Goal: Information Seeking & Learning: Learn about a topic

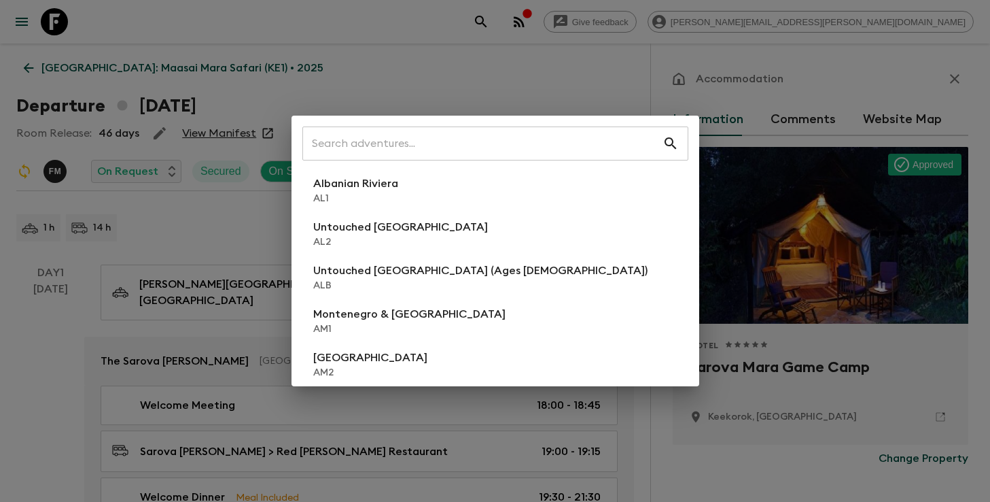
scroll to position [2314, 0]
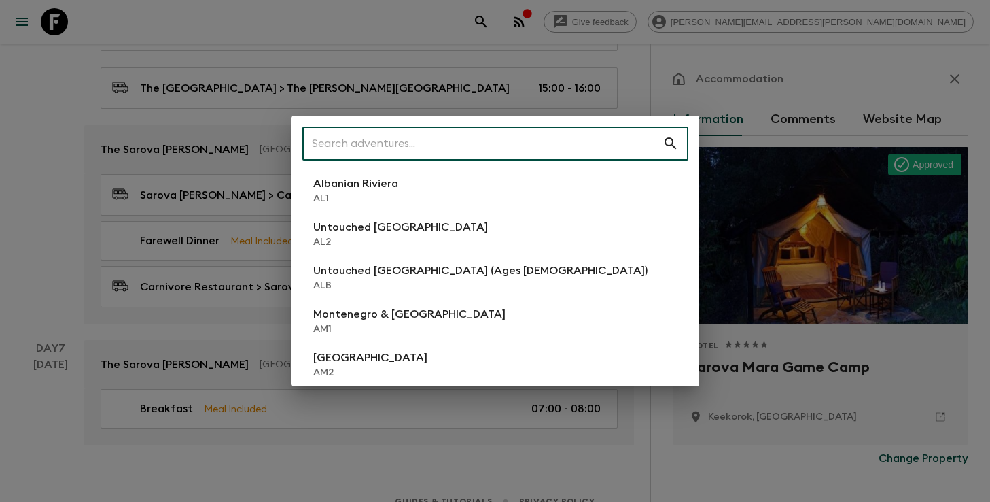
click at [423, 148] on input "text" at bounding box center [482, 143] width 360 height 38
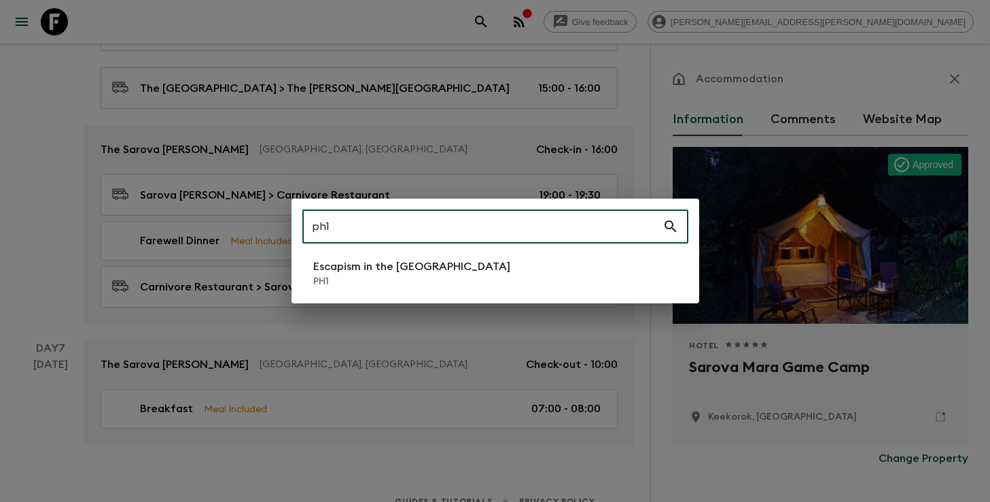
type input "ph1"
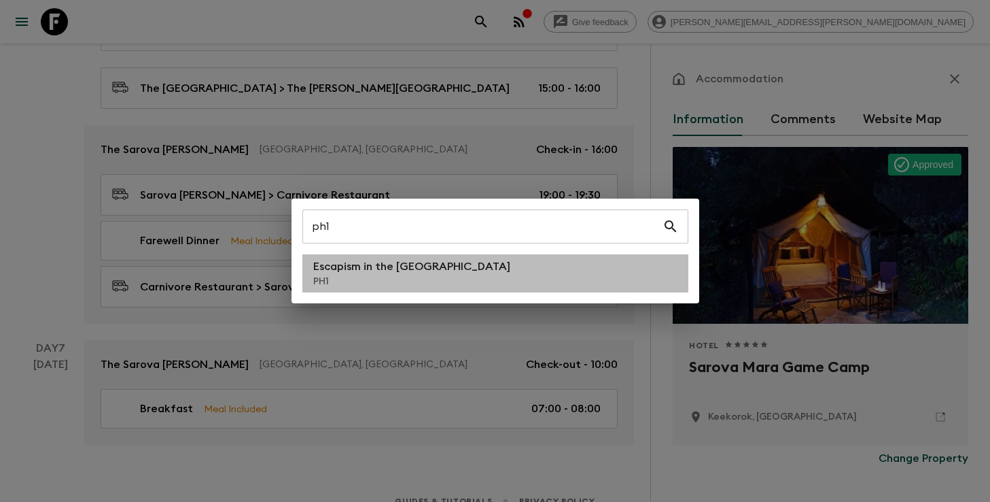
click at [355, 270] on p "Escapism in the [GEOGRAPHIC_DATA]" at bounding box center [411, 266] width 197 height 16
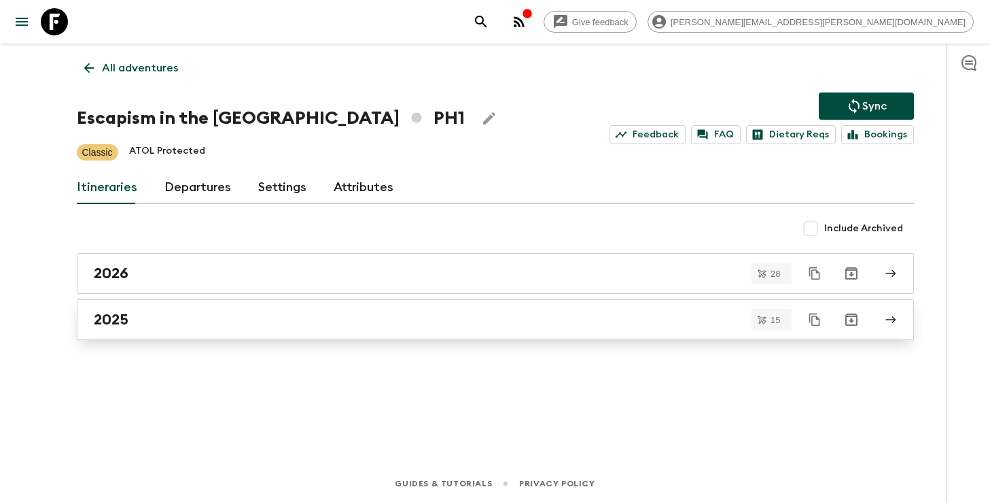
click at [184, 326] on div "2025" at bounding box center [483, 320] width 778 height 18
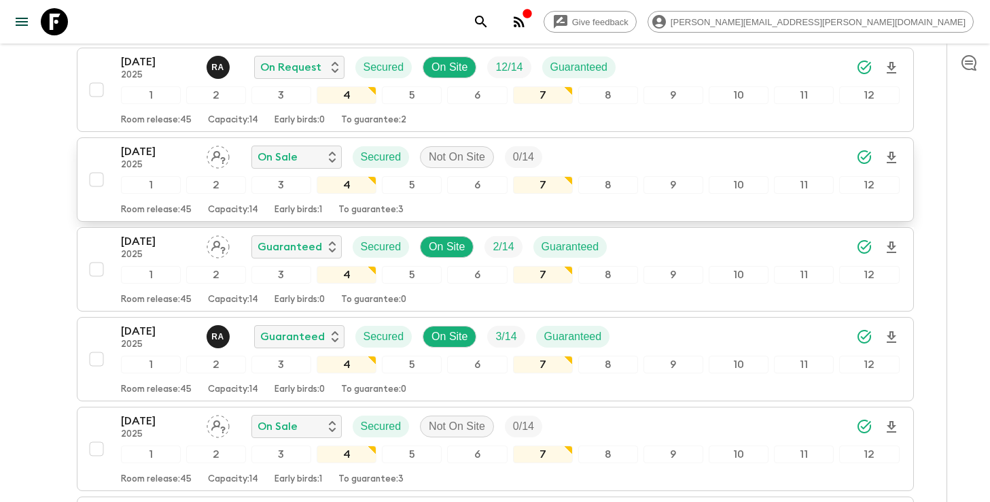
scroll to position [757, 0]
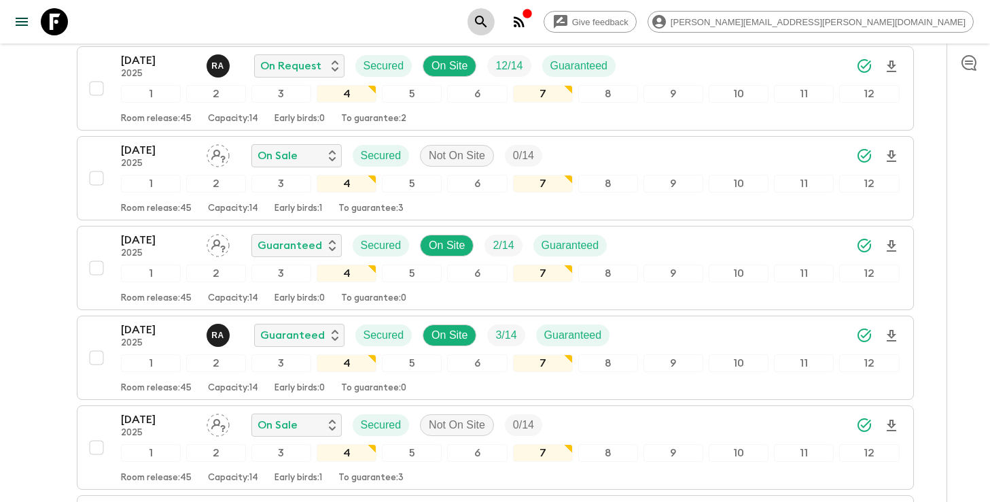
click at [489, 19] on icon "search adventures" at bounding box center [481, 22] width 16 height 16
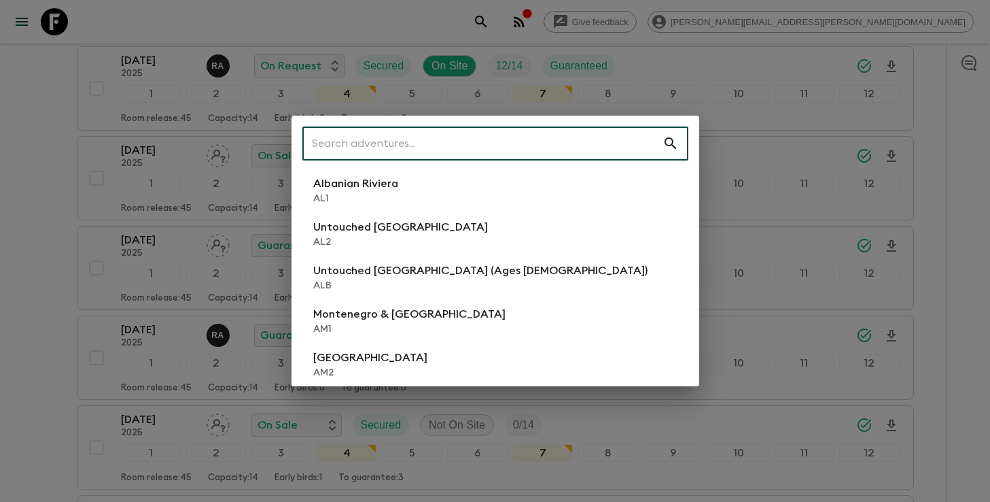
click at [538, 145] on input "text" at bounding box center [482, 143] width 360 height 38
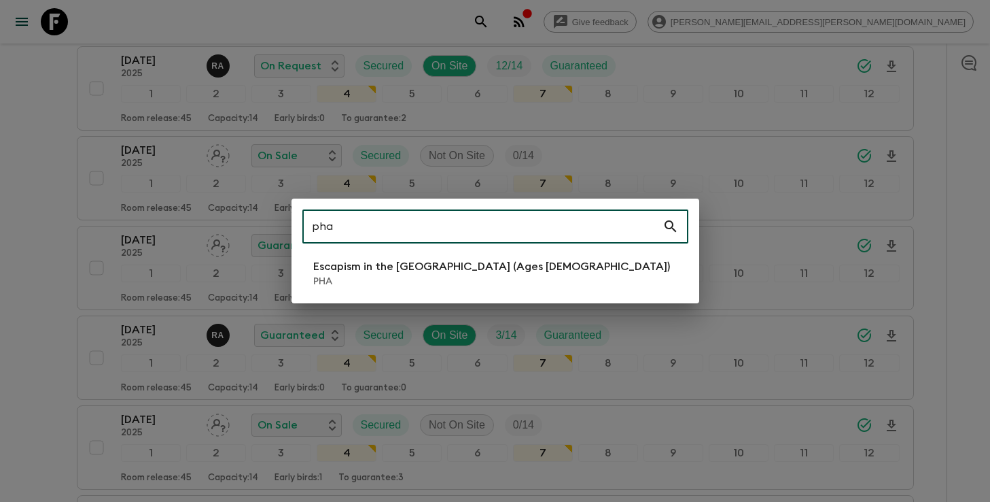
type input "pha"
click at [486, 281] on p "PHA" at bounding box center [491, 282] width 357 height 14
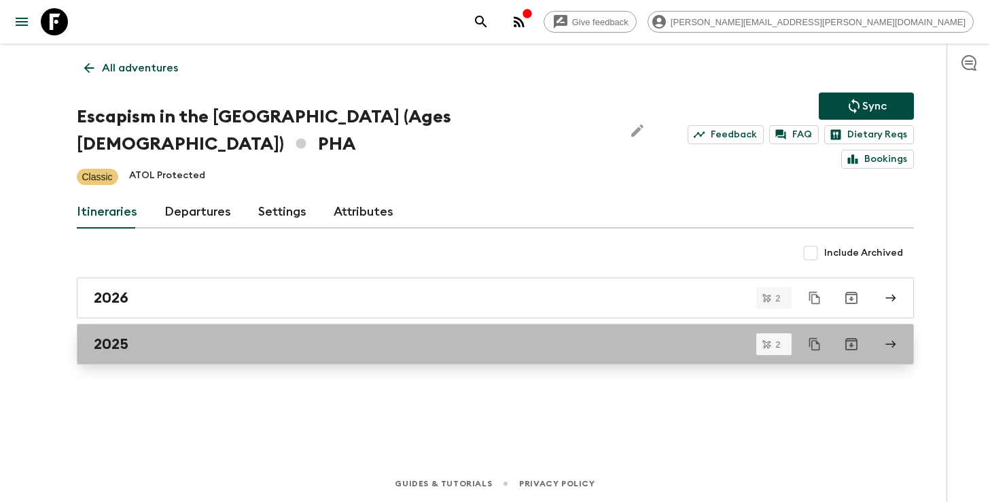
click at [168, 335] on div "2025" at bounding box center [483, 344] width 778 height 18
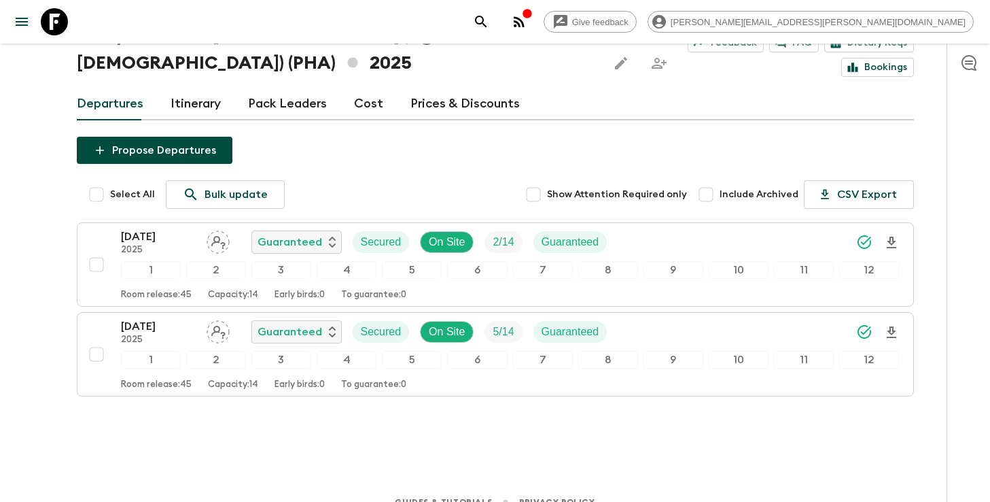
scroll to position [86, 0]
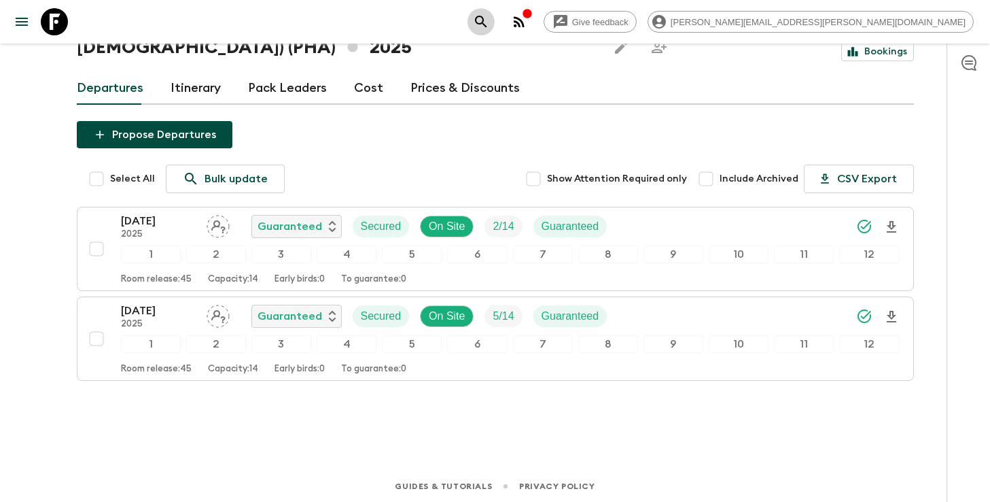
click at [495, 31] on button "search adventures" at bounding box center [481, 21] width 27 height 27
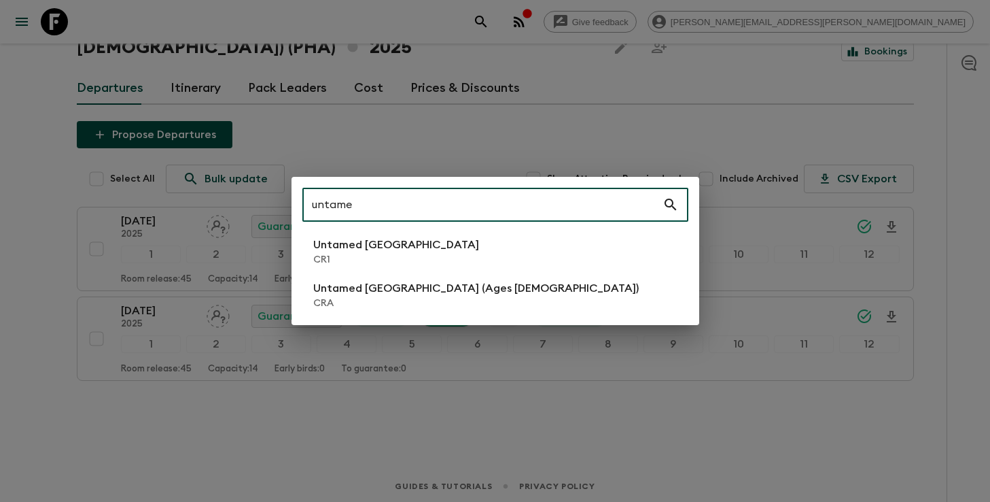
type input "untame"
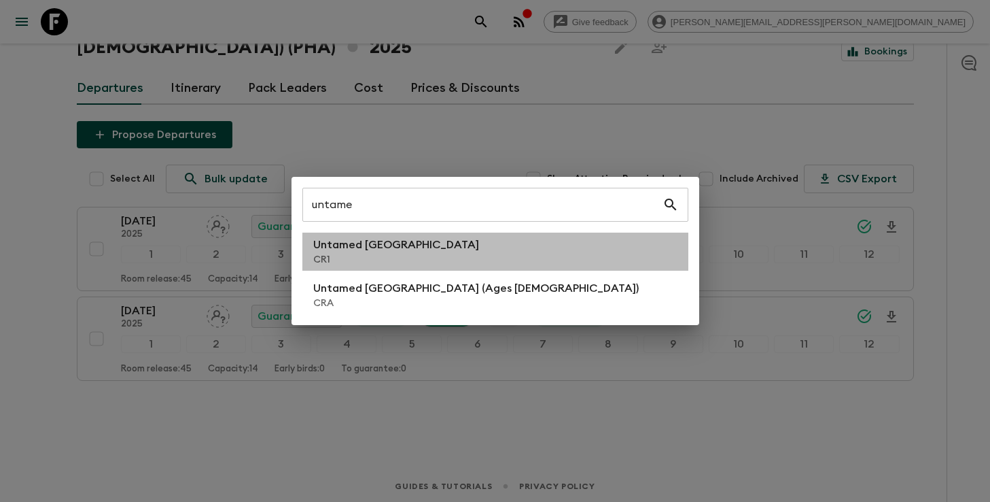
click at [501, 249] on li "Untamed Costa Rica CR1" at bounding box center [495, 251] width 386 height 38
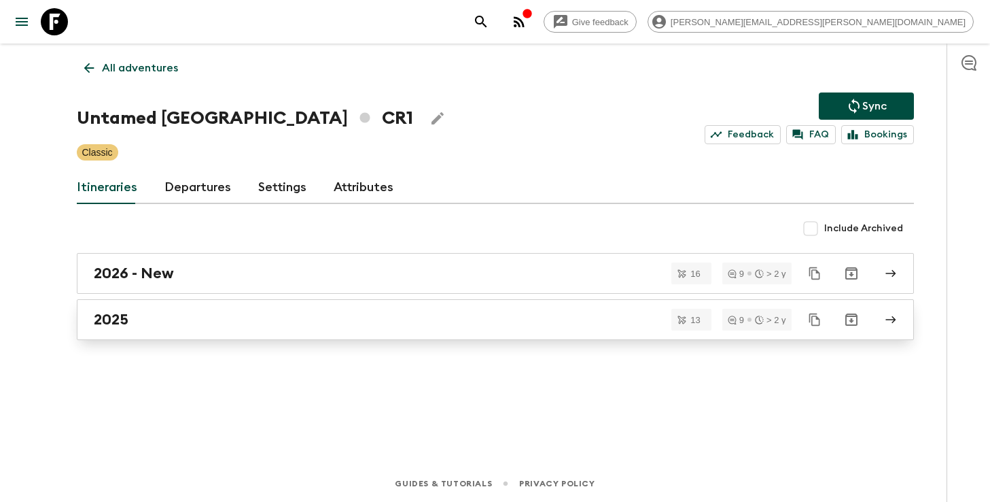
click at [133, 317] on div "2025" at bounding box center [483, 320] width 778 height 18
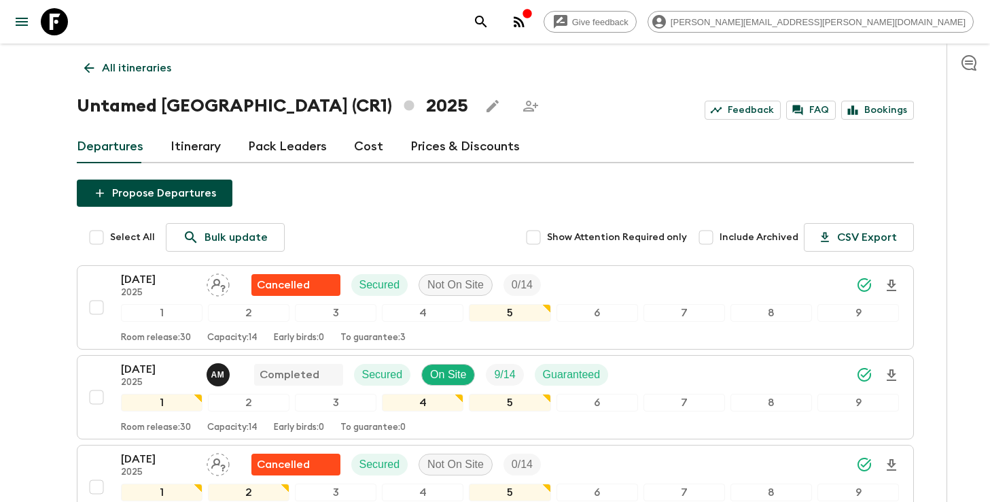
click at [139, 60] on p "All itineraries" at bounding box center [136, 68] width 69 height 16
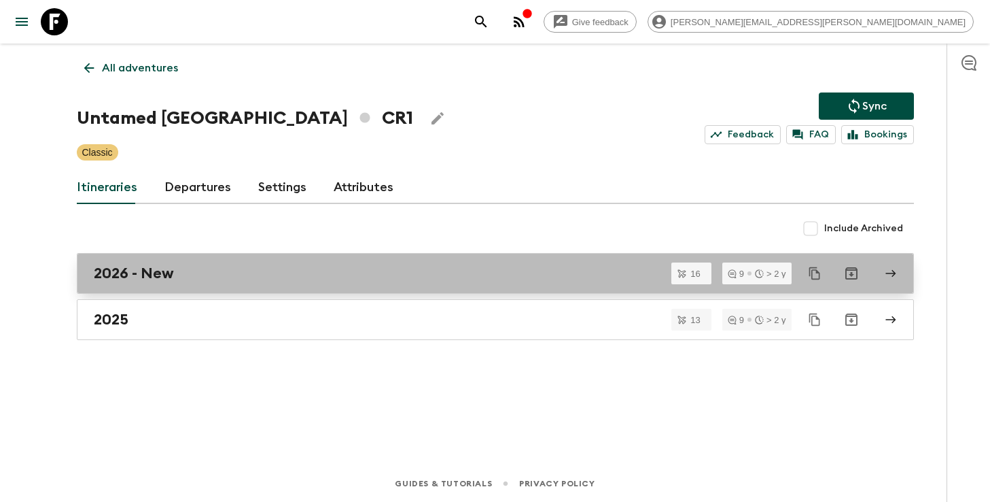
click at [150, 281] on h2 "2026 - New" at bounding box center [134, 273] width 80 height 18
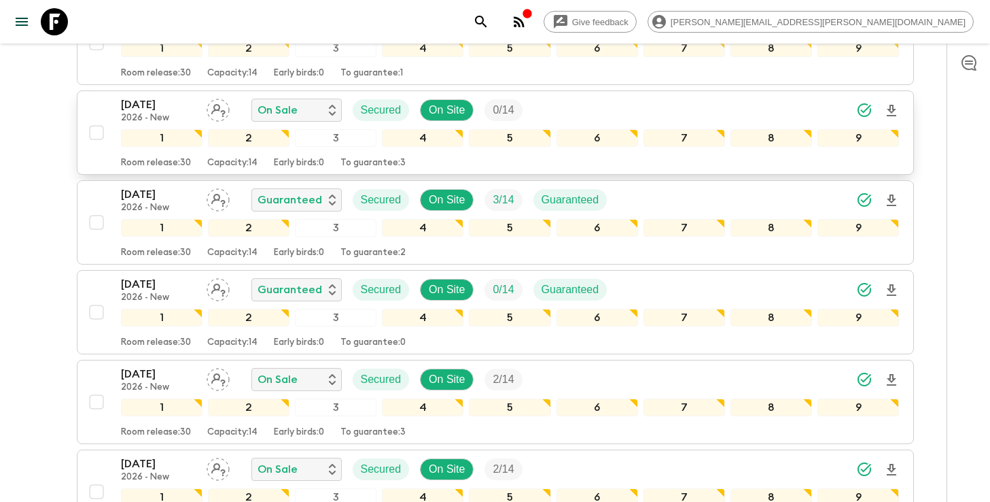
scroll to position [714, 0]
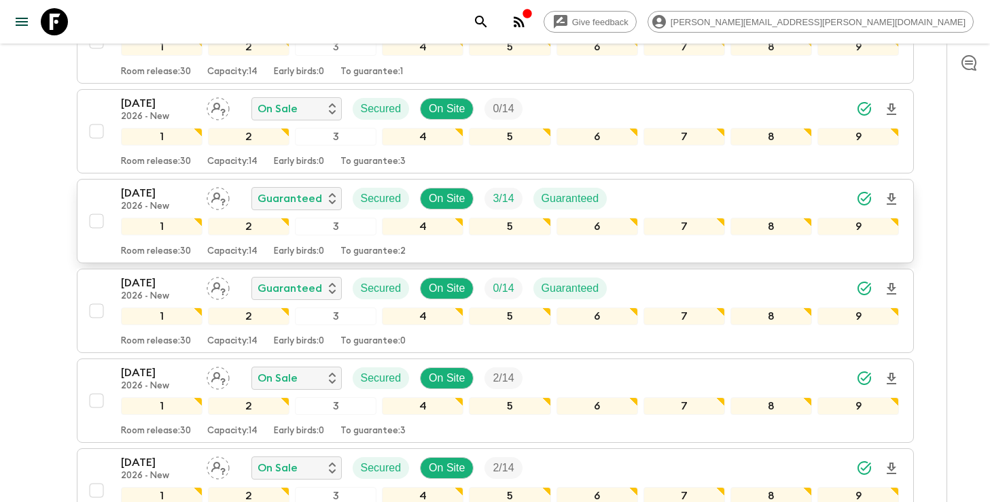
click at [669, 197] on div "23 May 2026 2026 - New Guaranteed Secured On Site 3 / 14 Guaranteed" at bounding box center [510, 198] width 779 height 27
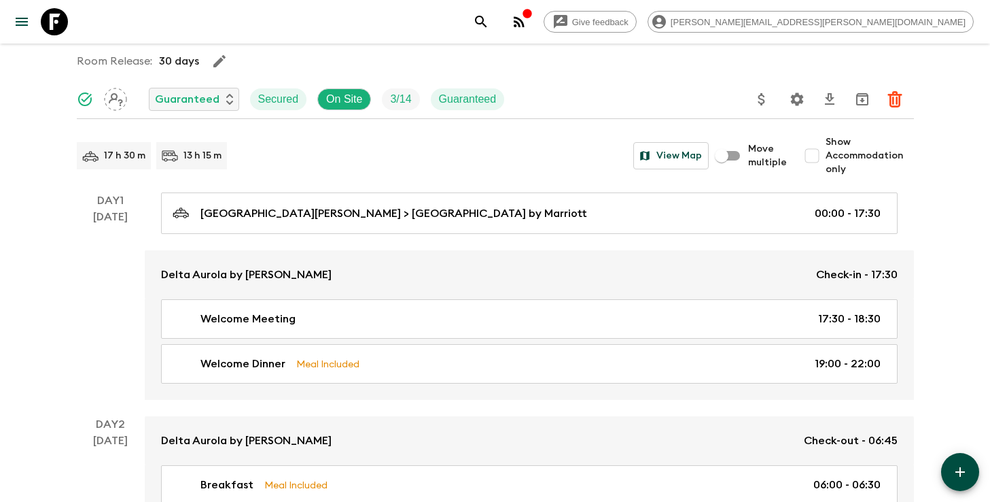
scroll to position [116, 0]
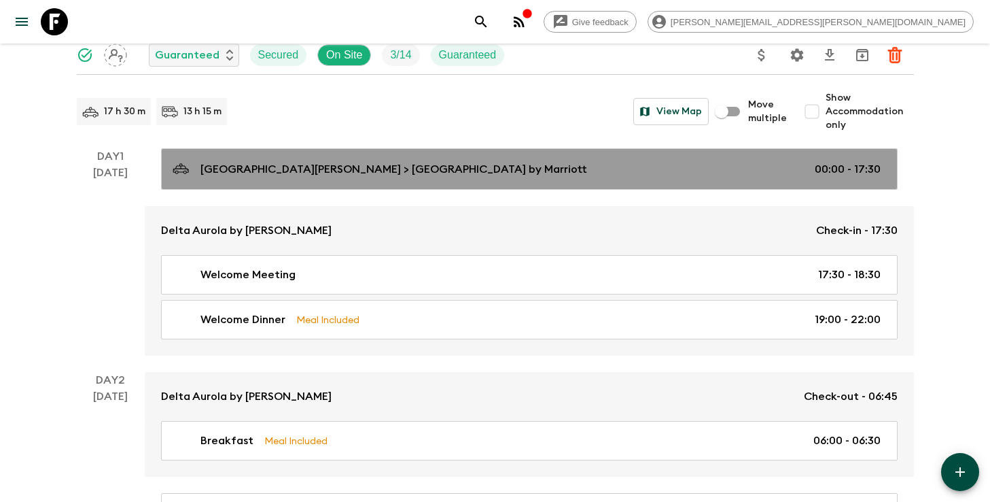
click at [560, 175] on div "San Jose International Airport > Delta Aurola by Marriott 00:00 - 17:30" at bounding box center [527, 169] width 708 height 18
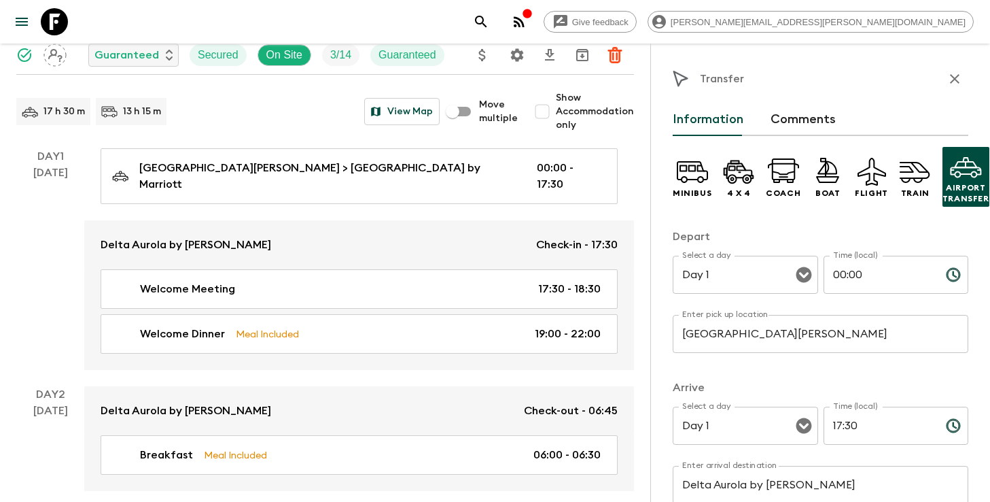
scroll to position [17, 0]
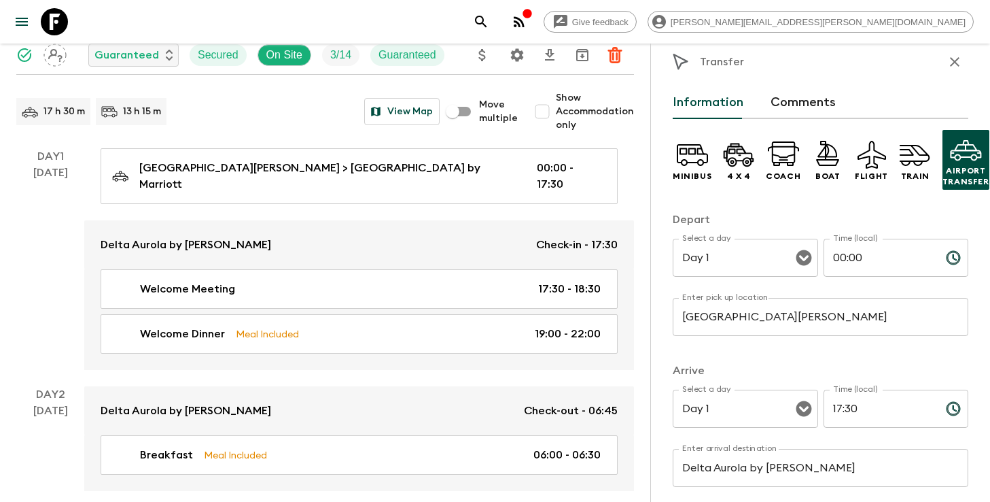
click at [748, 318] on input "San Jose International Airport" at bounding box center [821, 317] width 296 height 38
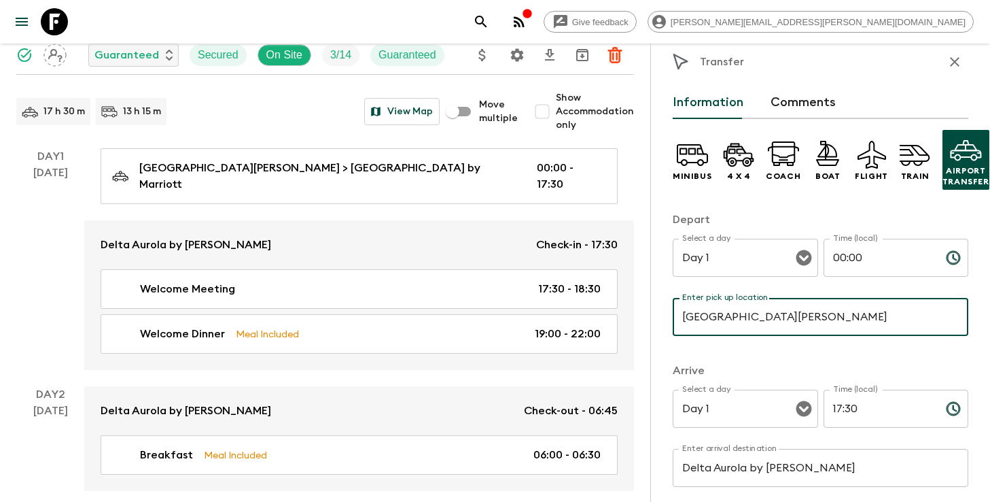
click at [748, 318] on input "San Jose International Airport" at bounding box center [821, 317] width 296 height 38
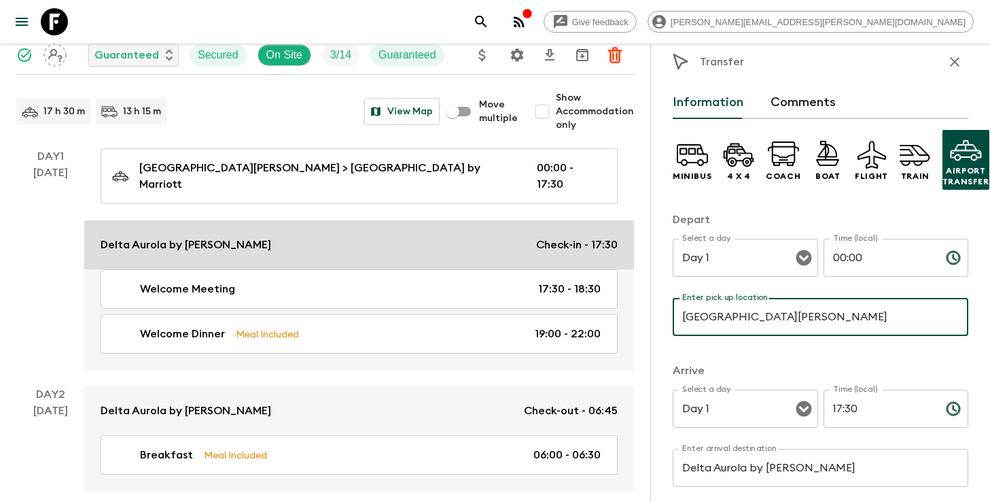
click at [299, 237] on div "Delta Aurola by Marriot Check-in - 17:30" at bounding box center [359, 245] width 517 height 16
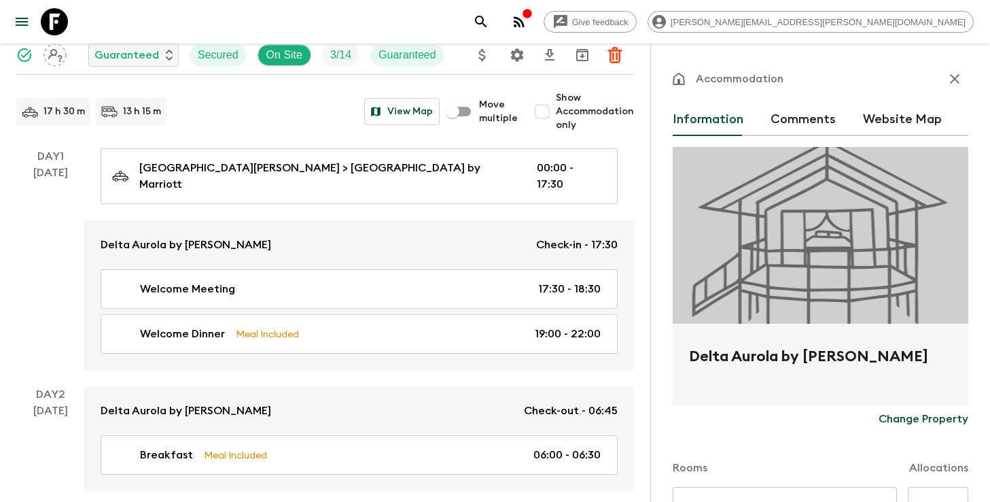
click at [757, 358] on h2 "Delta Aurola by Marriot" at bounding box center [820, 367] width 263 height 44
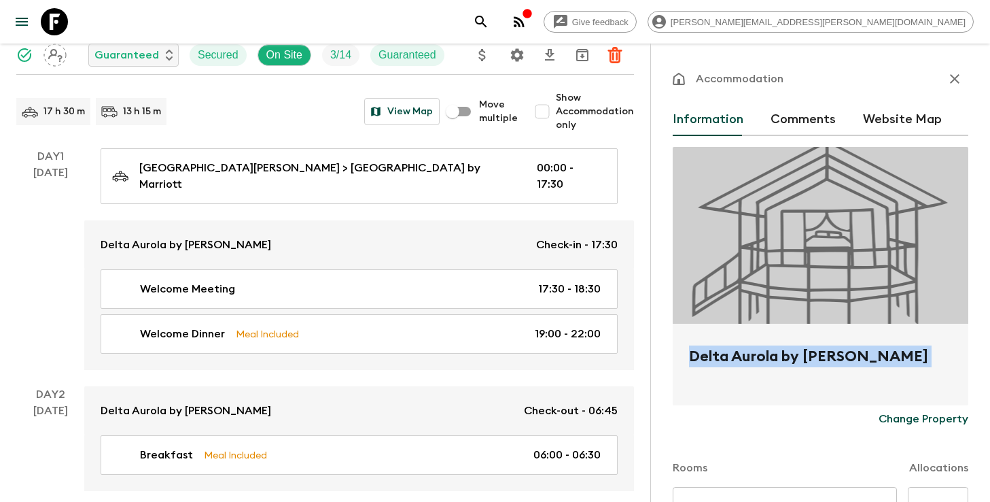
click at [757, 358] on h2 "Delta Aurola by Marriot" at bounding box center [820, 367] width 263 height 44
copy form "Delta Aurola by Marriot Change Property"
click at [489, 18] on icon "search adventures" at bounding box center [481, 22] width 16 height 16
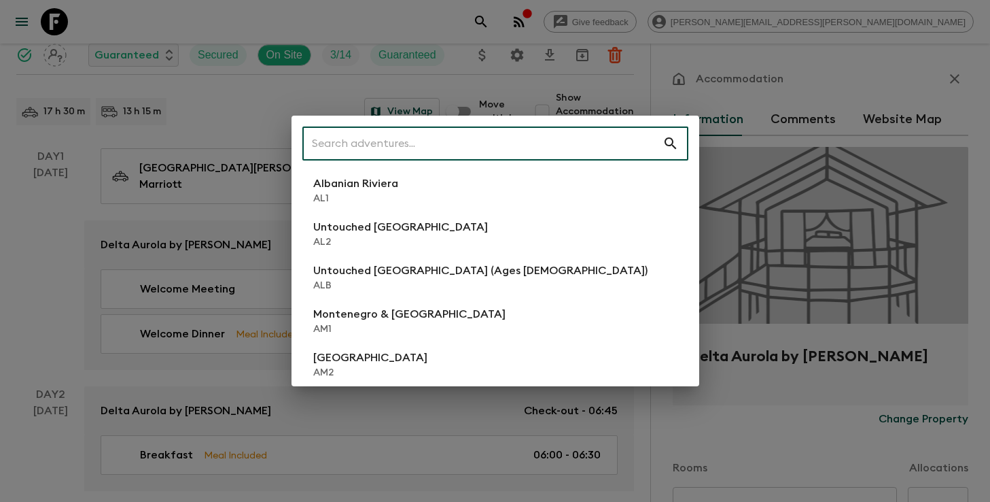
click at [538, 141] on input "text" at bounding box center [482, 143] width 360 height 38
type input "c"
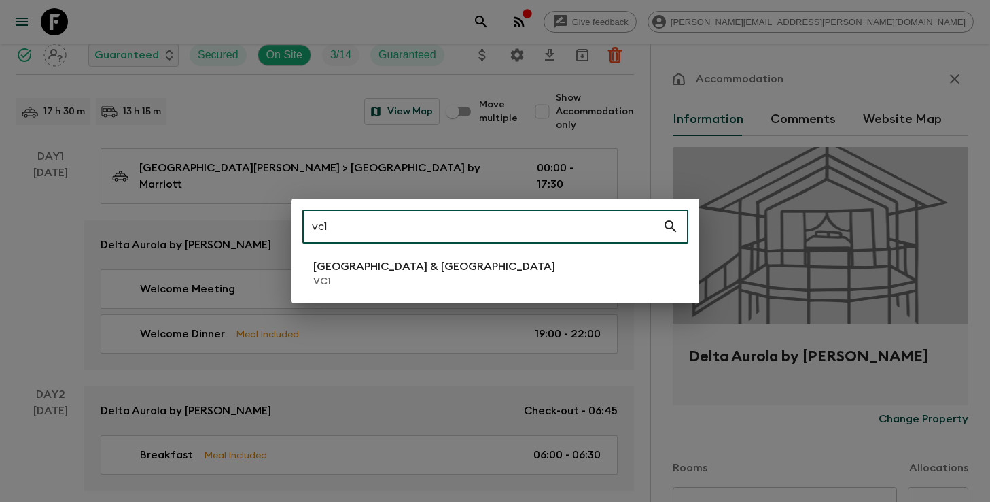
type input "vc1"
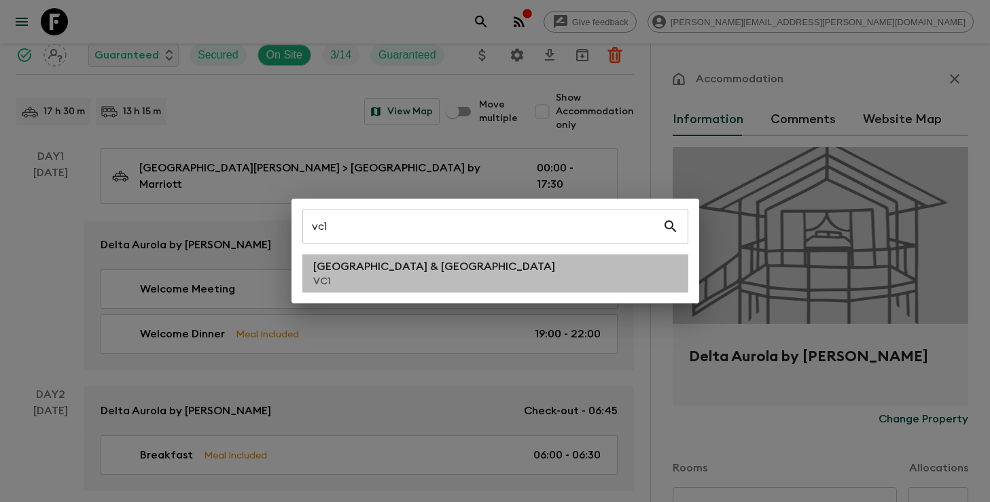
click at [443, 277] on li "Vietnam & Cambodia VC1" at bounding box center [495, 273] width 386 height 38
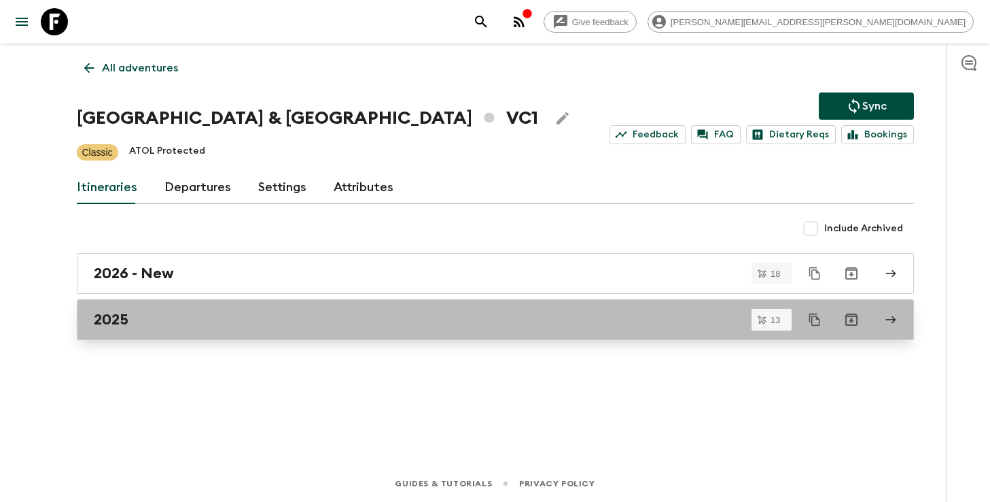
click at [431, 317] on div "2025" at bounding box center [483, 320] width 778 height 18
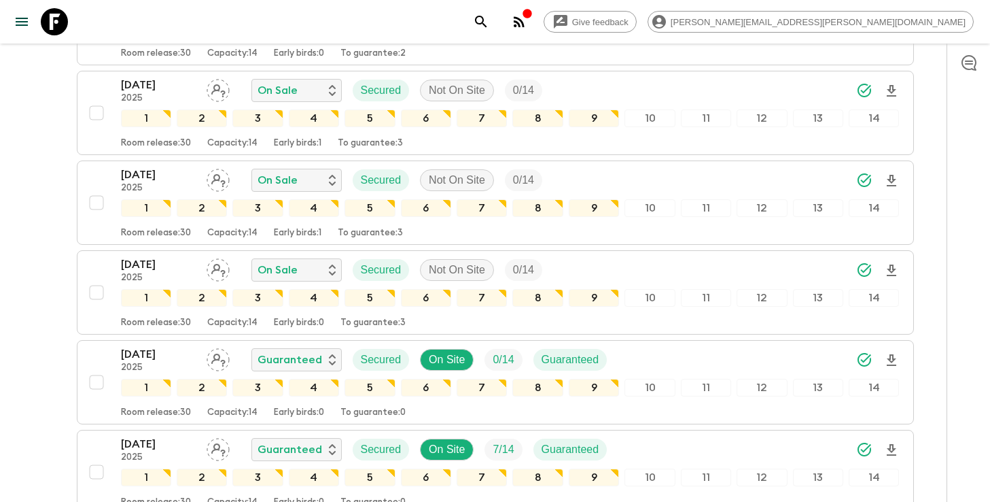
scroll to position [1048, 0]
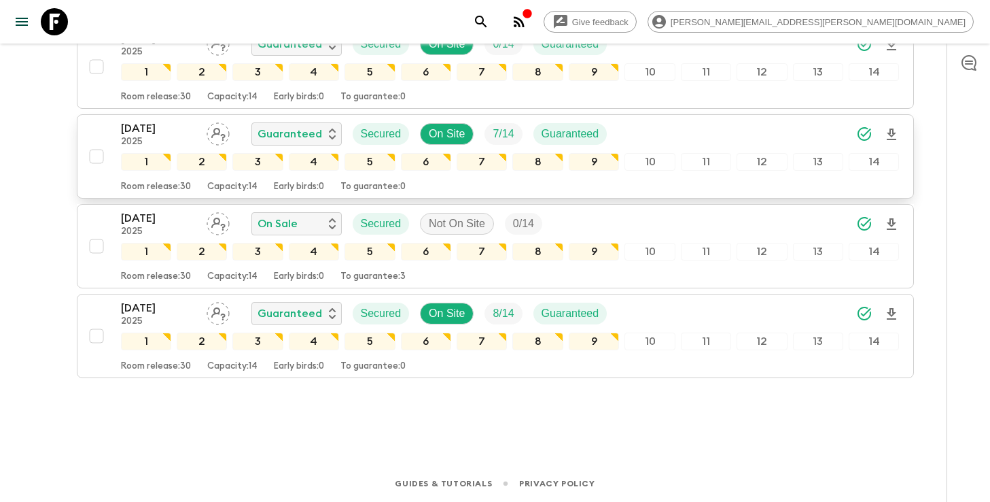
click at [680, 136] on div "21 Dec 2025 2025 Guaranteed Secured On Site 7 / 14 Guaranteed" at bounding box center [510, 133] width 779 height 27
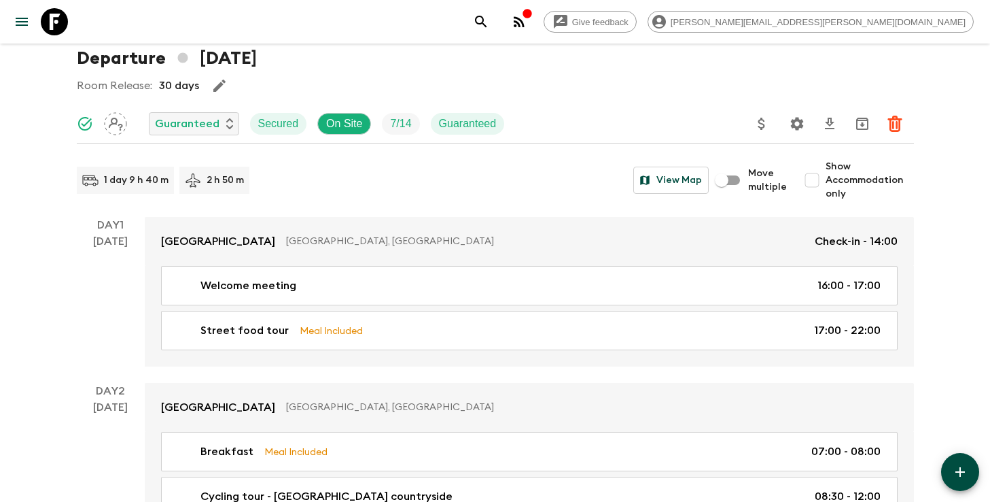
scroll to position [54, 0]
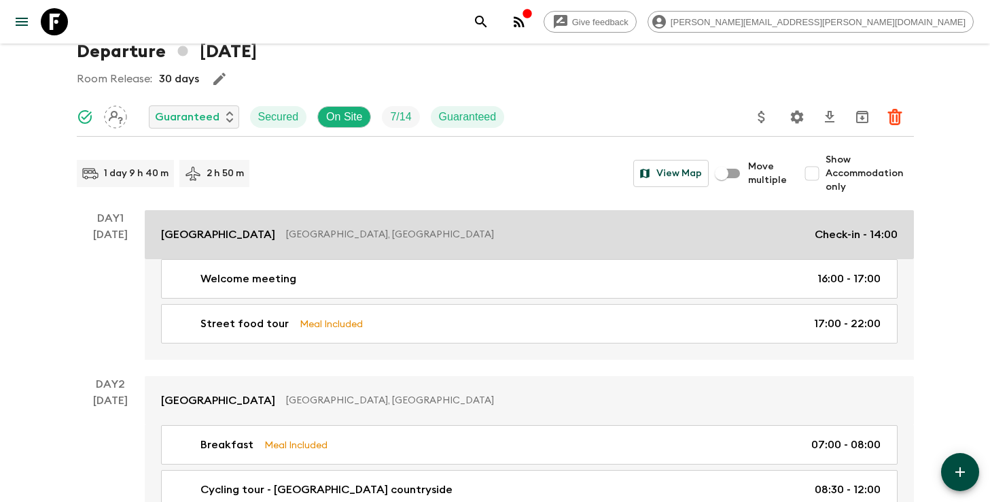
click at [286, 234] on p "Hanoi, Vietnam" at bounding box center [545, 235] width 518 height 14
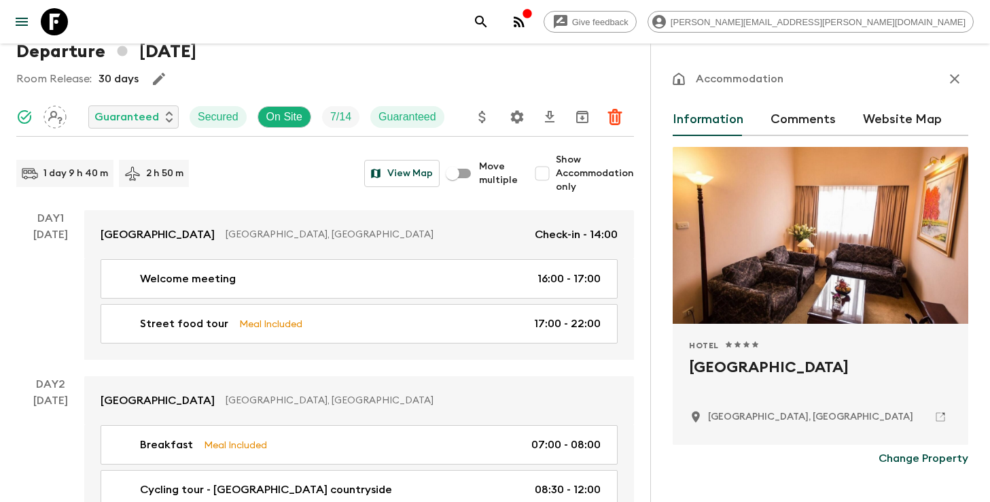
click at [729, 370] on h2 "De Syloia Hotel" at bounding box center [820, 378] width 263 height 44
copy div "De Syloia Hotel"
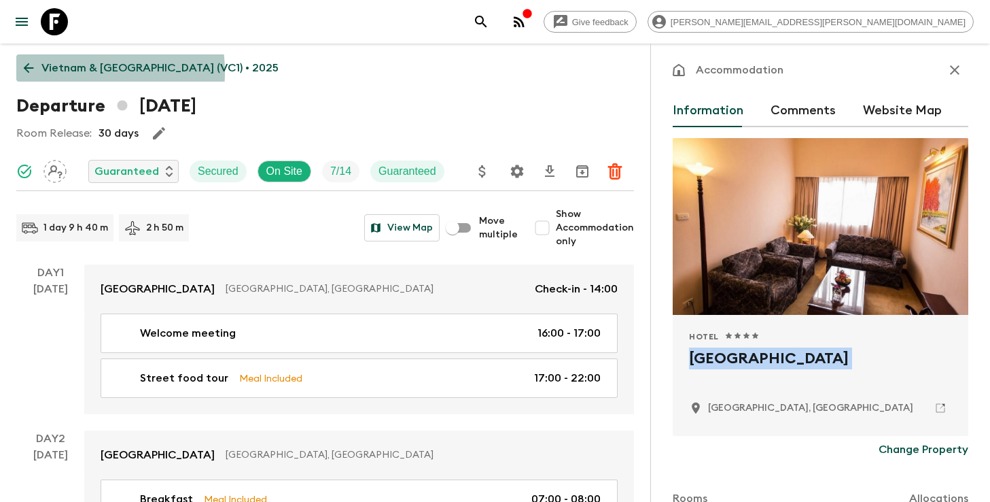
click at [62, 72] on p "Vietnam & Cambodia (VC1) • 2025" at bounding box center [159, 68] width 237 height 16
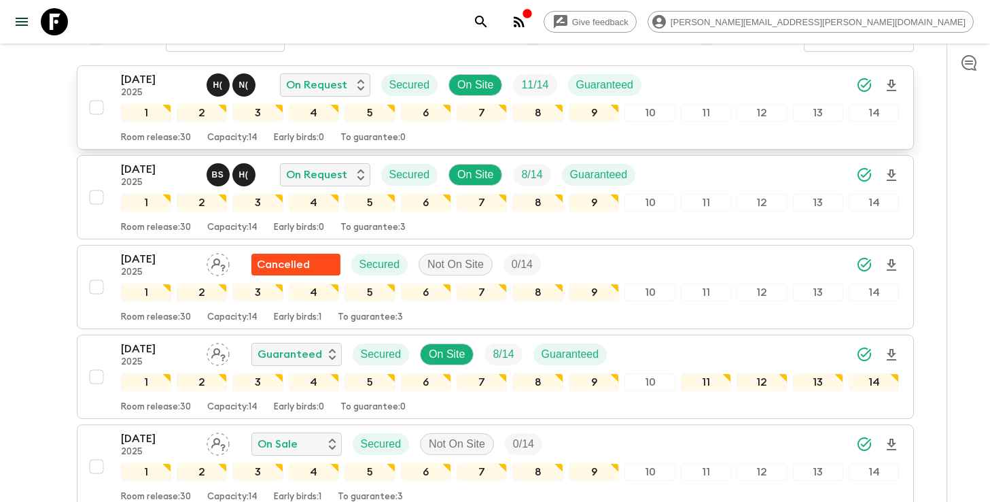
scroll to position [173, 0]
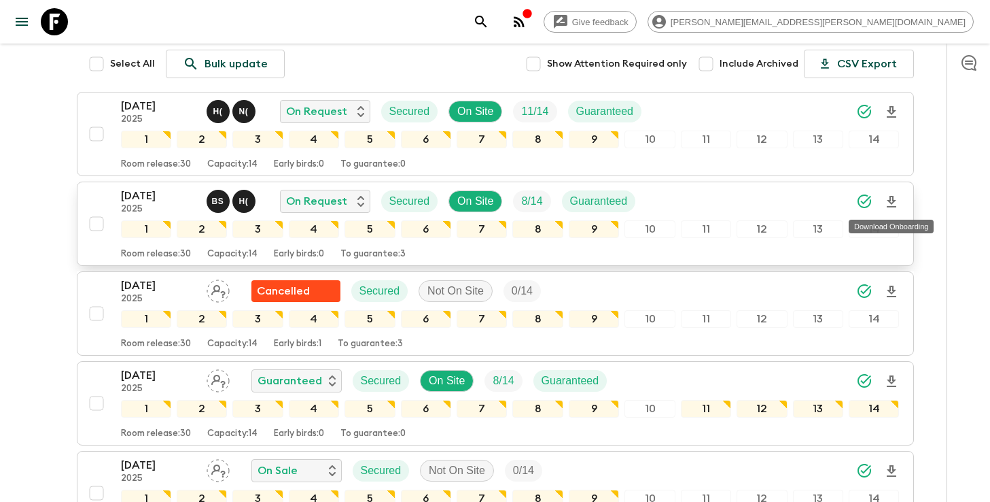
click at [893, 203] on icon "Download Onboarding" at bounding box center [892, 202] width 16 height 16
click at [720, 200] on div "04 Oct 2025 2025 B S H ( On Request Secured On Site 8 / 14 Guaranteed" at bounding box center [510, 201] width 779 height 27
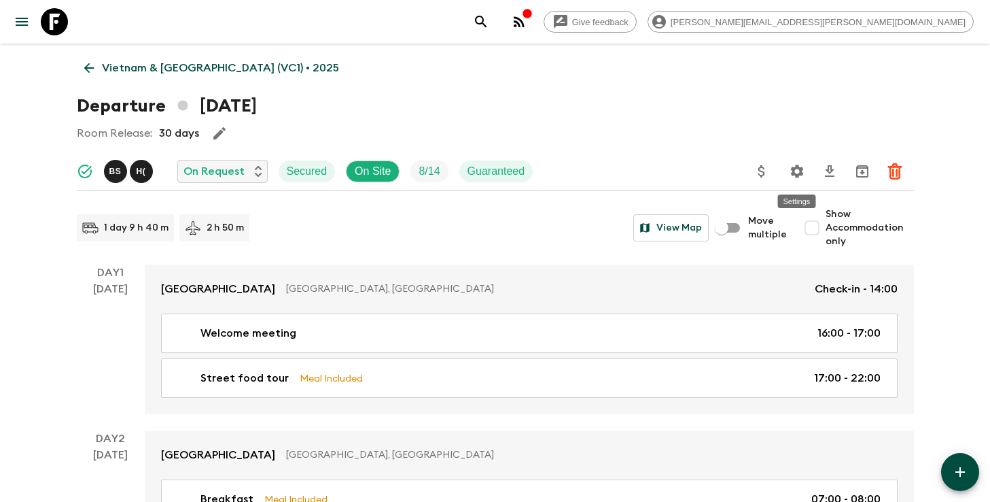
click at [797, 167] on icon "Settings" at bounding box center [796, 170] width 13 height 13
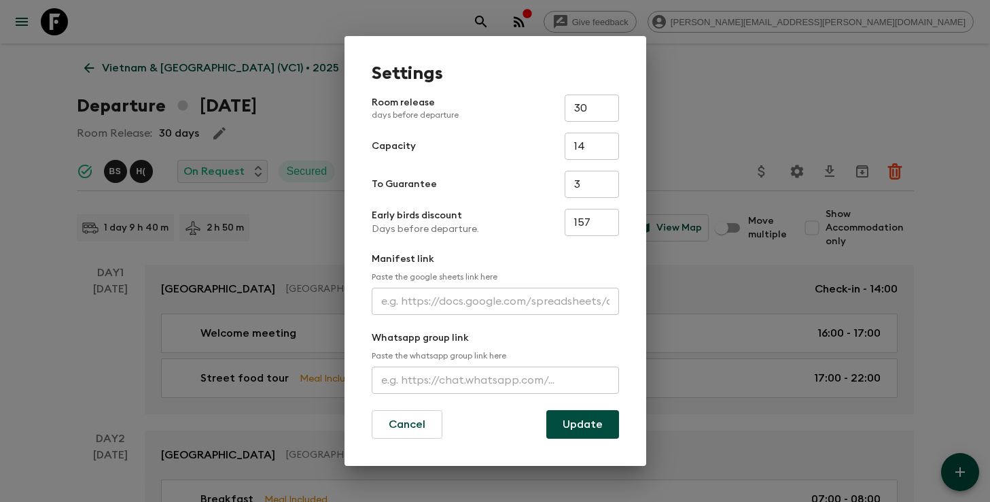
click at [497, 294] on input "text" at bounding box center [495, 301] width 247 height 27
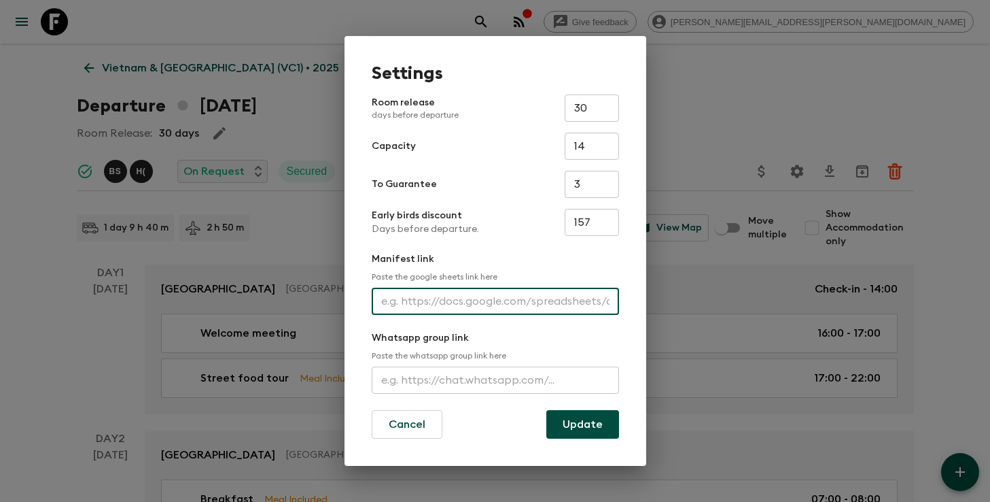
paste input "https://docs.google.com/spreadsheets/d/1ssHkR8kyqhbPgsOizWRsii4eojzL7ktjVKrBu1l…"
type input "https://docs.google.com/spreadsheets/d/1ssHkR8kyqhbPgsOizWRsii4eojzL7ktjVKrBu1l…"
click at [570, 421] on button "Update" at bounding box center [582, 424] width 73 height 29
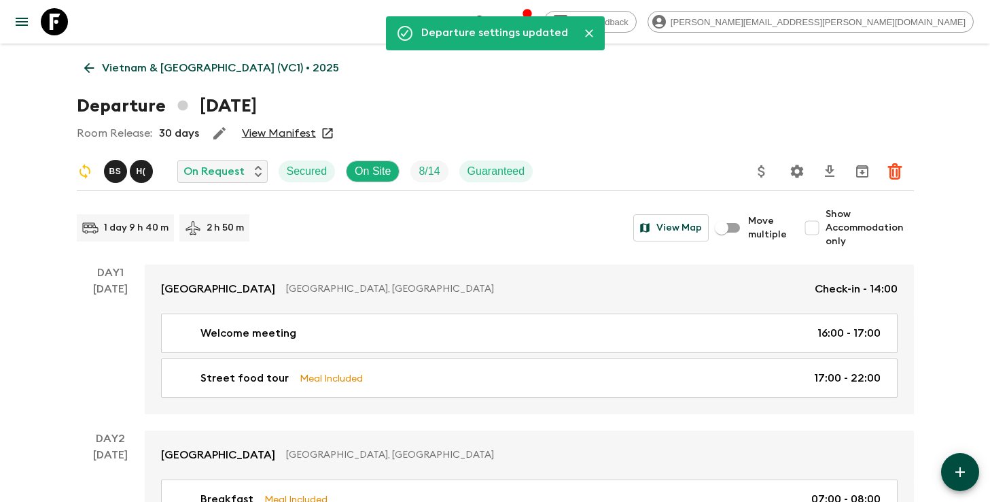
click at [487, 18] on icon "search adventures" at bounding box center [481, 22] width 12 height 12
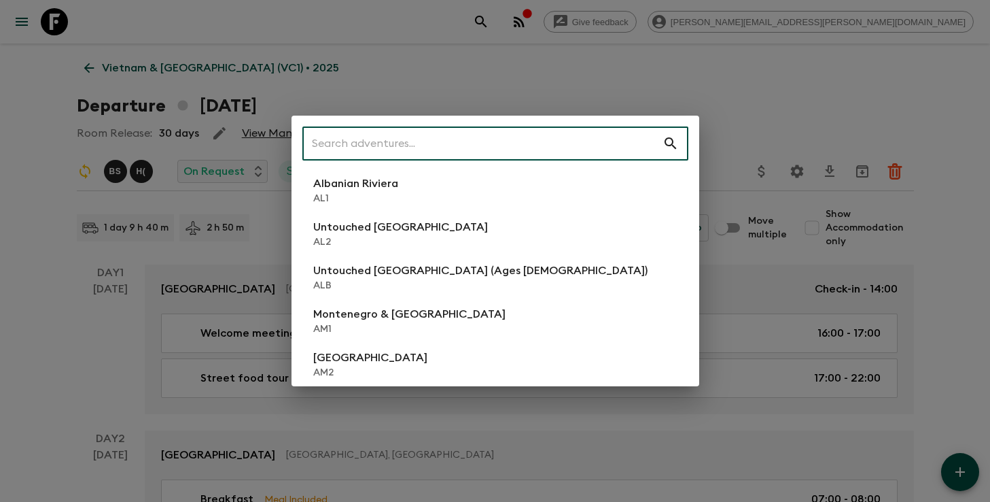
click at [514, 133] on input "text" at bounding box center [482, 143] width 360 height 38
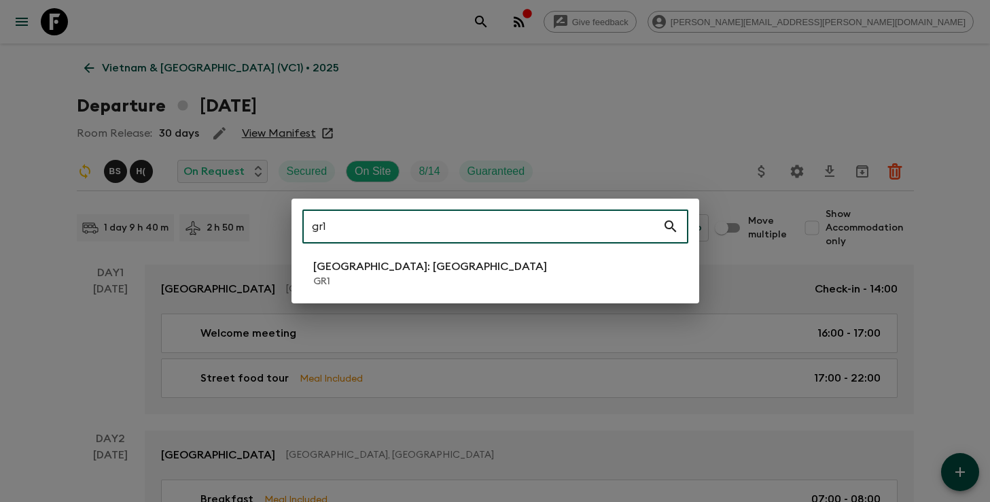
type input "gr1"
click at [440, 277] on p "GR1" at bounding box center [430, 282] width 234 height 14
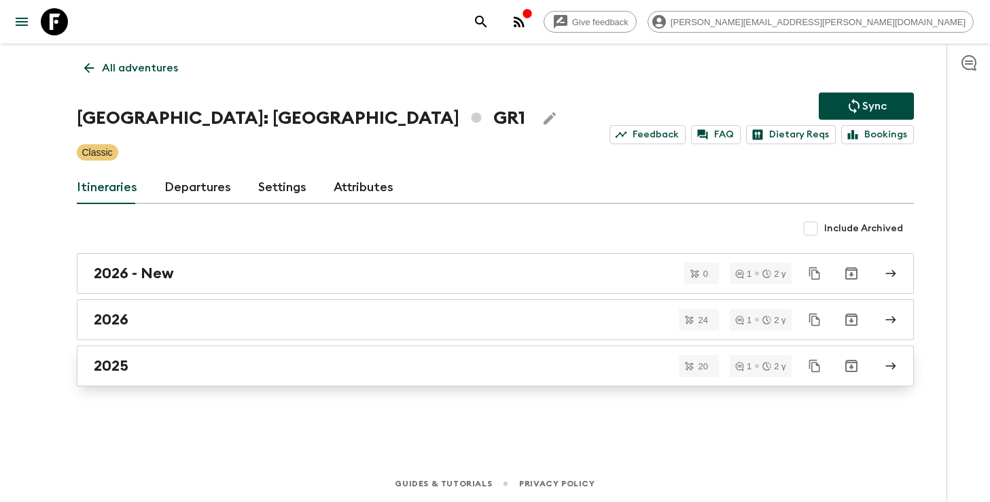
click at [181, 366] on div "2025" at bounding box center [483, 366] width 778 height 18
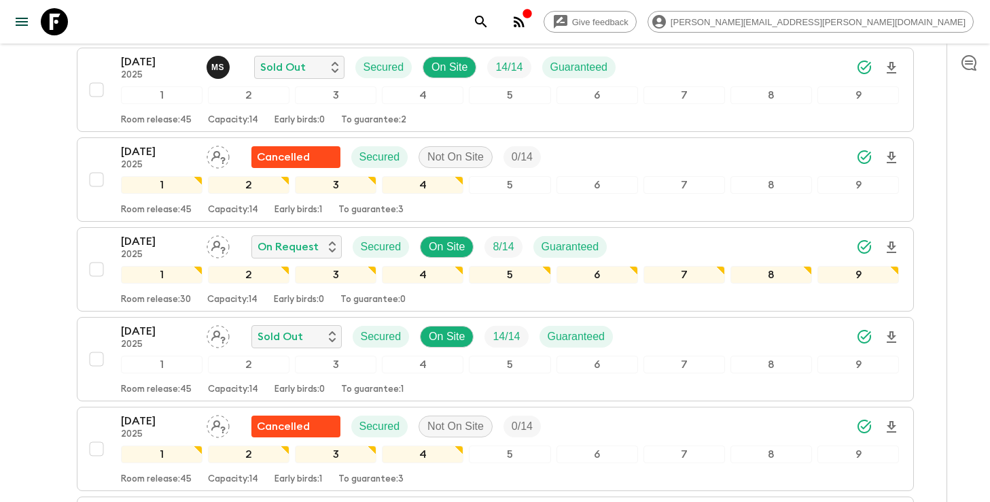
scroll to position [1425, 0]
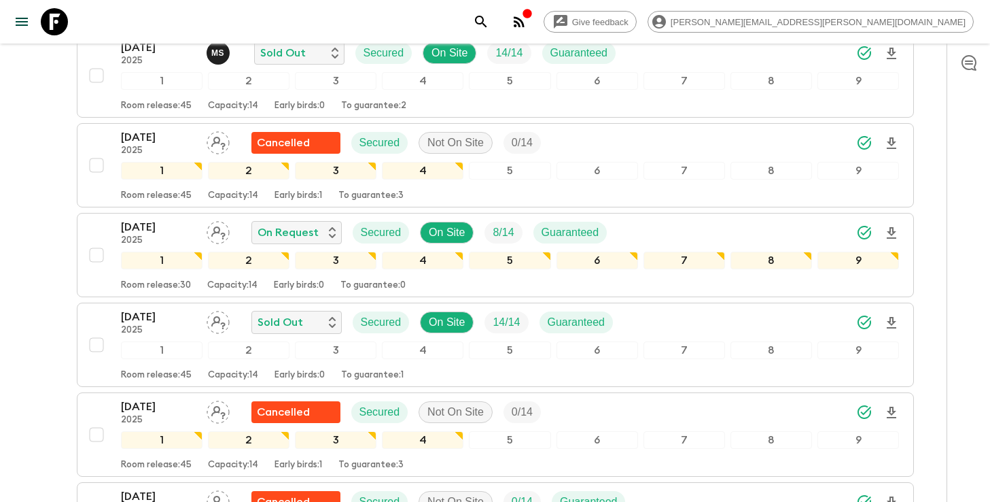
click at [489, 22] on icon "search adventures" at bounding box center [481, 22] width 16 height 16
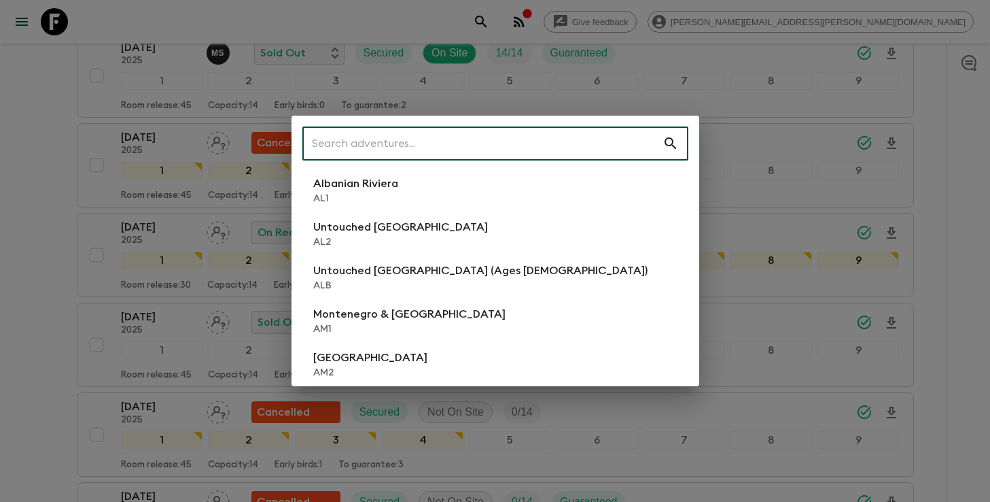
click at [553, 139] on input "text" at bounding box center [482, 143] width 360 height 38
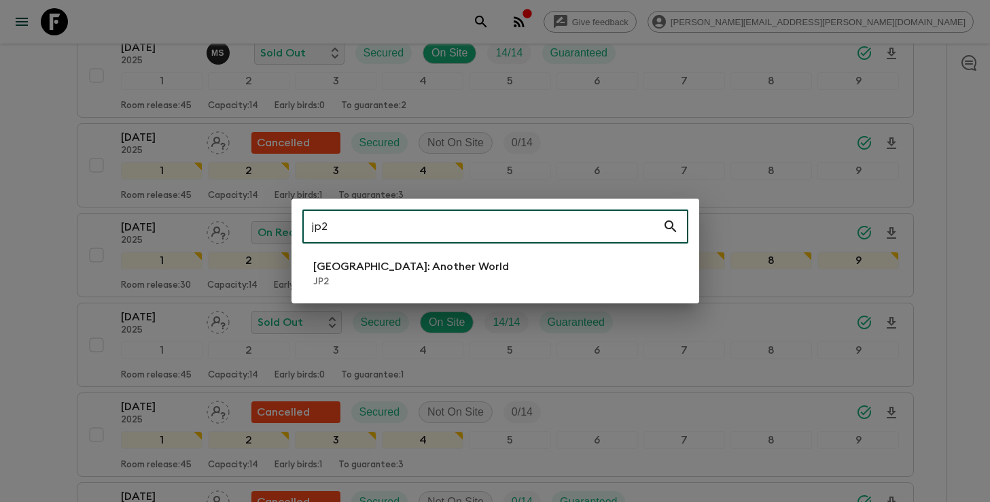
type input "jp2"
click at [421, 273] on p "[GEOGRAPHIC_DATA]: Another World" at bounding box center [411, 266] width 196 height 16
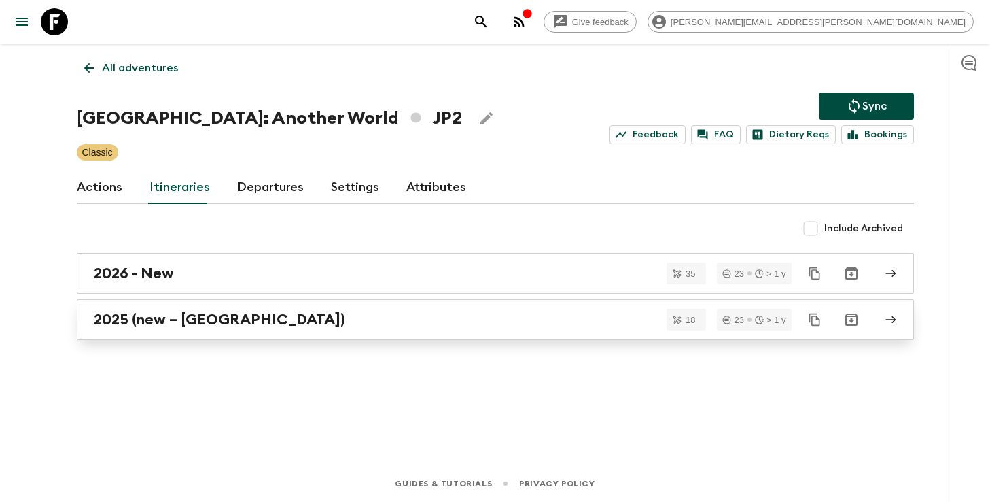
click at [199, 322] on h2 "2025 (new – [GEOGRAPHIC_DATA])" at bounding box center [219, 320] width 251 height 18
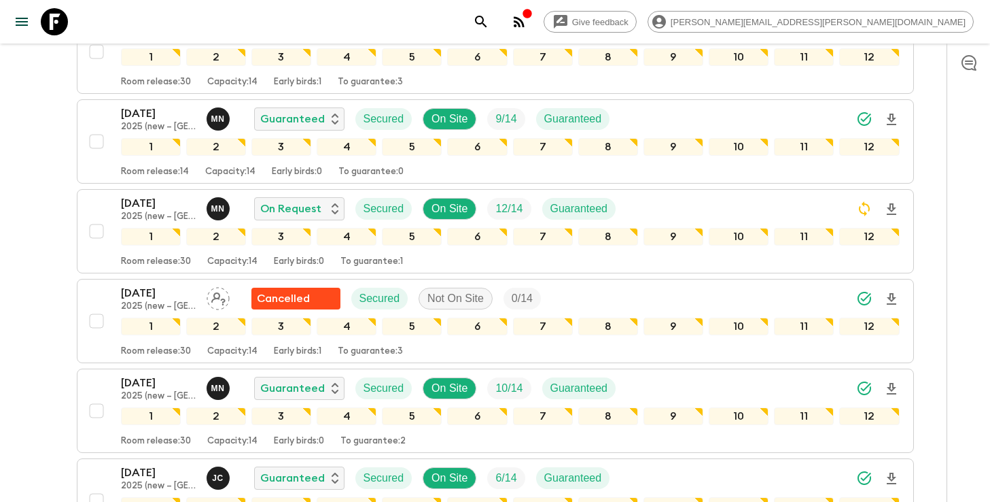
scroll to position [555, 0]
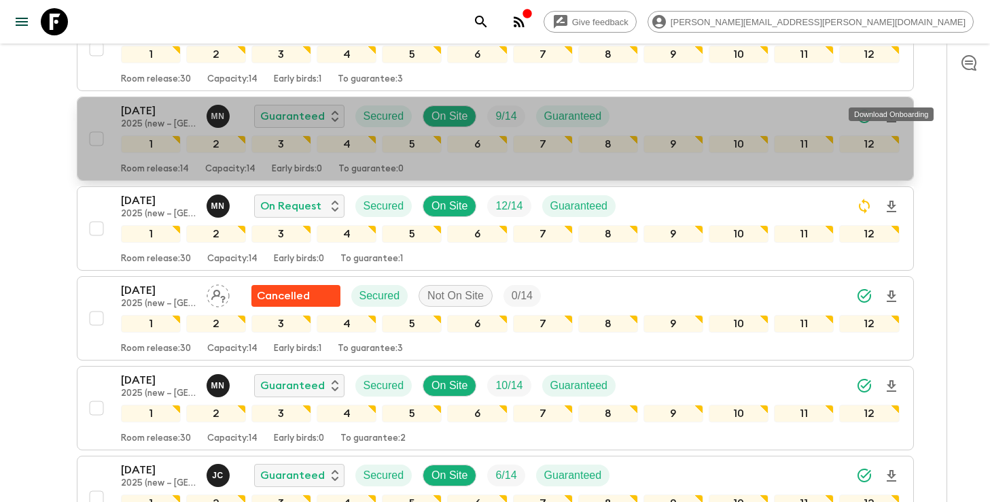
click at [892, 111] on icon "Download Onboarding" at bounding box center [892, 117] width 10 height 12
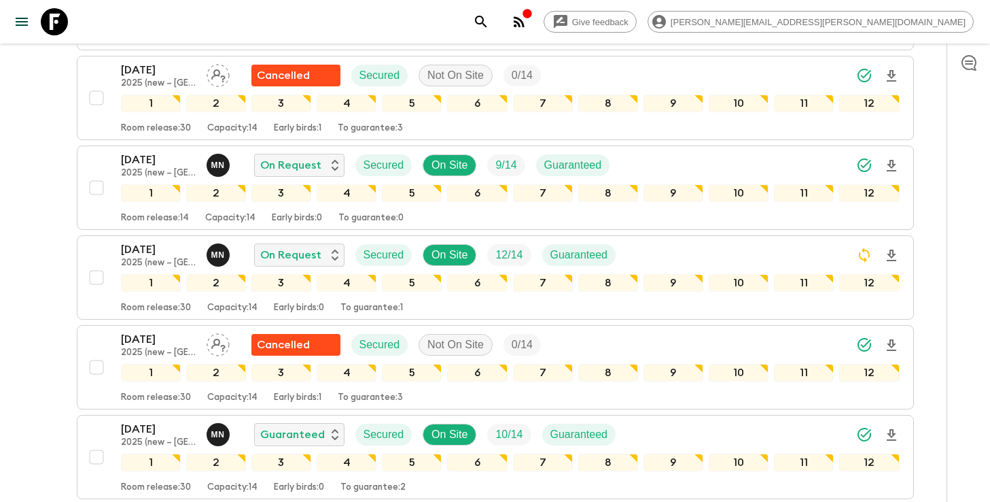
scroll to position [496, 0]
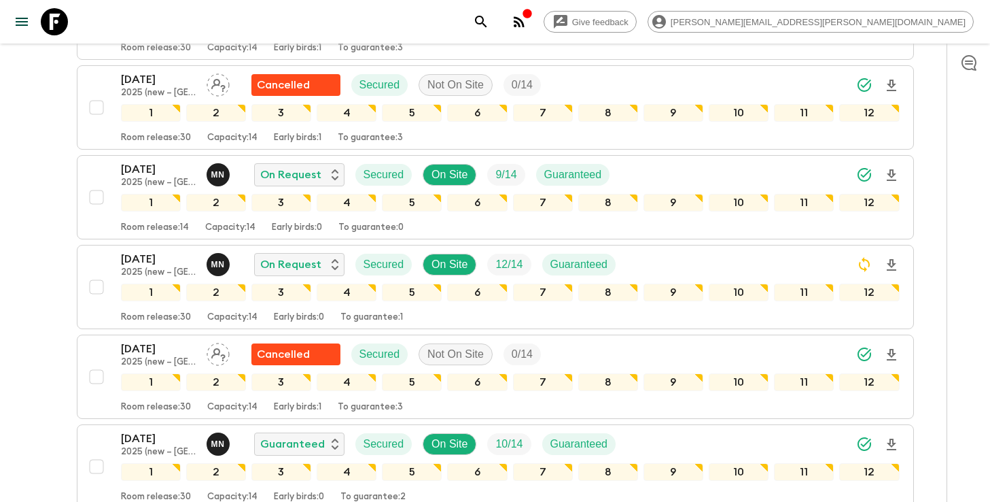
click at [489, 27] on icon "search adventures" at bounding box center [481, 22] width 16 height 16
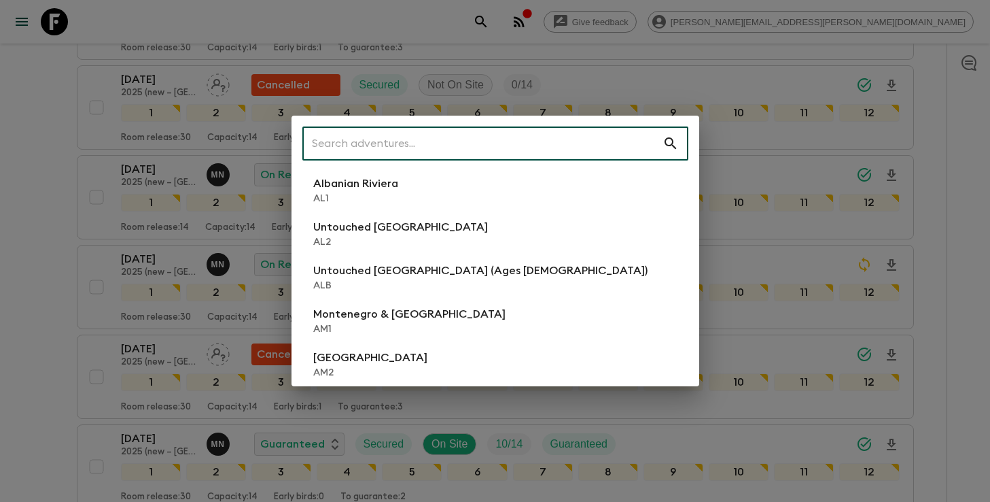
click at [544, 145] on input "text" at bounding box center [482, 143] width 360 height 38
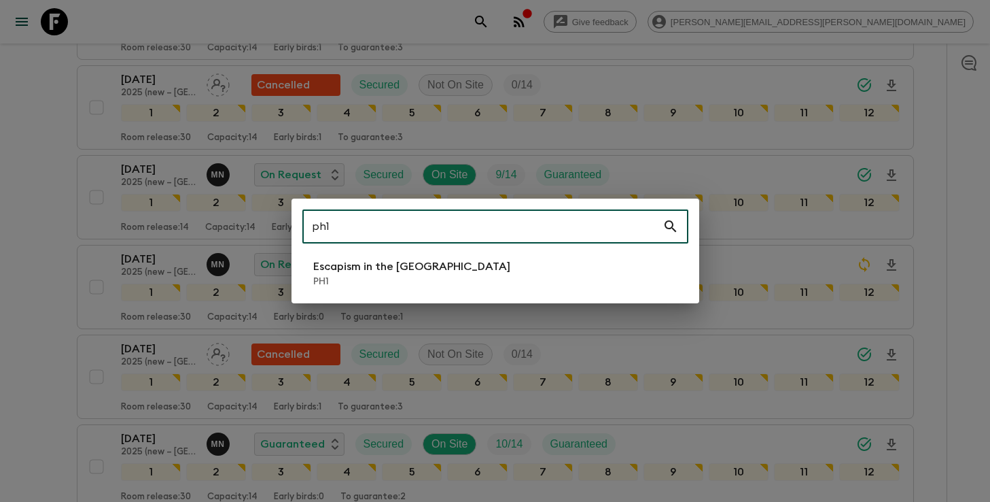
type input "ph1"
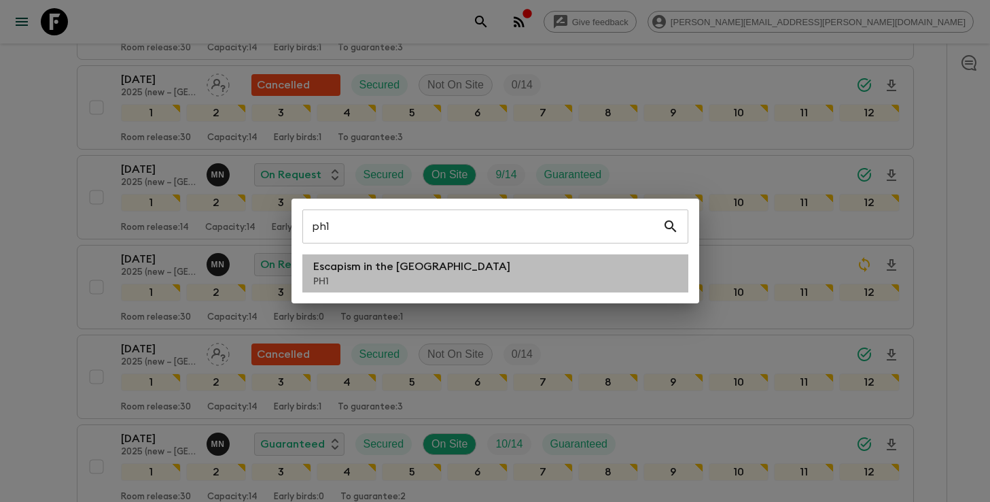
click at [500, 260] on li "Escapism in the [GEOGRAPHIC_DATA] PH1" at bounding box center [495, 273] width 386 height 38
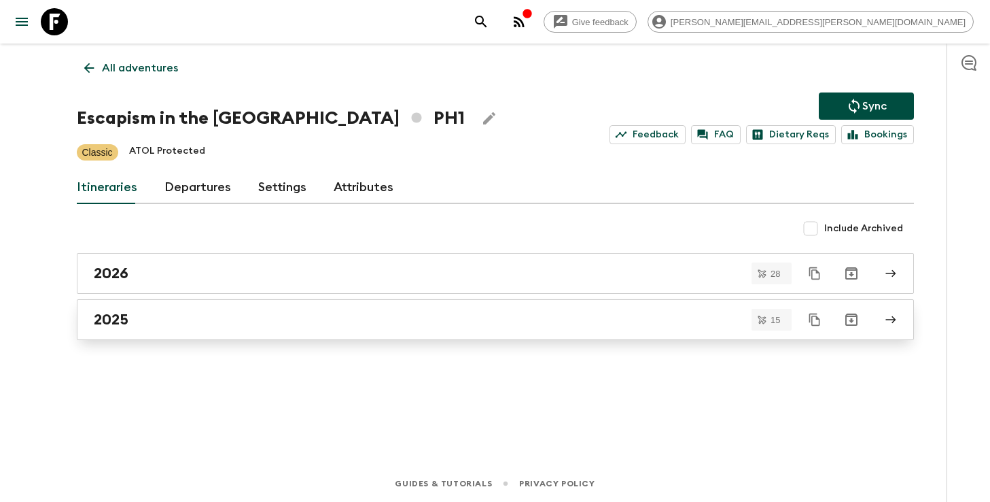
click at [434, 314] on div "2025" at bounding box center [483, 320] width 778 height 18
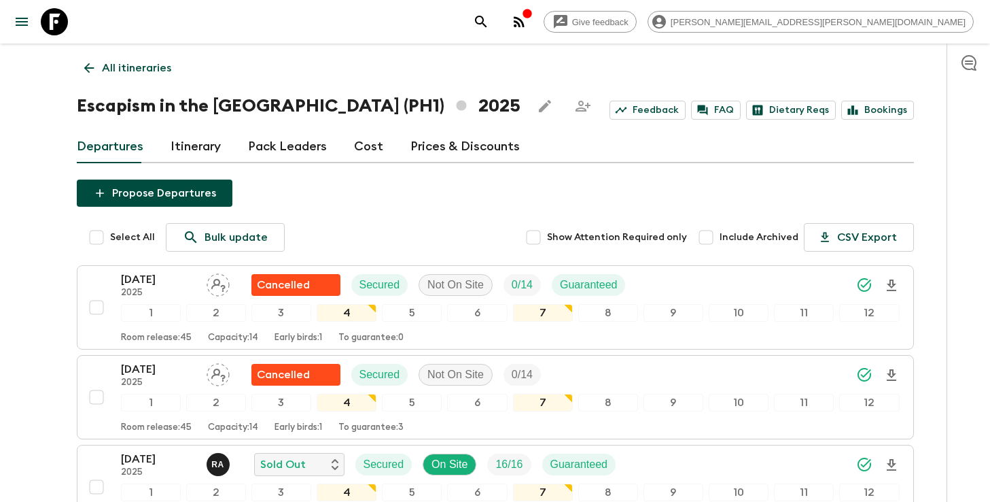
click at [489, 22] on icon "search adventures" at bounding box center [481, 22] width 16 height 16
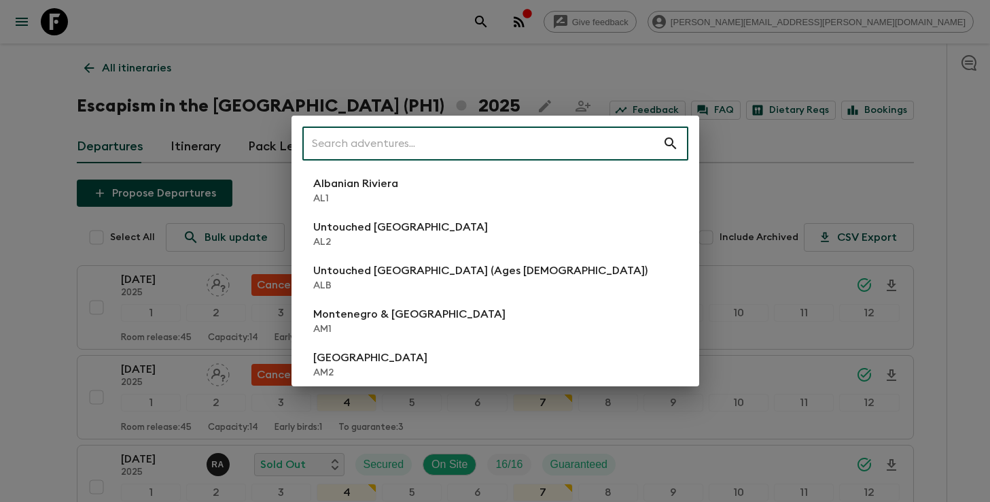
click at [536, 139] on input "text" at bounding box center [482, 143] width 360 height 38
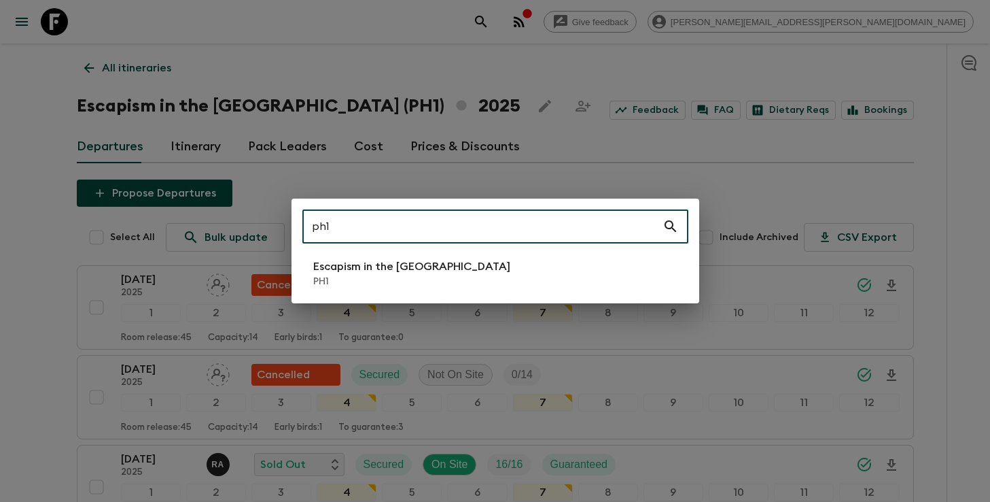
type input "ph1"
click at [18, 368] on div "ph1 ​ Escapism in the [GEOGRAPHIC_DATA] PH1" at bounding box center [495, 251] width 990 height 502
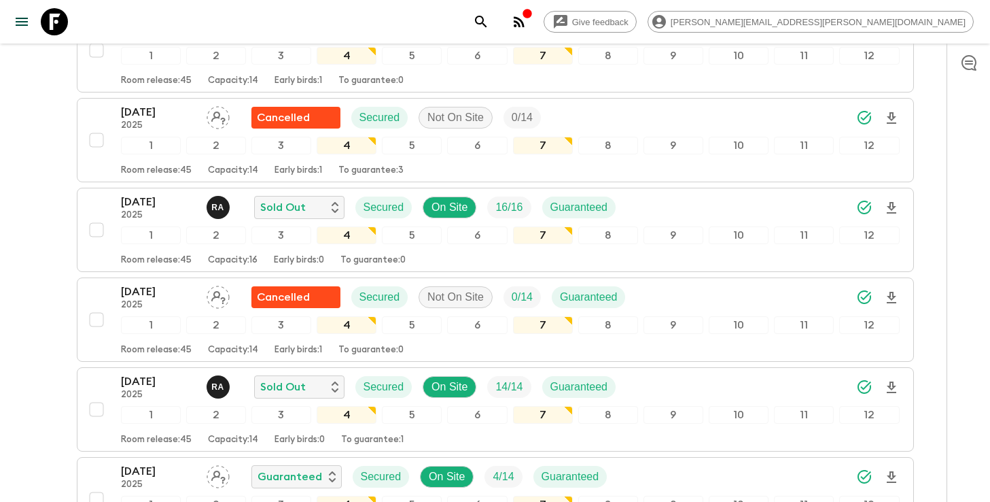
scroll to position [281, 0]
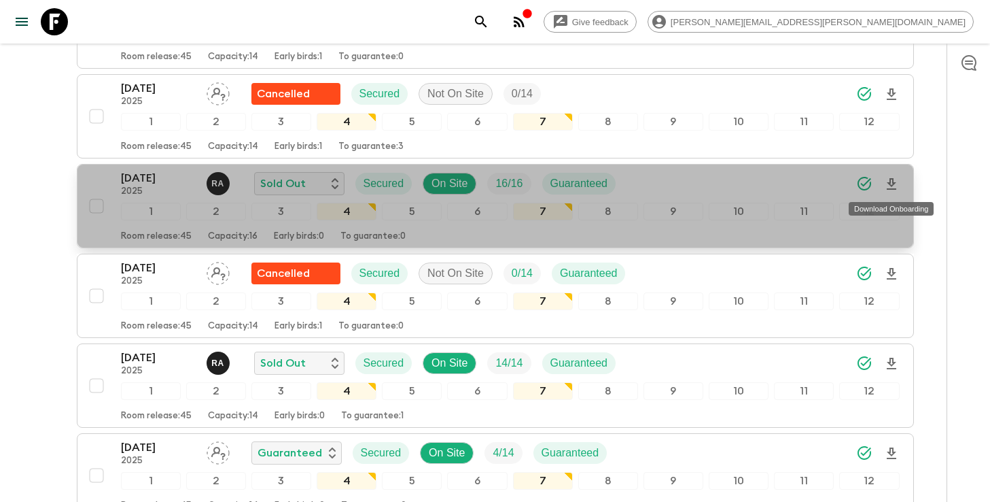
click at [892, 186] on icon "Download Onboarding" at bounding box center [892, 184] width 16 height 16
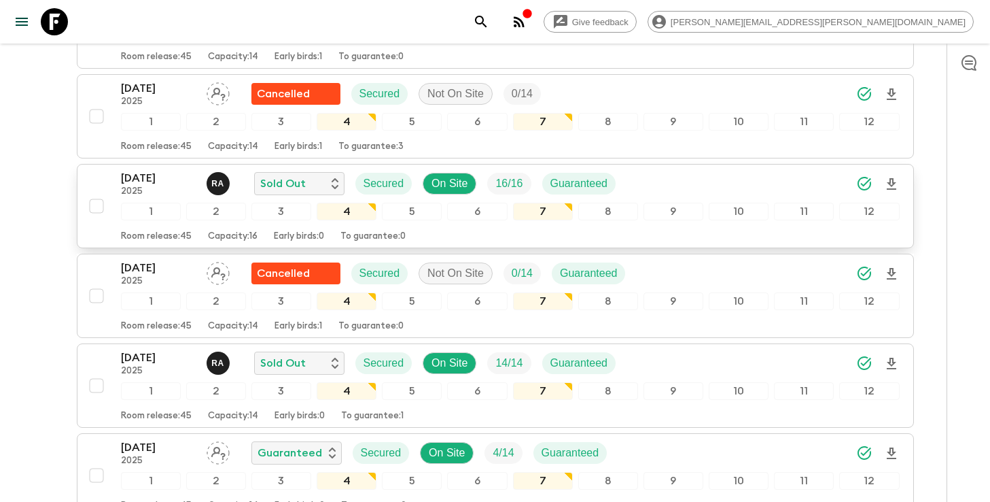
click at [657, 28] on div "Give feedback [PERSON_NAME][EMAIL_ADDRESS][PERSON_NAME][DOMAIN_NAME]" at bounding box center [495, 22] width 990 height 44
click at [489, 25] on icon "search adventures" at bounding box center [481, 22] width 16 height 16
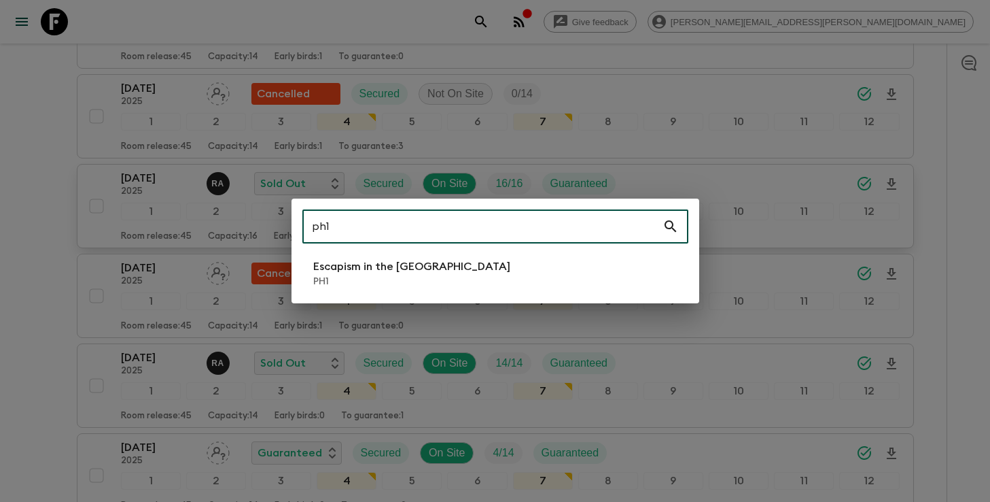
type input "ph1"
click at [449, 270] on p "Escapism in the [GEOGRAPHIC_DATA]" at bounding box center [411, 266] width 197 height 16
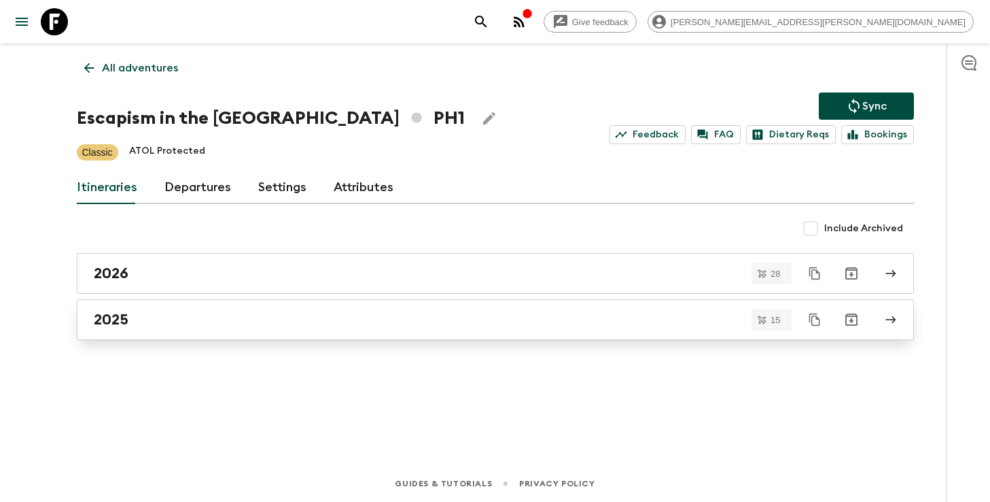
click at [222, 334] on link "2025" at bounding box center [495, 319] width 837 height 41
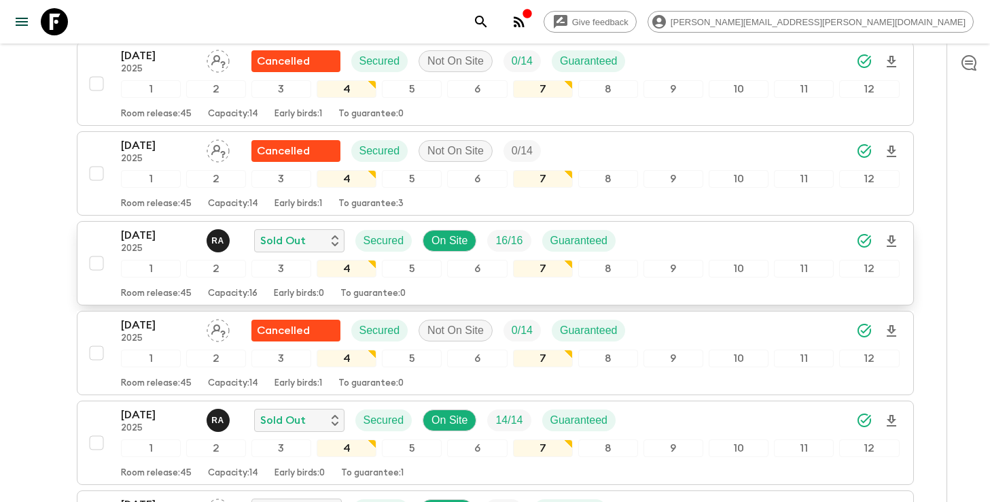
scroll to position [229, 0]
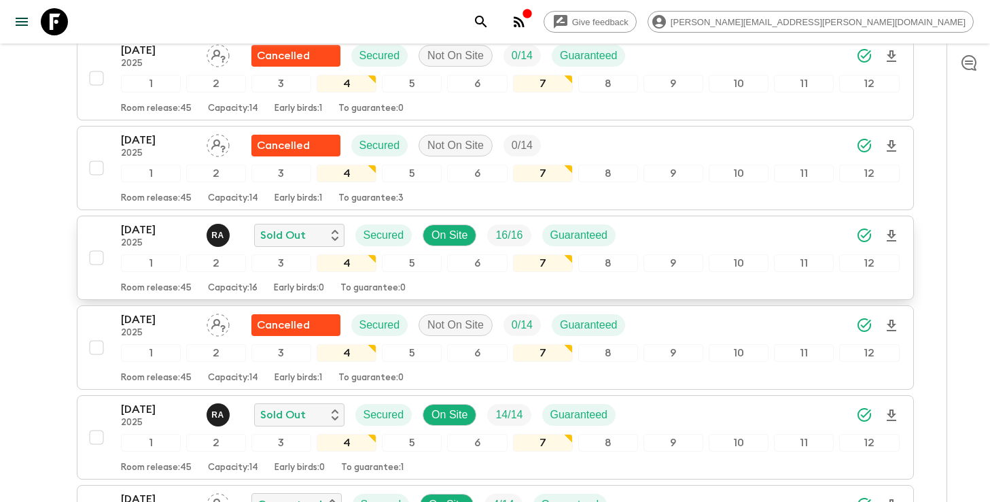
click at [825, 230] on div "[DATE] 2025 R A Sold Out Secured On Site 16 / 16 Guaranteed" at bounding box center [510, 235] width 779 height 27
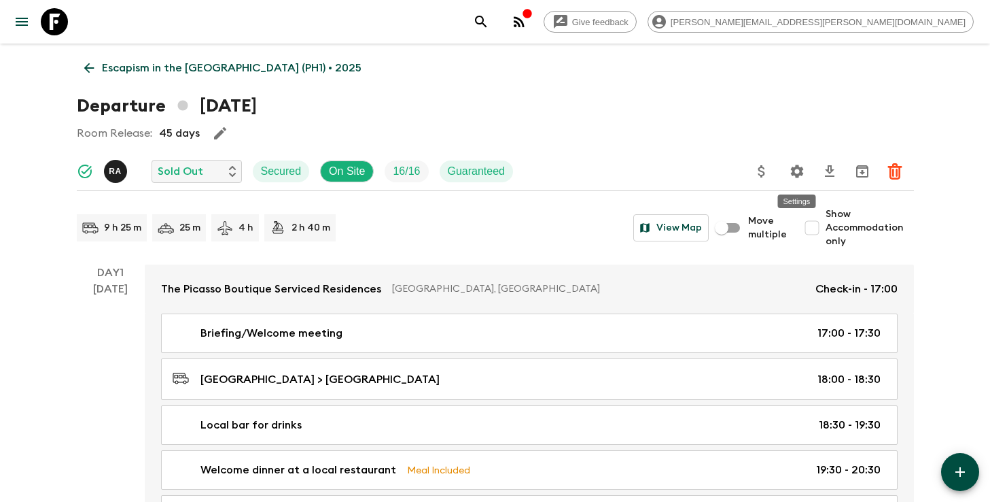
click at [799, 171] on icon "Settings" at bounding box center [797, 171] width 16 height 16
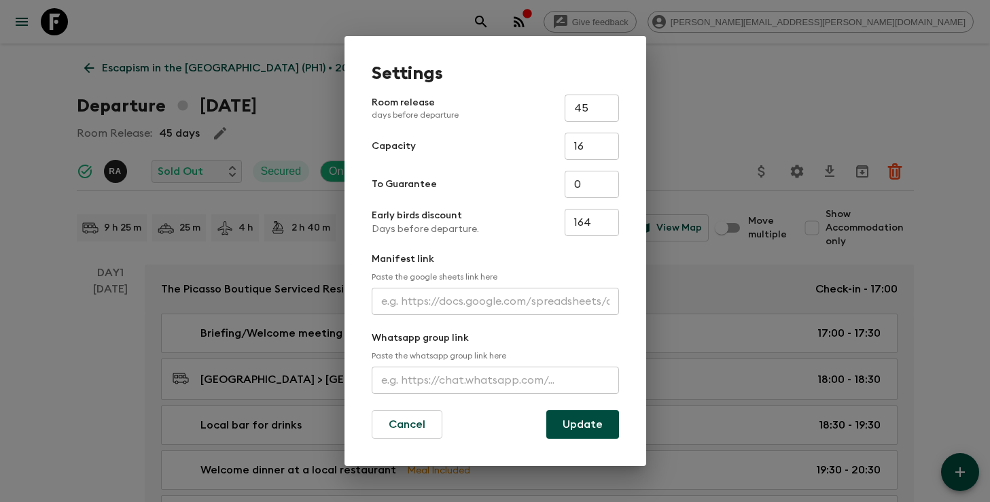
click at [458, 296] on input "text" at bounding box center [495, 301] width 247 height 27
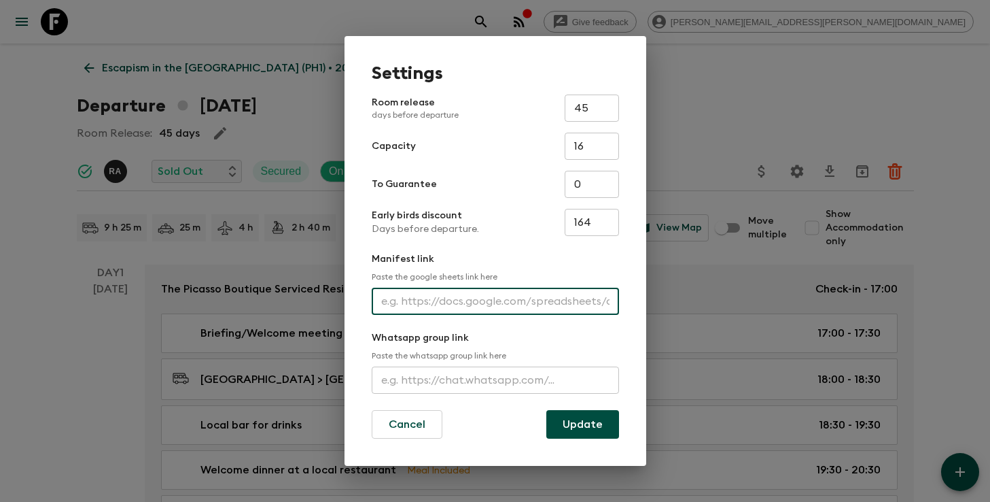
paste input "[URL][DOMAIN_NAME]"
type input "[URL][DOMAIN_NAME]"
click at [576, 419] on button "Update" at bounding box center [582, 424] width 73 height 29
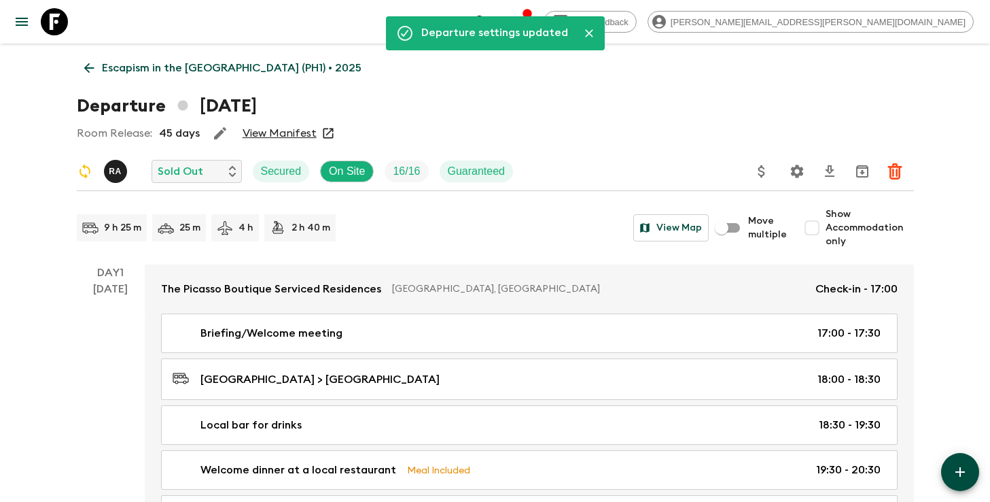
click at [489, 19] on icon "search adventures" at bounding box center [481, 22] width 16 height 16
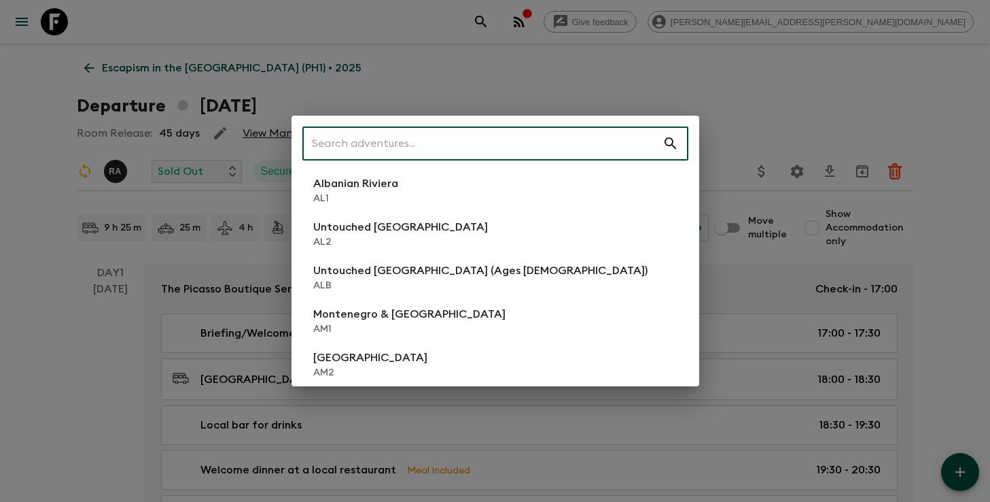
click at [488, 143] on input "text" at bounding box center [482, 143] width 360 height 38
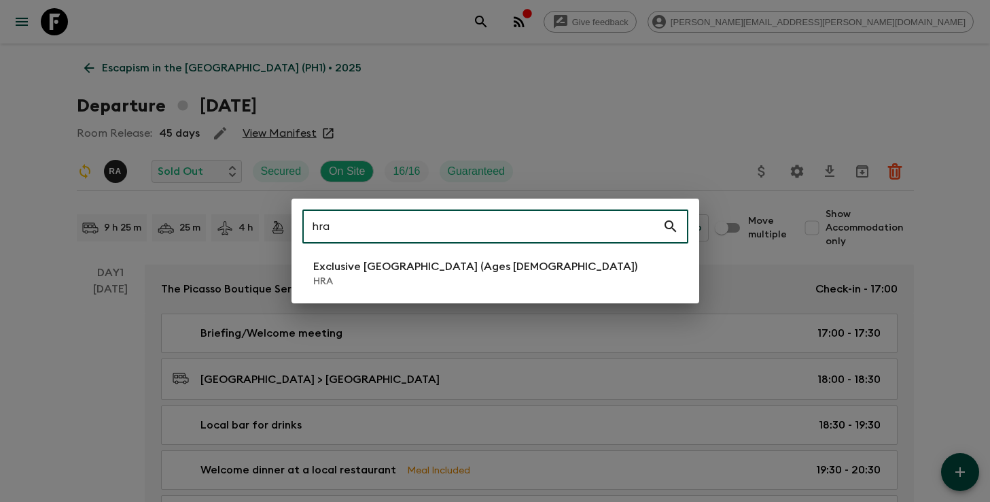
type input "hra"
click at [419, 288] on p "HRA" at bounding box center [475, 282] width 324 height 14
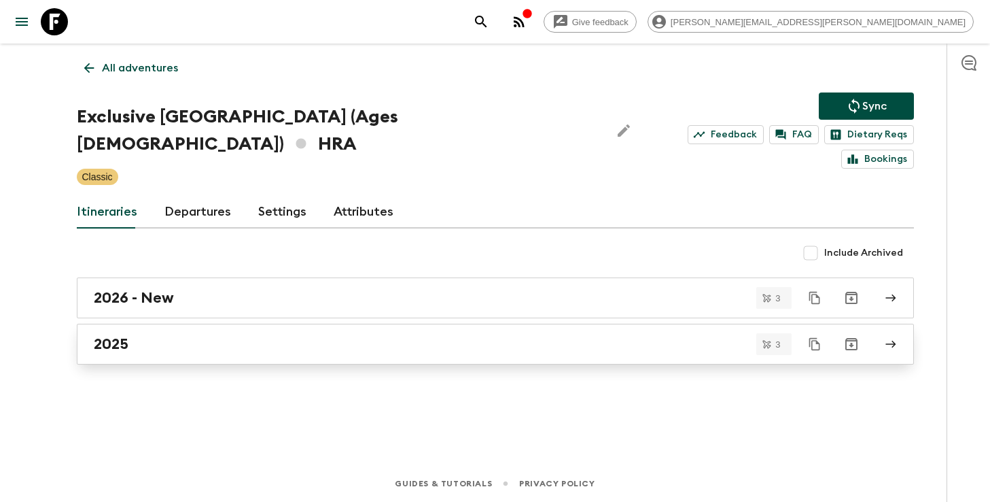
click at [337, 335] on div "2025" at bounding box center [483, 344] width 778 height 18
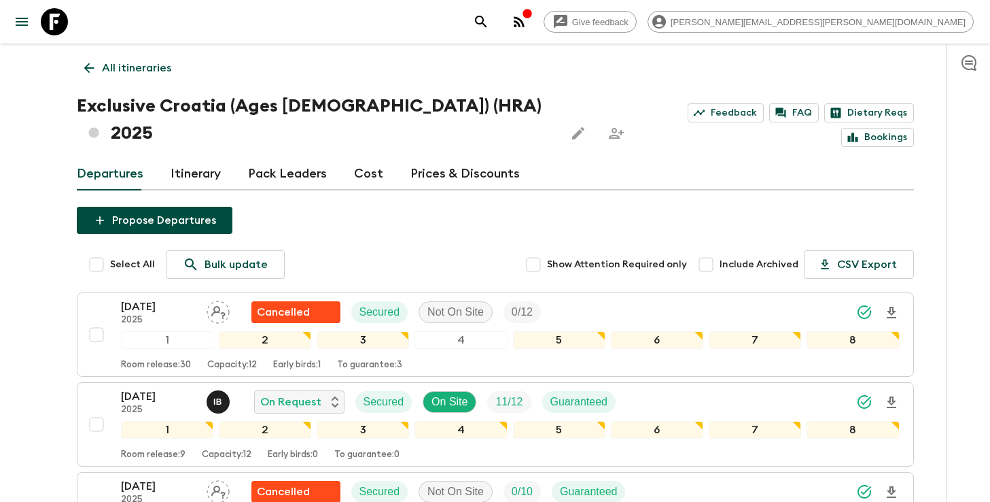
scroll to position [151, 0]
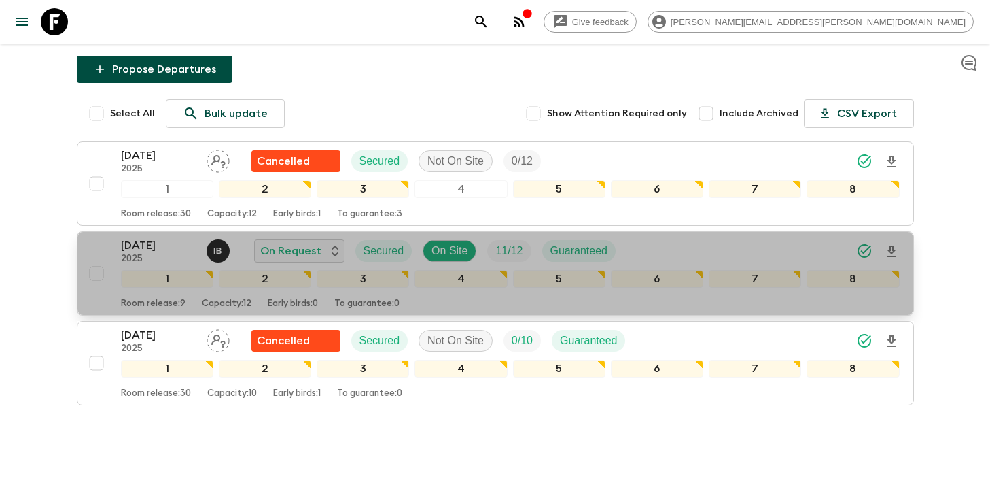
click at [709, 237] on div "[DATE] 2025 I B On Request Secured On Site 11 / 12 Guaranteed" at bounding box center [510, 250] width 779 height 27
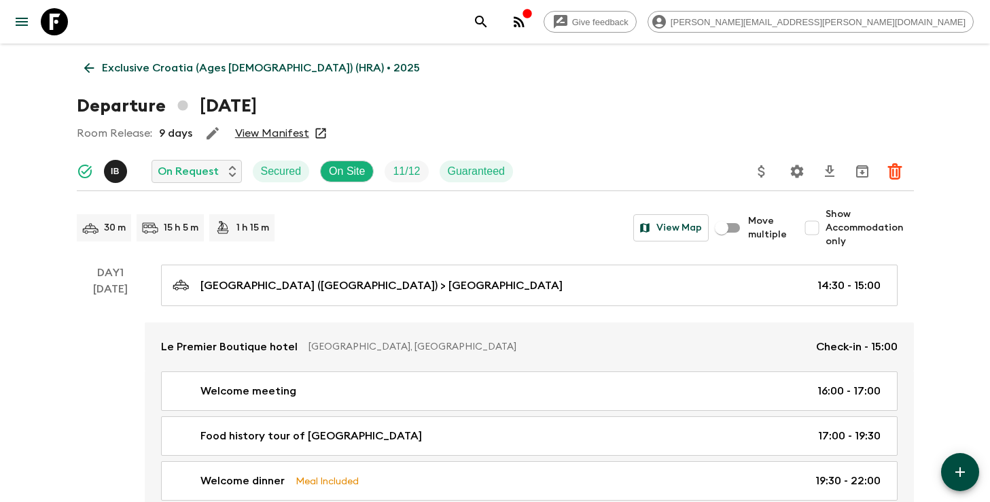
click at [139, 66] on p "Exclusive Croatia (Ages [DEMOGRAPHIC_DATA]) (HRA) • 2025" at bounding box center [261, 68] width 318 height 16
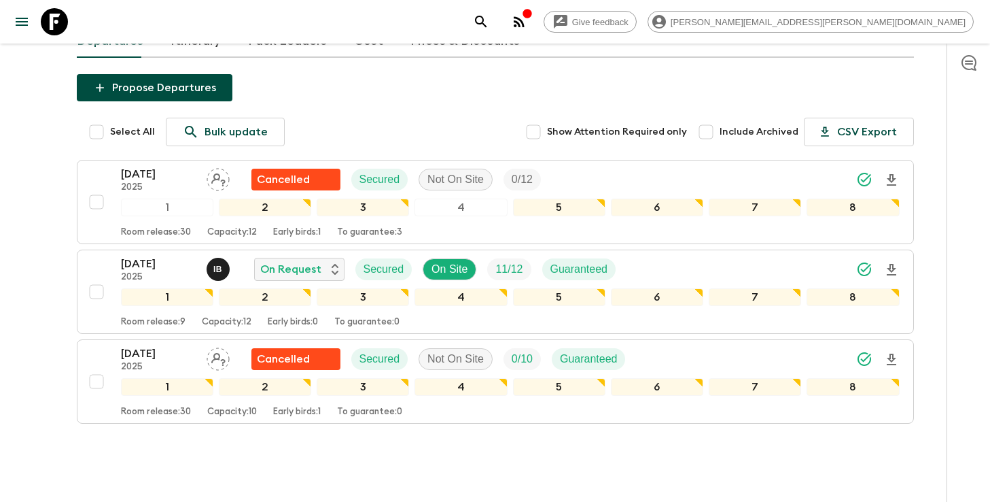
scroll to position [140, 0]
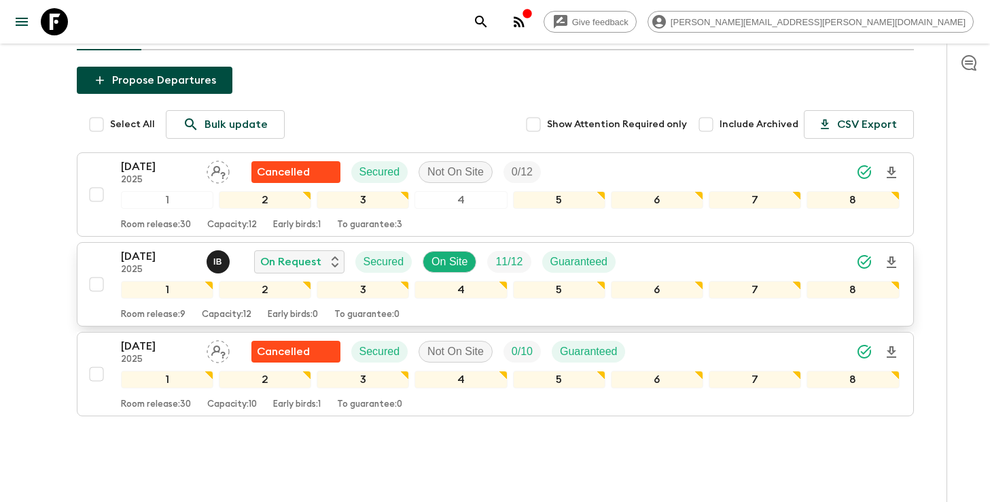
click at [890, 256] on icon "Download Onboarding" at bounding box center [892, 262] width 10 height 12
click at [489, 22] on icon "search adventures" at bounding box center [481, 22] width 16 height 16
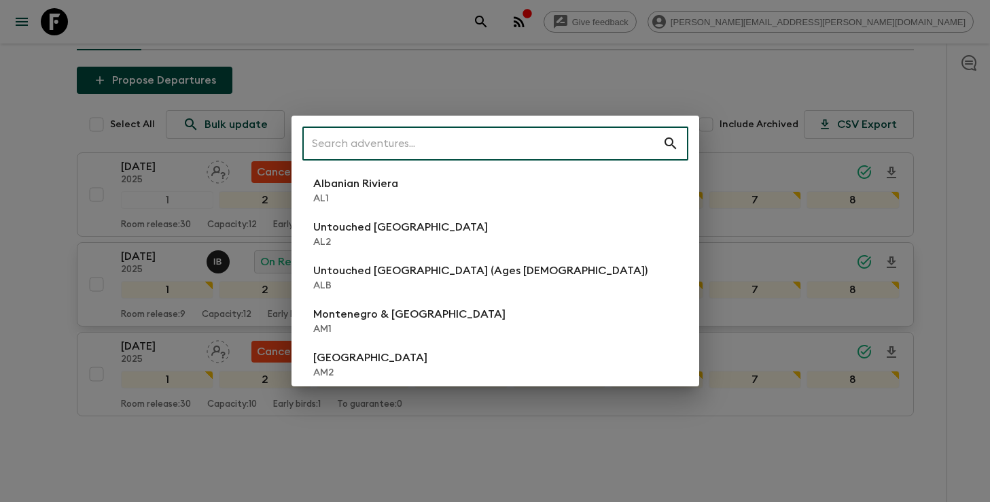
click at [500, 143] on input "text" at bounding box center [482, 143] width 360 height 38
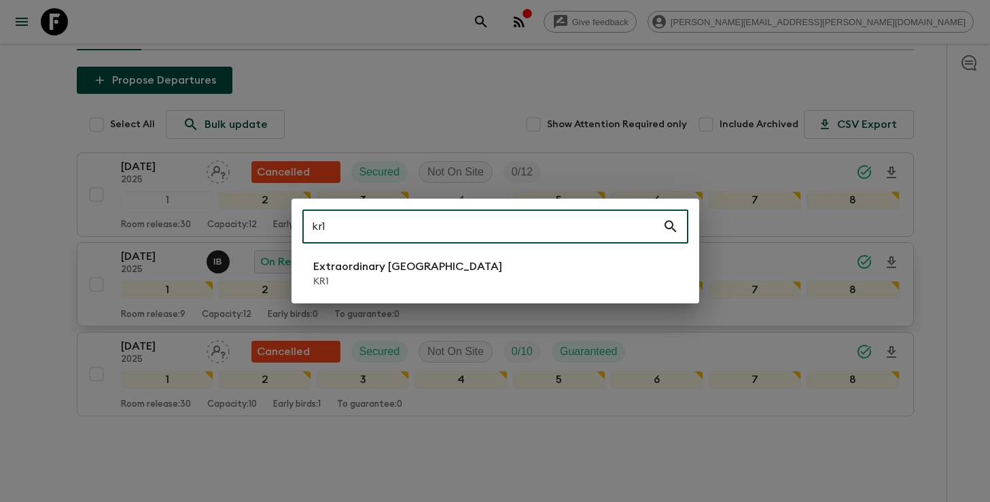
type input "kr1"
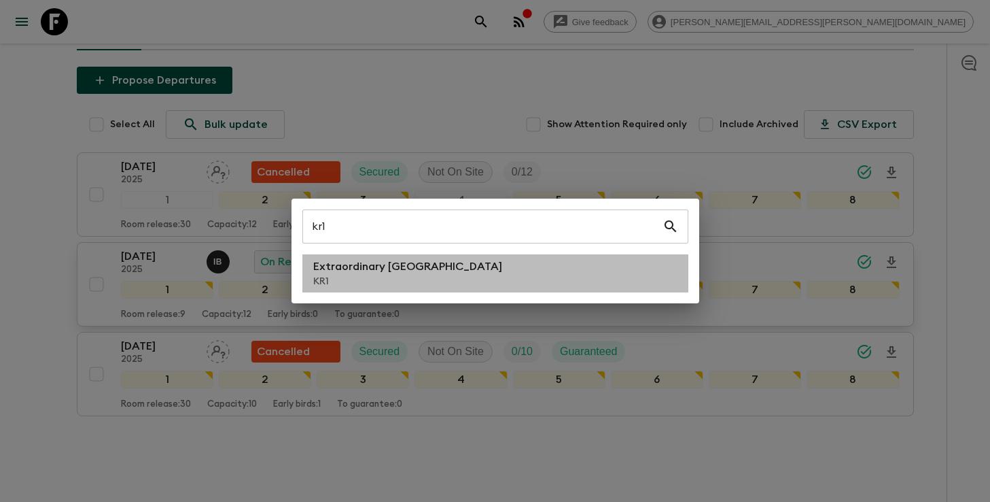
click at [364, 284] on p "KR1" at bounding box center [407, 282] width 189 height 14
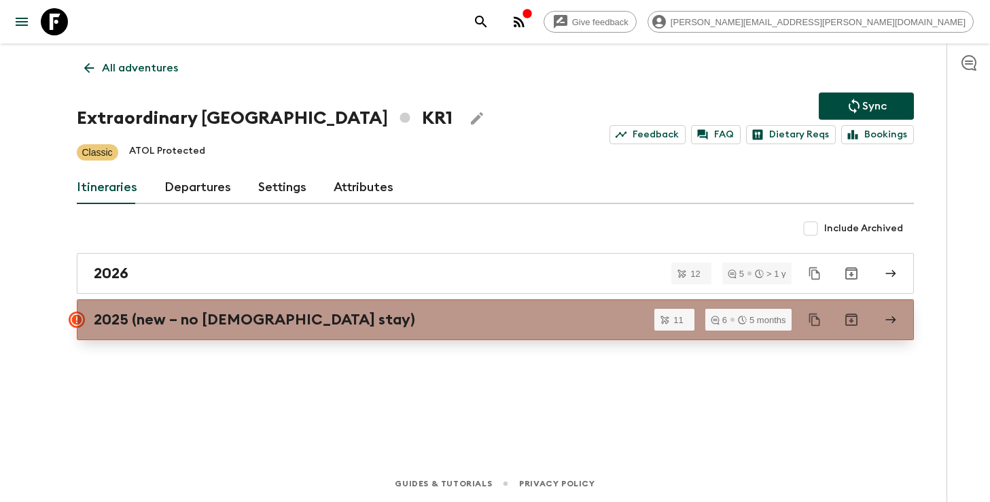
click at [349, 313] on div "2025 (new – no [DEMOGRAPHIC_DATA] stay)" at bounding box center [483, 320] width 778 height 18
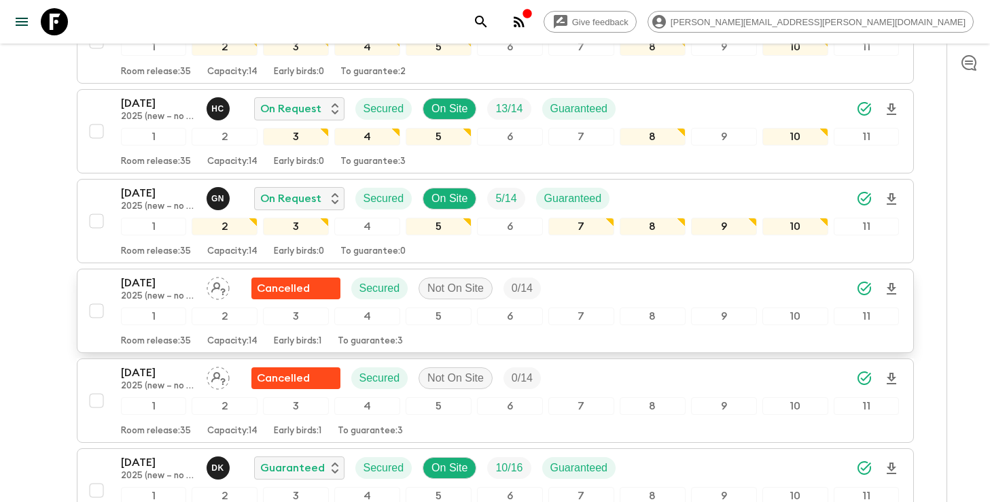
scroll to position [294, 0]
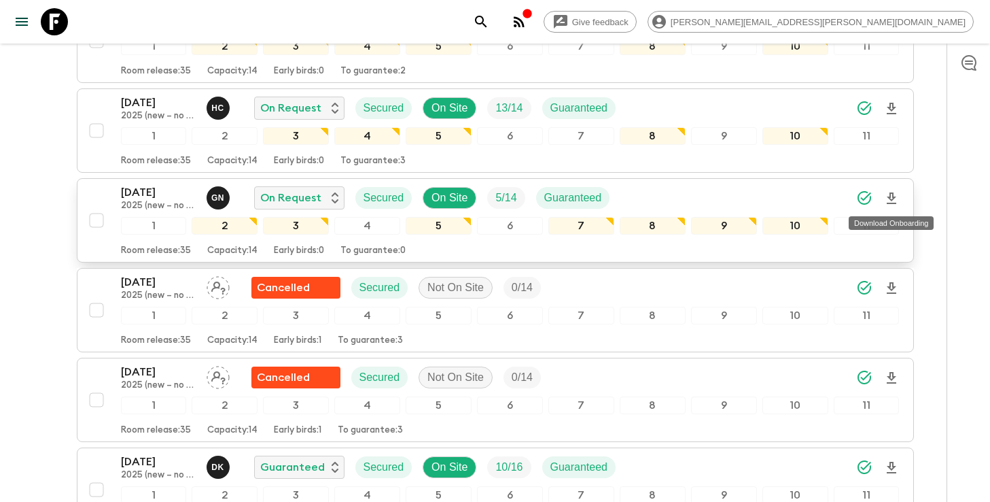
click at [890, 198] on icon "Download Onboarding" at bounding box center [892, 198] width 16 height 16
click at [489, 26] on icon "search adventures" at bounding box center [481, 22] width 16 height 16
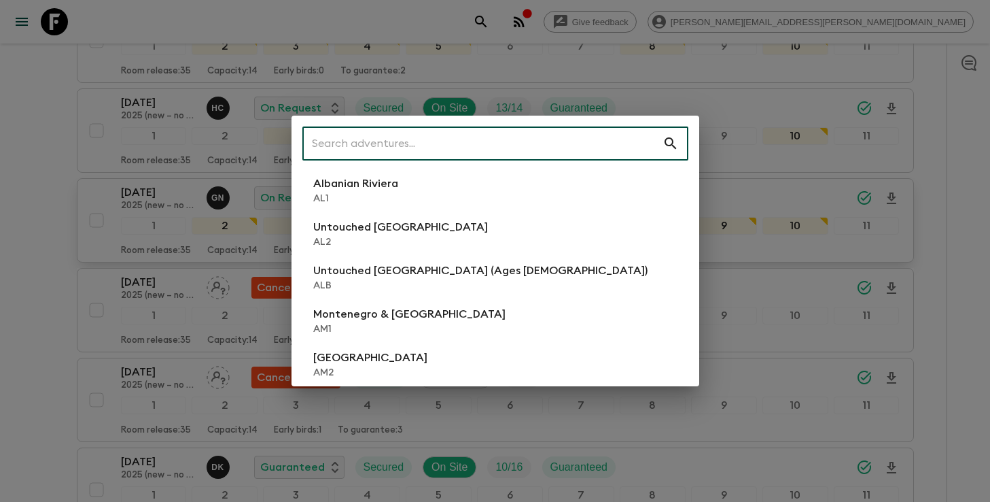
click at [540, 147] on input "text" at bounding box center [482, 143] width 360 height 38
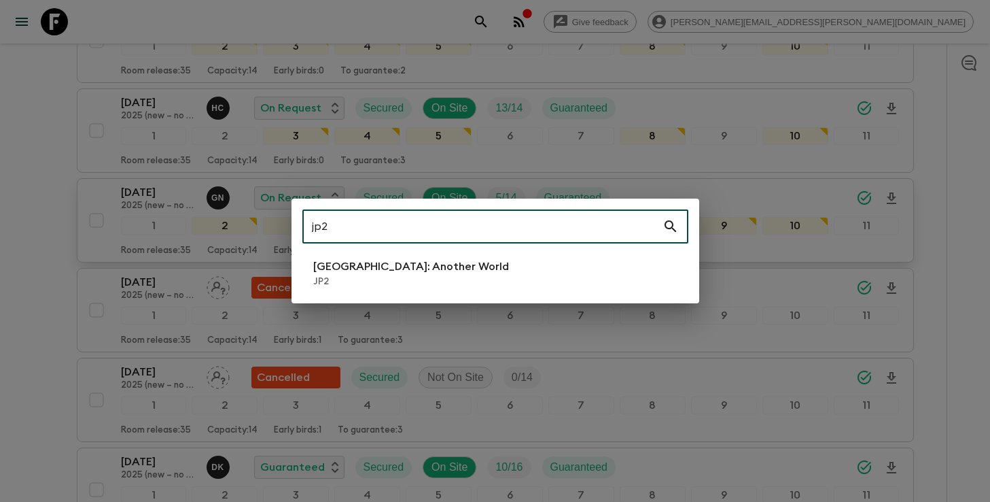
type input "jp2"
click at [475, 266] on li "[GEOGRAPHIC_DATA]: Another World JP2" at bounding box center [495, 273] width 386 height 38
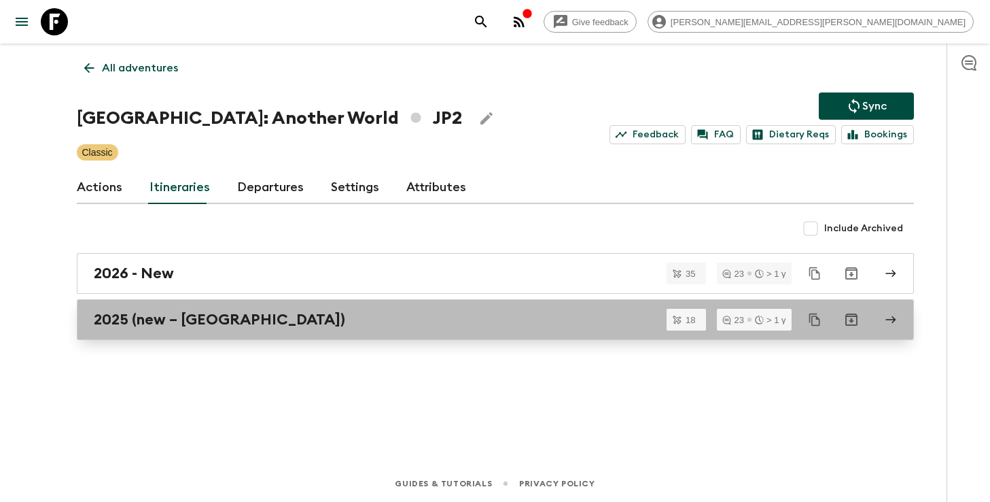
click at [349, 317] on div "2025 (new – [GEOGRAPHIC_DATA])" at bounding box center [483, 320] width 778 height 18
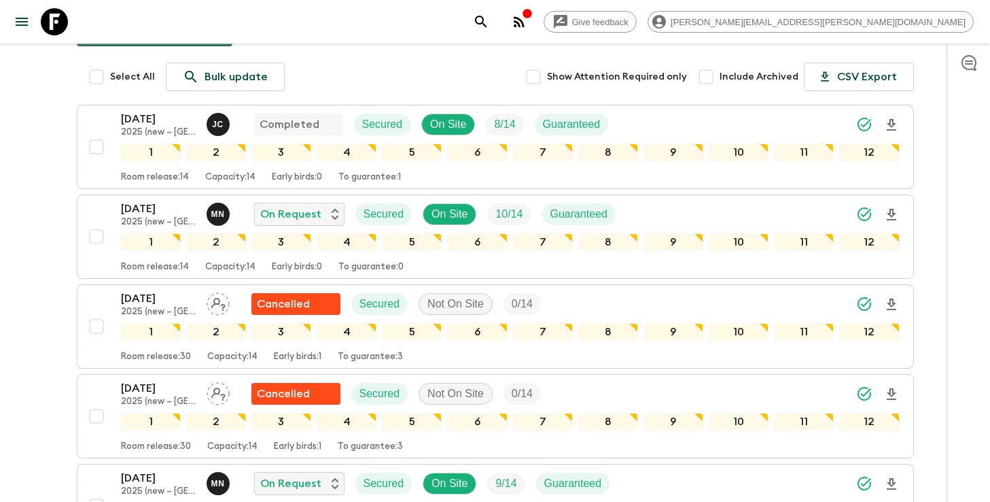
scroll to position [162, 0]
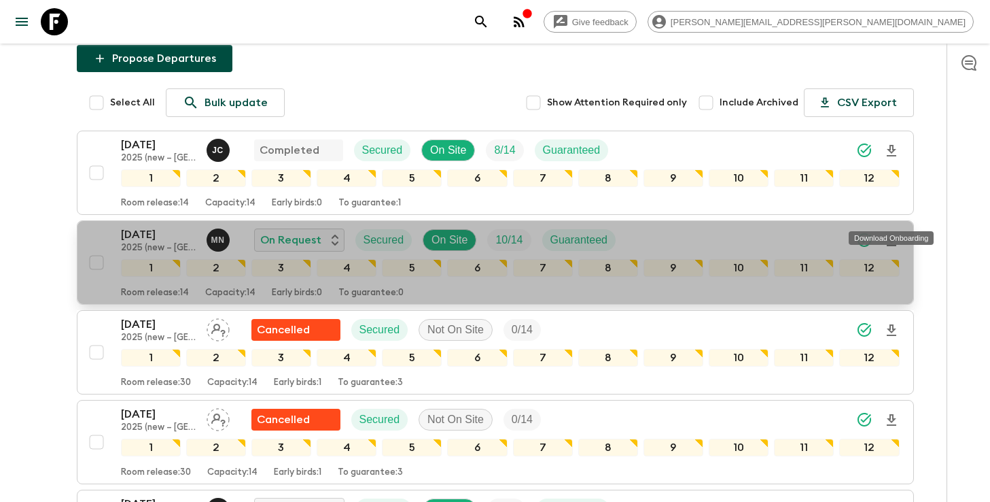
click at [890, 234] on icon "Download Onboarding" at bounding box center [892, 240] width 10 height 12
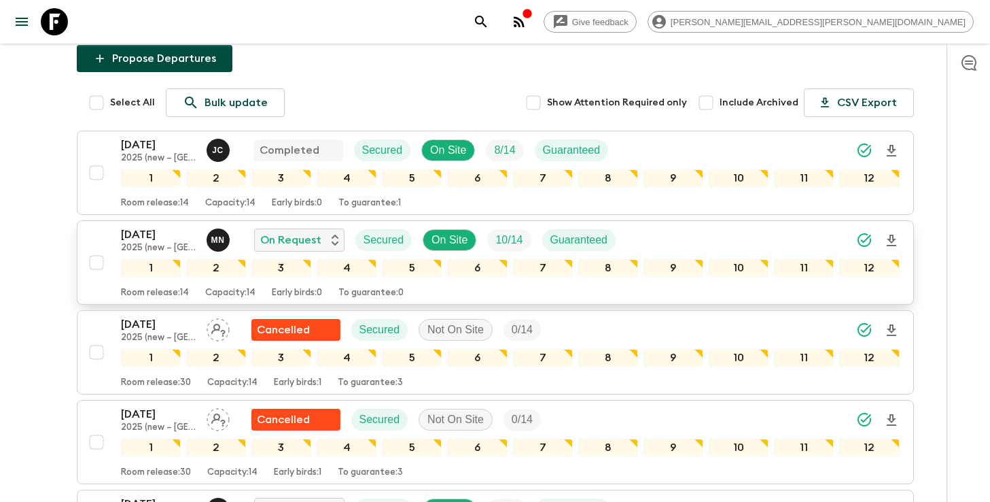
click at [489, 21] on icon "search adventures" at bounding box center [481, 22] width 16 height 16
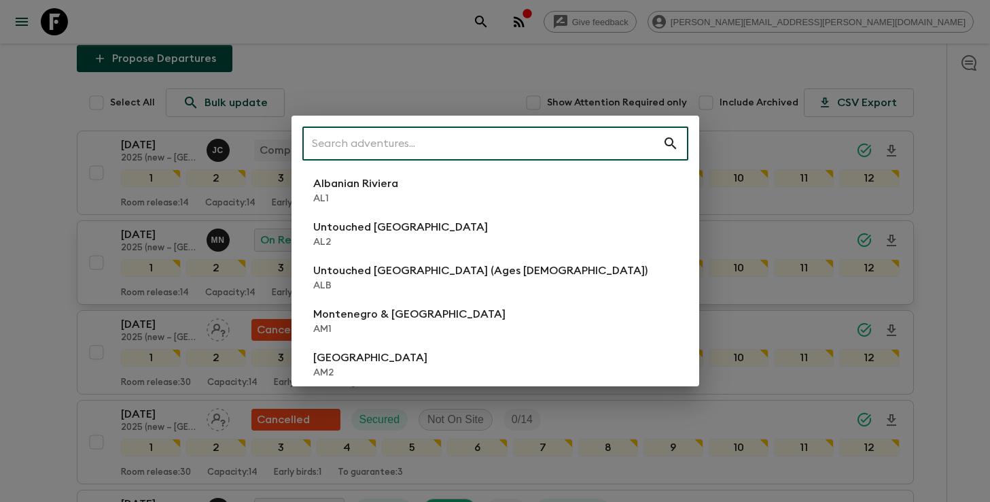
click at [524, 131] on input "text" at bounding box center [482, 143] width 360 height 38
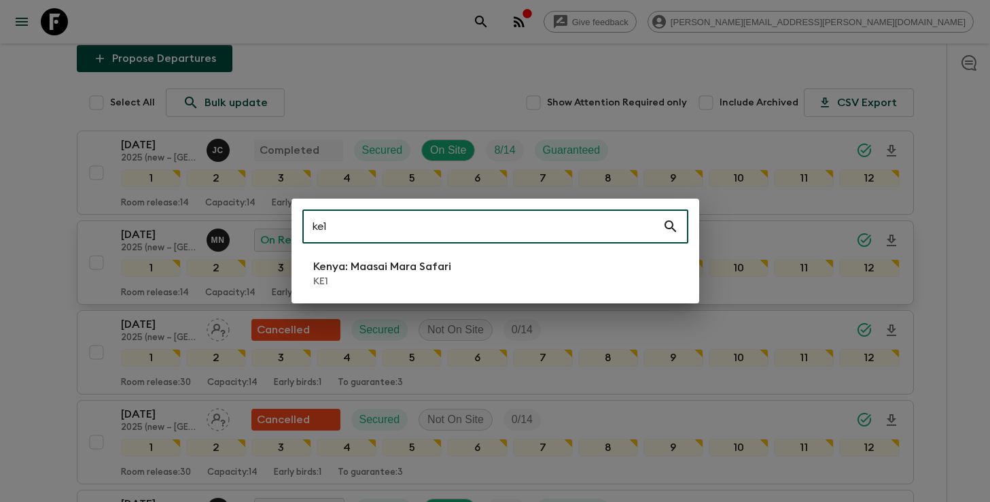
type input "ke1"
click at [444, 271] on p "Kenya: Maasai Mara Safari" at bounding box center [382, 266] width 138 height 16
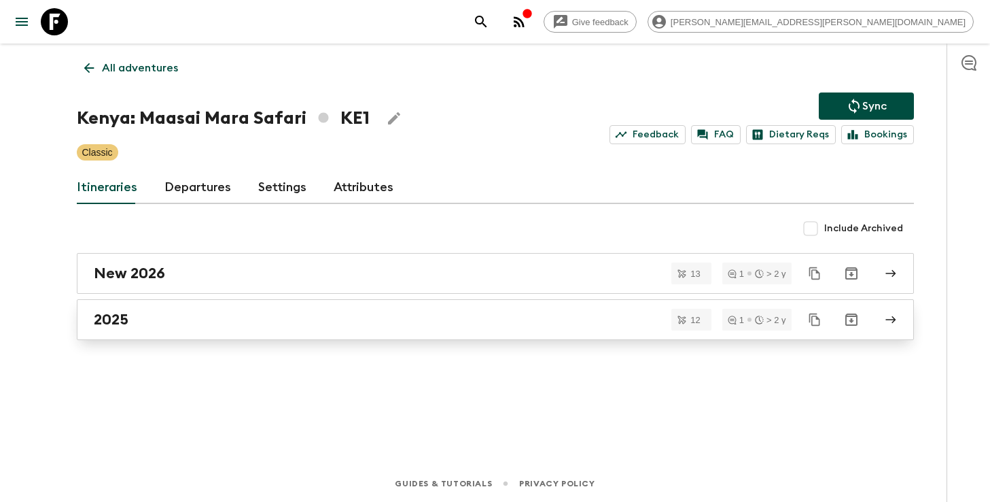
click at [346, 319] on div "2025" at bounding box center [483, 320] width 778 height 18
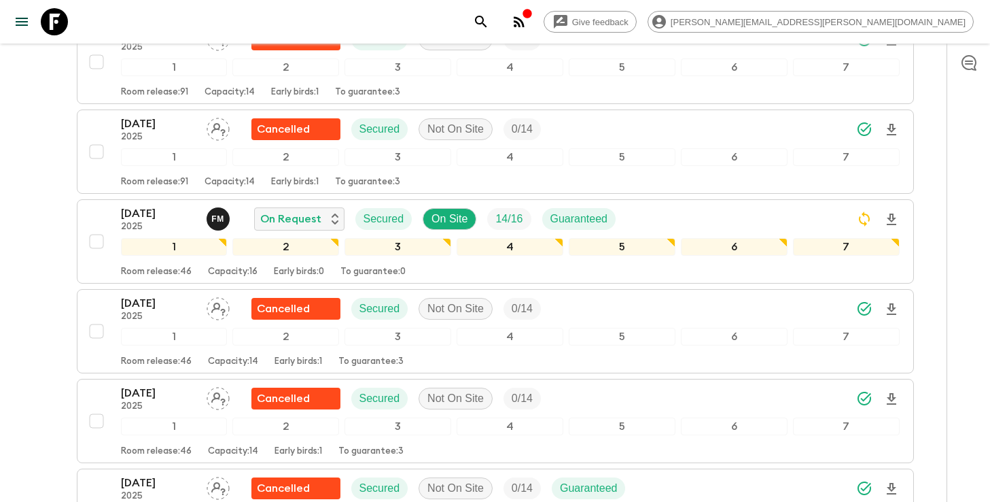
scroll to position [481, 0]
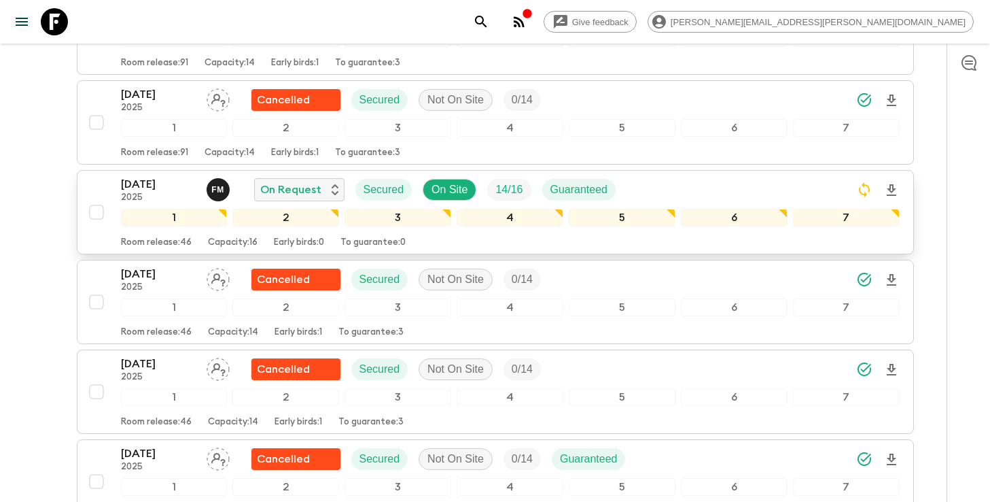
click at [888, 182] on icon "Download Onboarding" at bounding box center [892, 190] width 16 height 16
click at [489, 20] on icon "search adventures" at bounding box center [481, 22] width 16 height 16
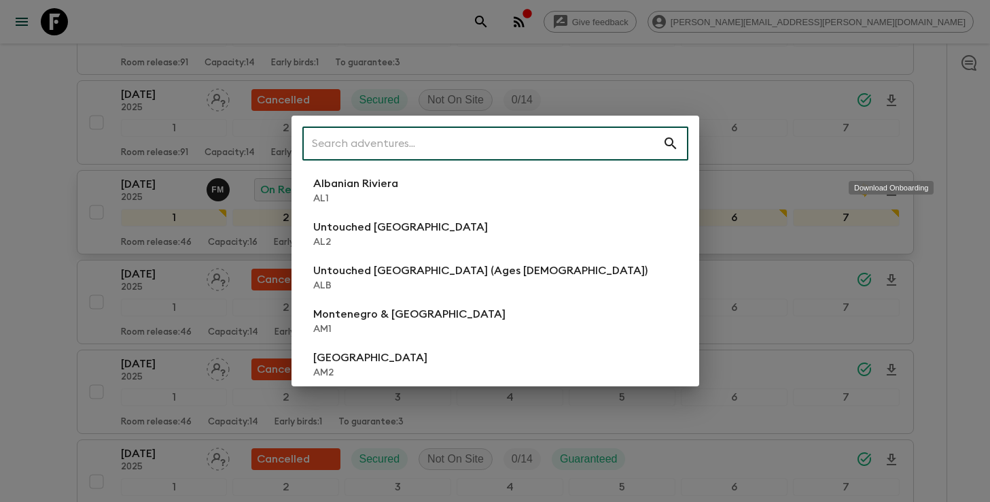
click at [493, 131] on input "text" at bounding box center [482, 143] width 360 height 38
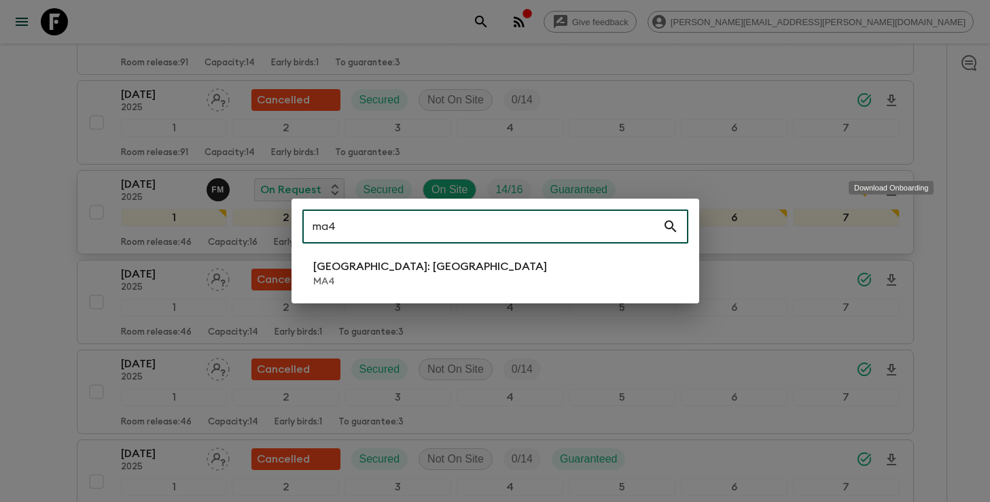
type input "ma4"
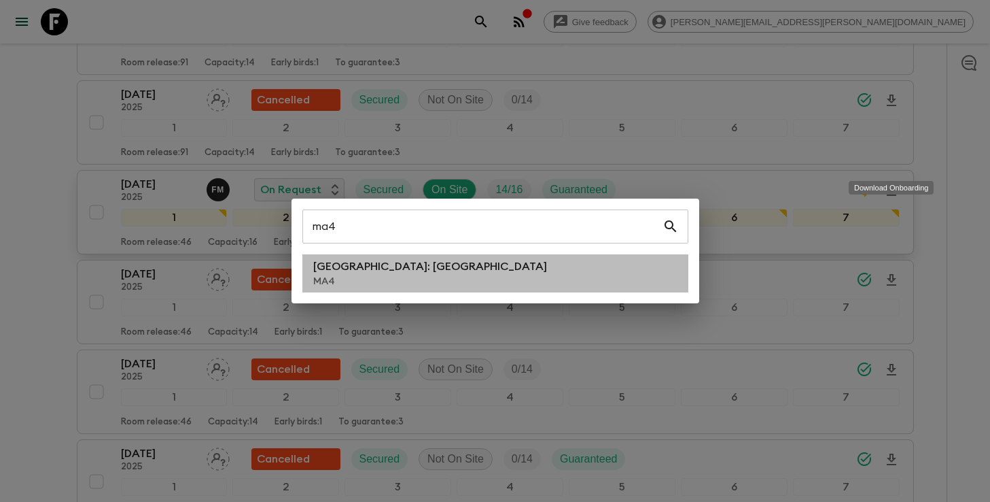
click at [451, 264] on li "[GEOGRAPHIC_DATA]: [GEOGRAPHIC_DATA] MA4" at bounding box center [495, 273] width 386 height 38
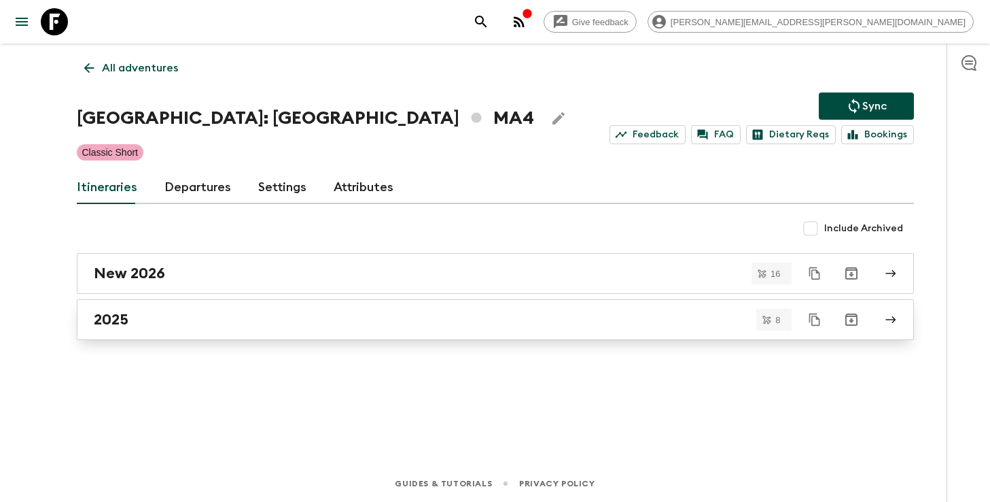
click at [319, 326] on div "2025" at bounding box center [483, 320] width 778 height 18
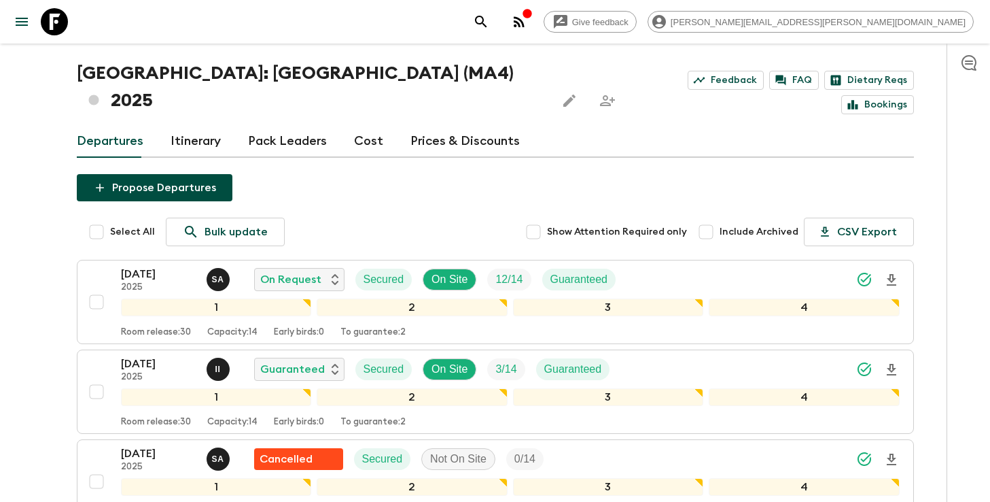
scroll to position [39, 0]
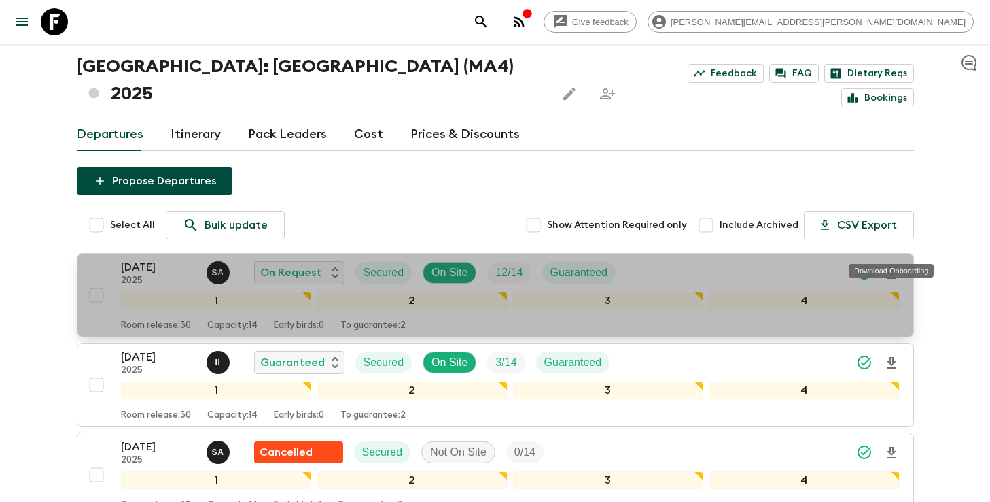
click at [894, 265] on icon "Download Onboarding" at bounding box center [892, 273] width 16 height 16
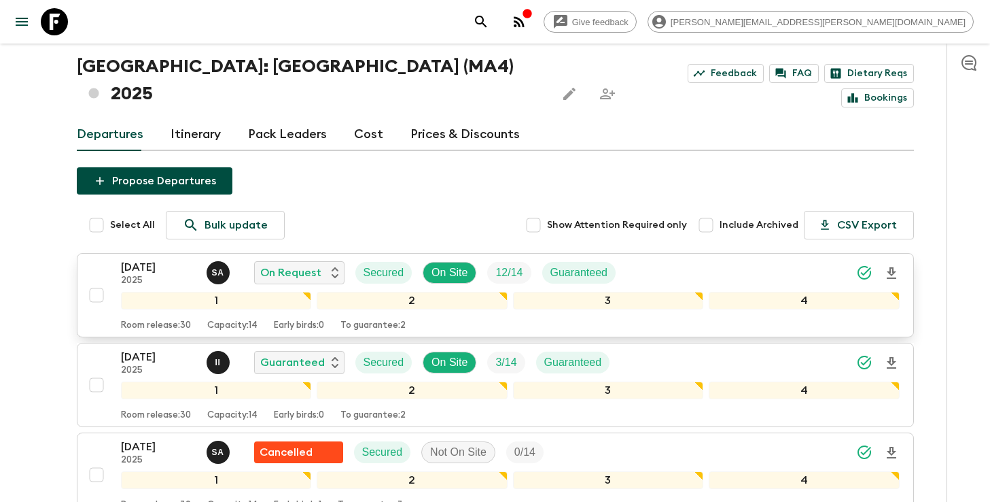
click at [489, 24] on icon "search adventures" at bounding box center [481, 22] width 16 height 16
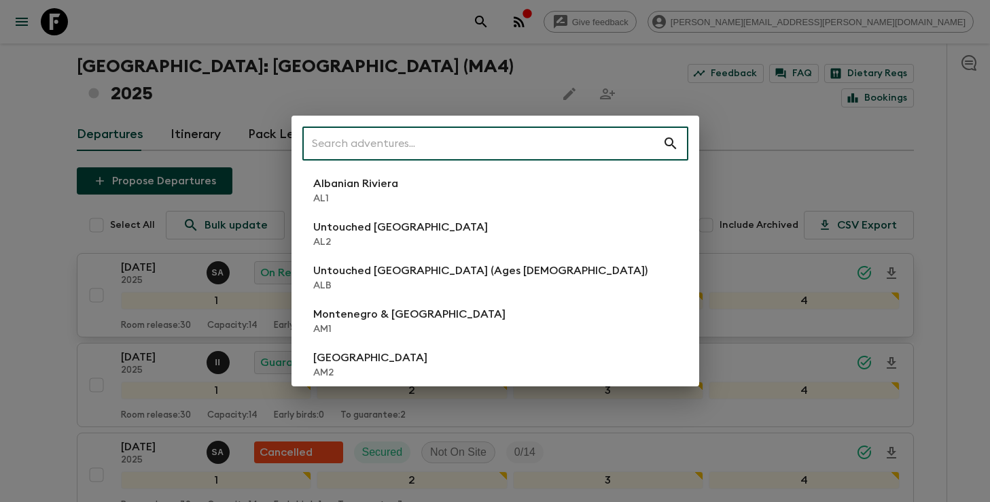
click at [468, 141] on input "text" at bounding box center [482, 143] width 360 height 38
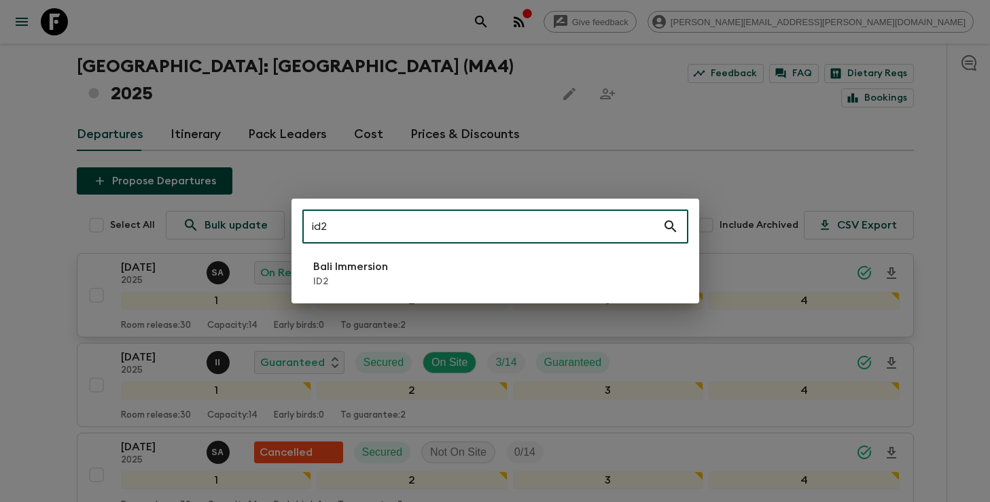
type input "id2"
click at [392, 279] on li "Bali Immersion ID2" at bounding box center [495, 273] width 386 height 38
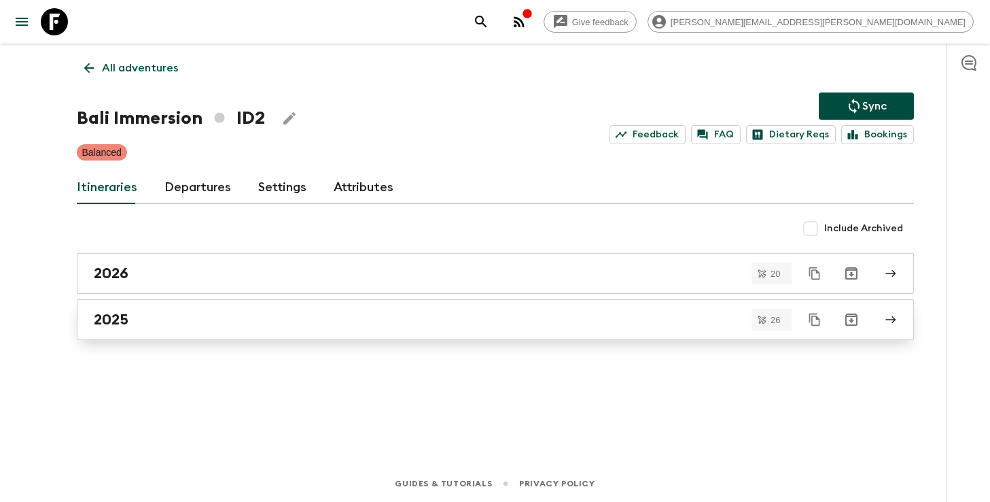
click at [326, 323] on div "2025" at bounding box center [483, 320] width 778 height 18
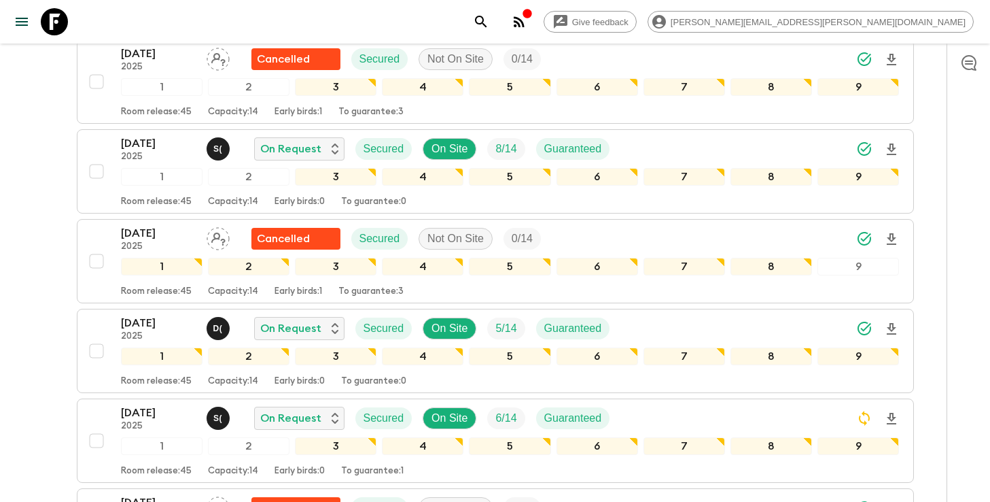
scroll to position [419, 0]
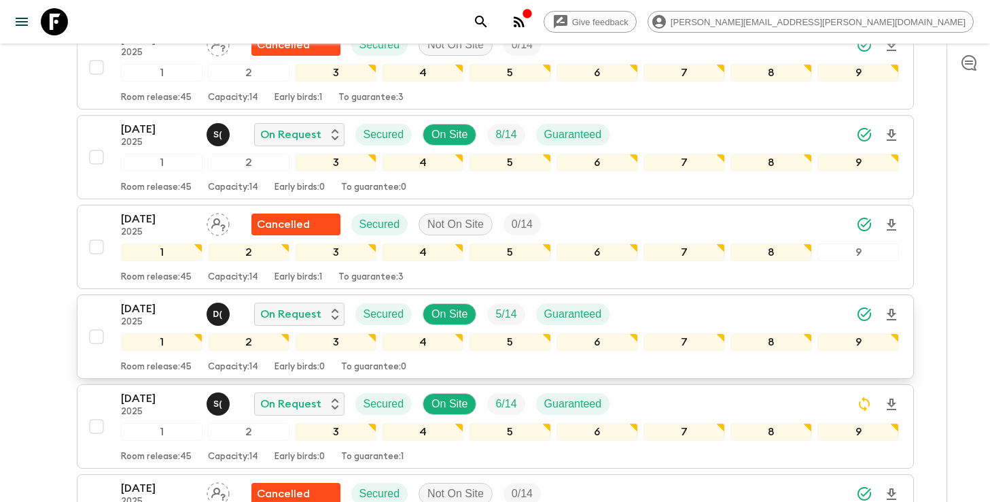
click at [887, 307] on icon "Download Onboarding" at bounding box center [892, 315] width 16 height 16
click at [487, 17] on icon "search adventures" at bounding box center [481, 22] width 12 height 12
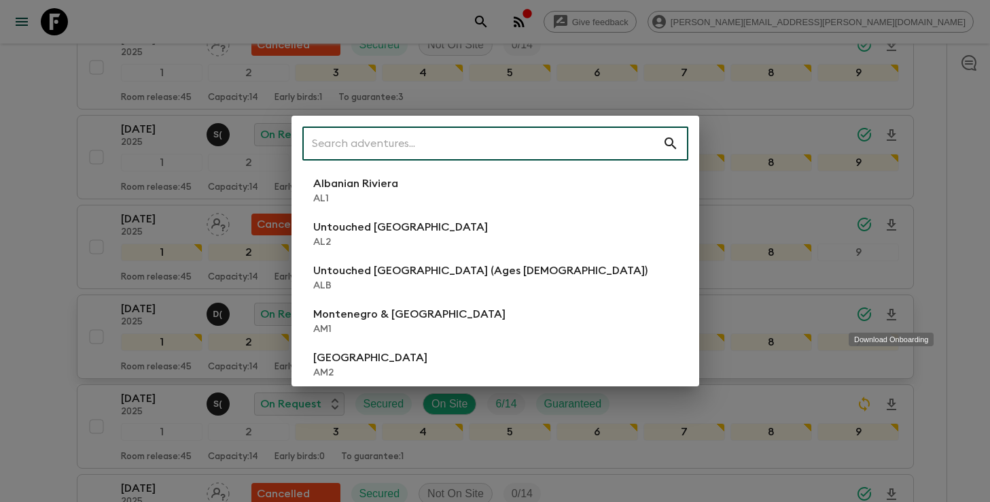
click at [494, 142] on input "text" at bounding box center [482, 143] width 360 height 38
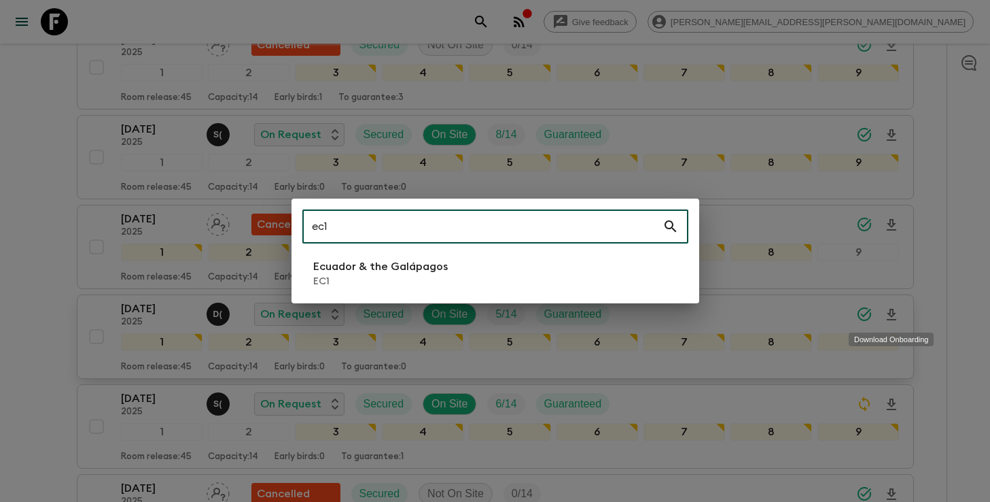
type input "ec1"
click at [368, 272] on p "Ecuador & the Galápagos" at bounding box center [380, 266] width 135 height 16
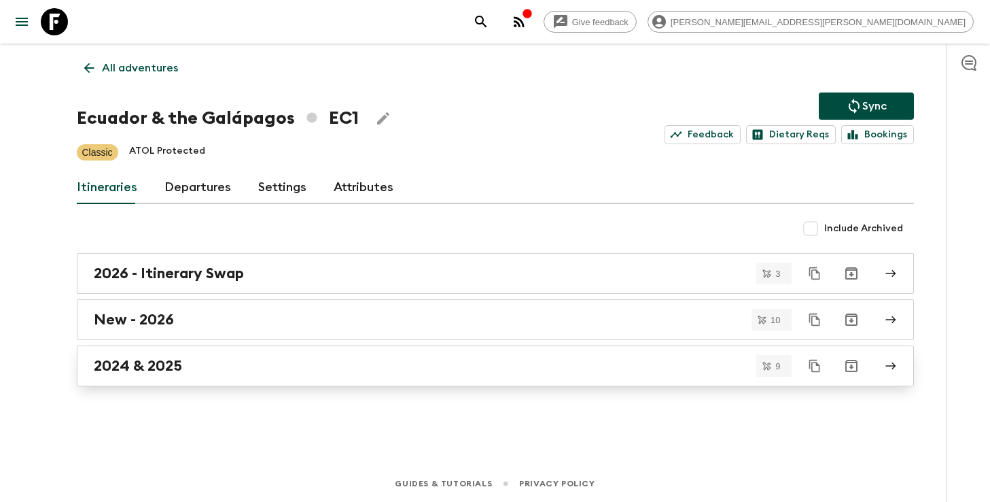
click at [256, 360] on div "2024 & 2025" at bounding box center [483, 366] width 778 height 18
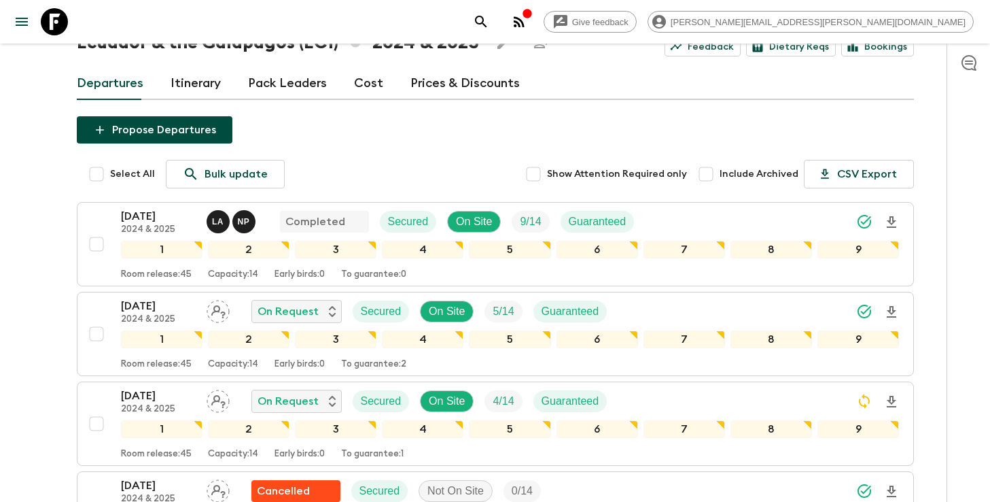
scroll to position [65, 0]
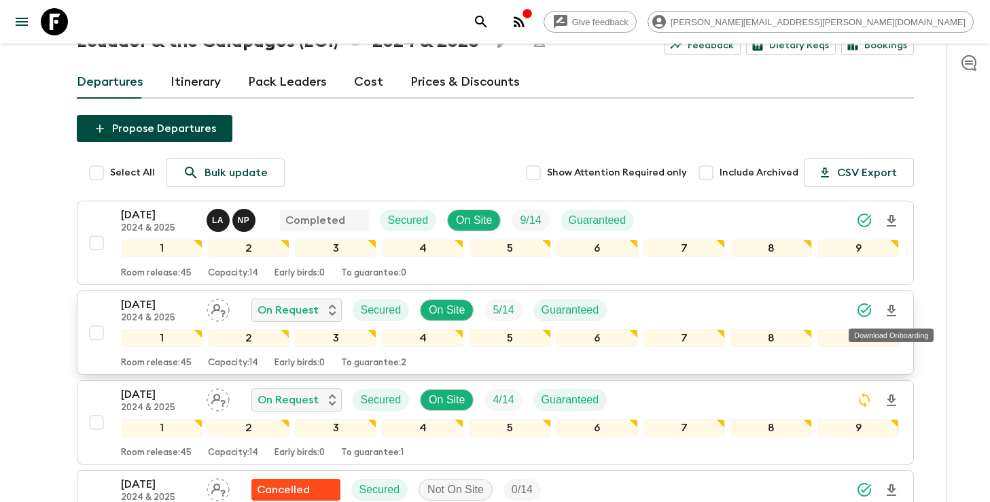
click at [890, 309] on icon "Download Onboarding" at bounding box center [892, 311] width 10 height 12
click at [489, 22] on icon "search adventures" at bounding box center [481, 22] width 16 height 16
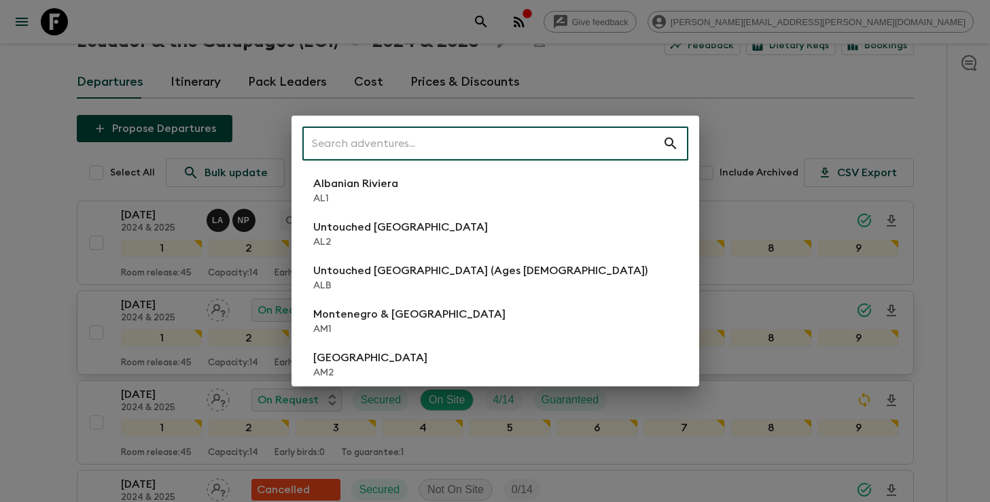
click at [554, 132] on input "text" at bounding box center [482, 143] width 360 height 38
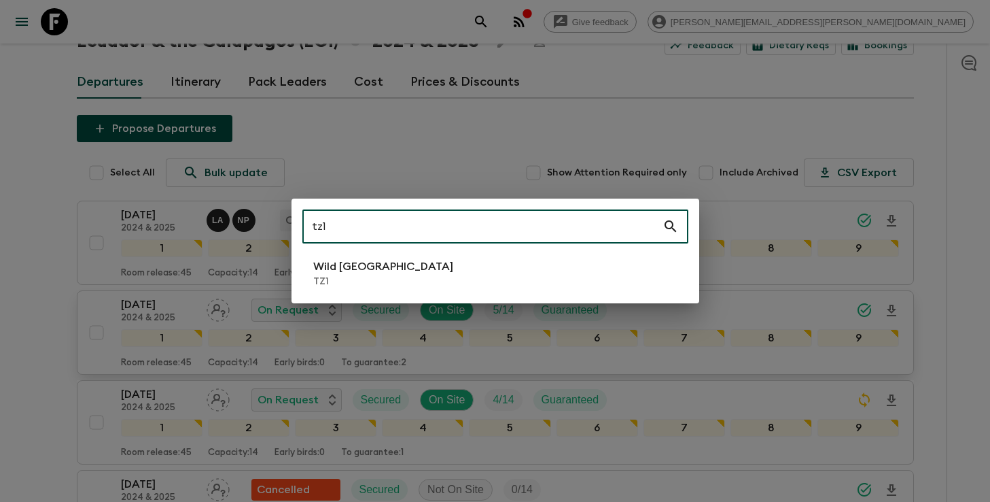
type input "tz1"
click at [453, 275] on li "Wild Tanzania TZ1" at bounding box center [495, 273] width 386 height 38
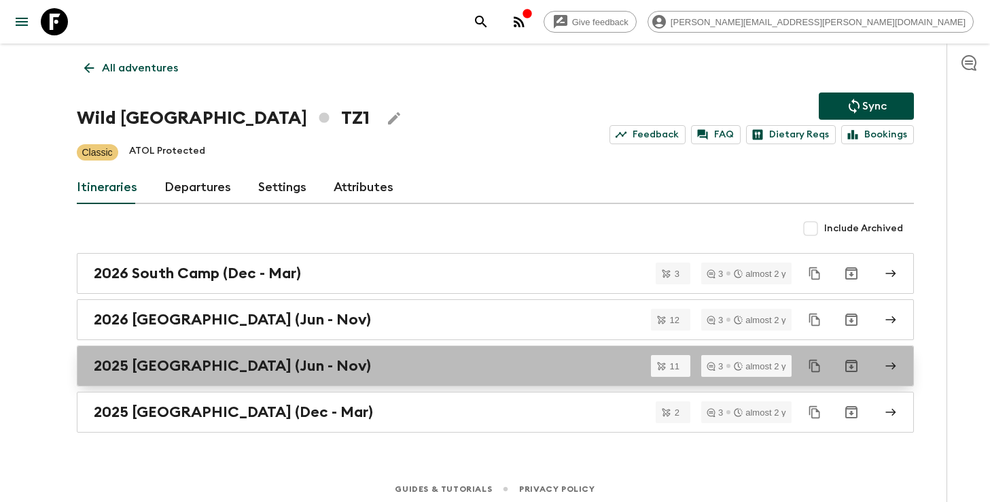
click at [226, 372] on h2 "2025 [GEOGRAPHIC_DATA] (Jun - Nov)" at bounding box center [232, 366] width 277 height 18
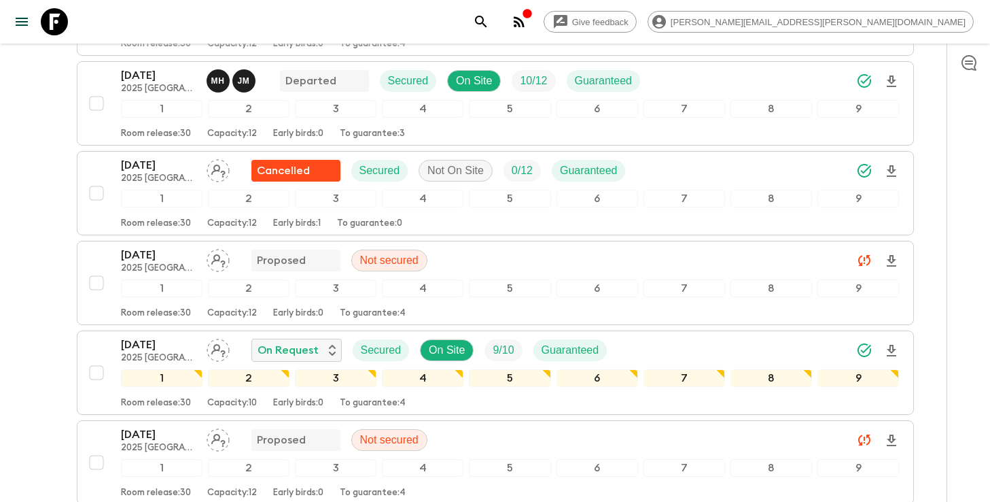
scroll to position [597, 0]
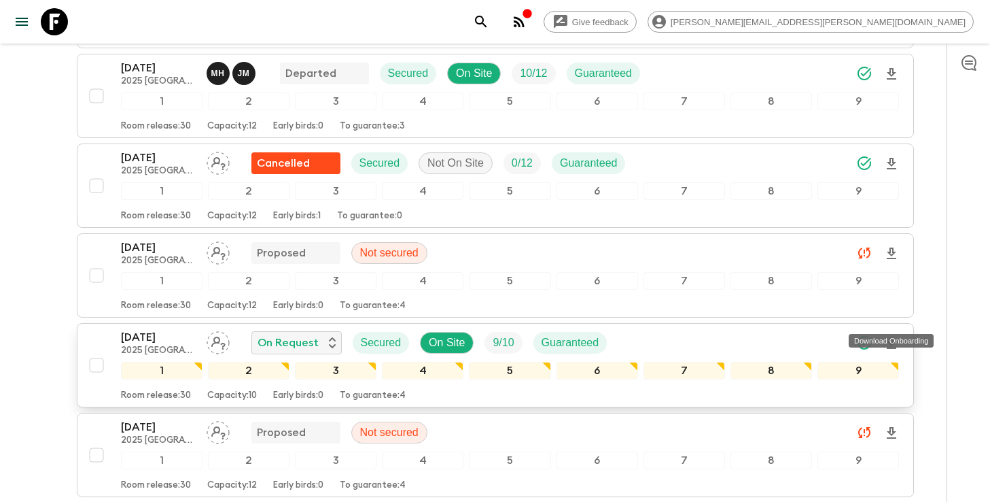
click at [893, 337] on icon "Download Onboarding" at bounding box center [892, 343] width 10 height 12
click at [489, 27] on icon "search adventures" at bounding box center [481, 22] width 16 height 16
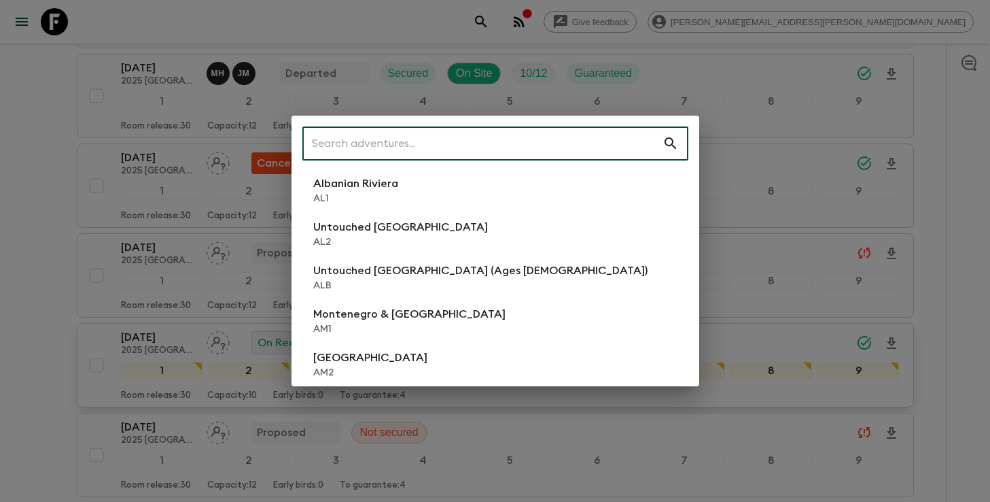
click at [538, 148] on input "text" at bounding box center [482, 143] width 360 height 38
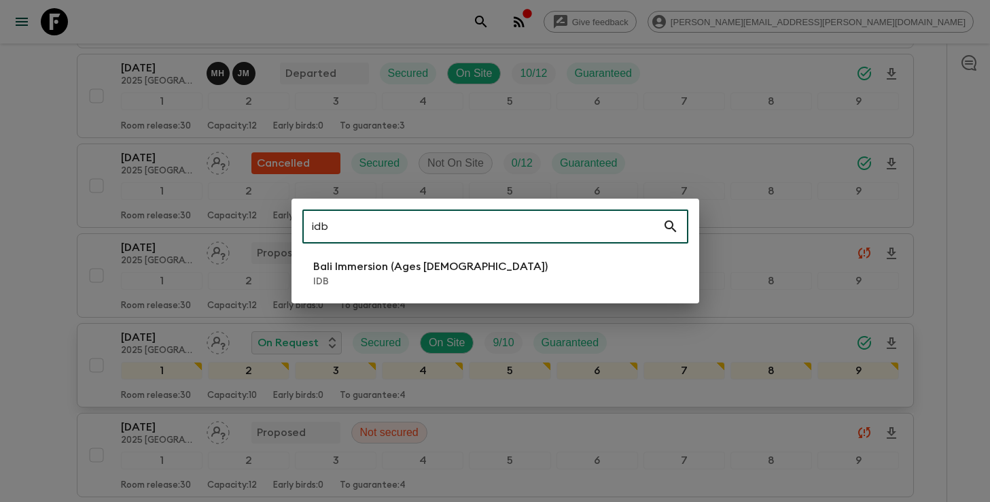
type input "idb"
click at [471, 279] on li "Bali Immersion (Ages [DEMOGRAPHIC_DATA]) IDB" at bounding box center [495, 273] width 386 height 38
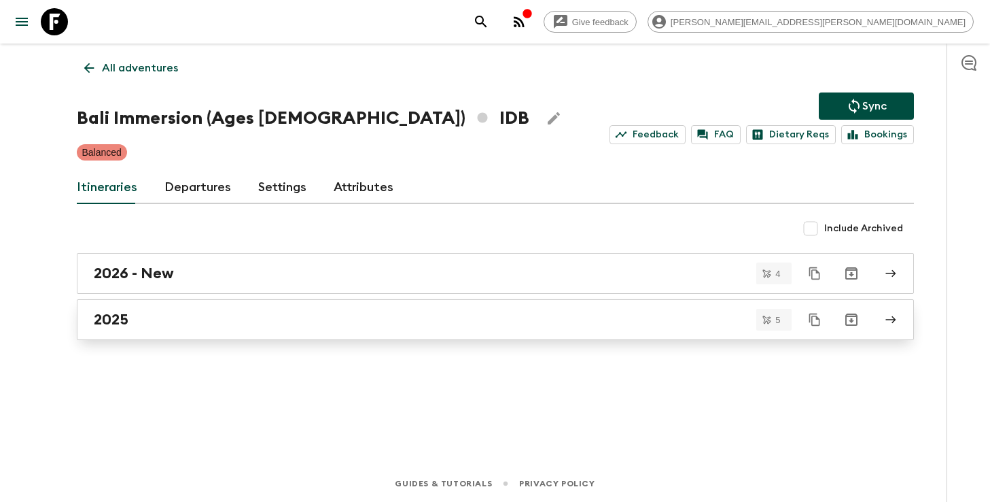
click at [140, 320] on div "2025" at bounding box center [483, 320] width 778 height 18
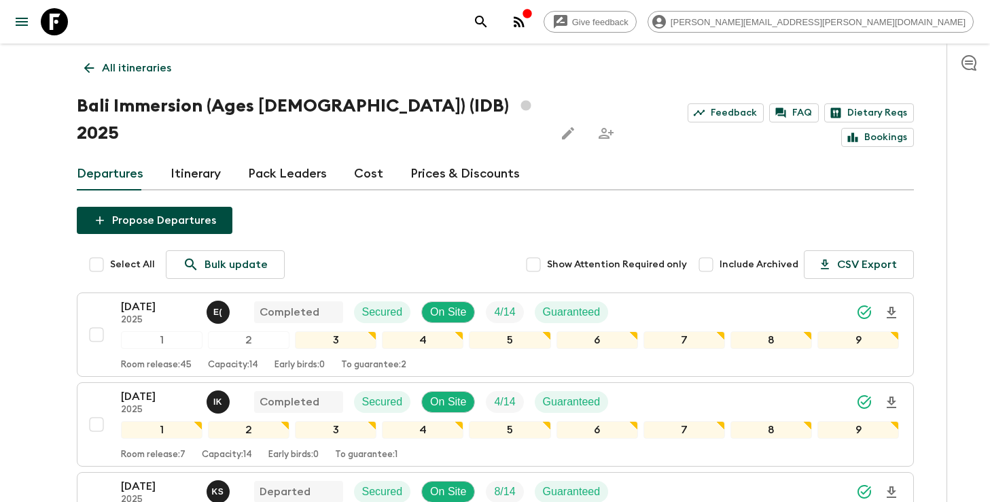
click at [489, 18] on icon "search adventures" at bounding box center [481, 22] width 16 height 16
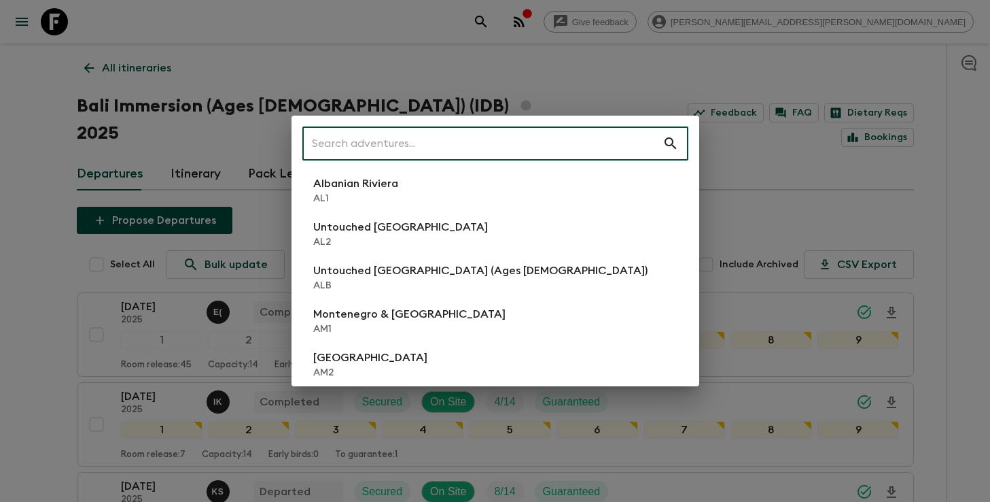
click at [510, 137] on input "text" at bounding box center [482, 143] width 360 height 38
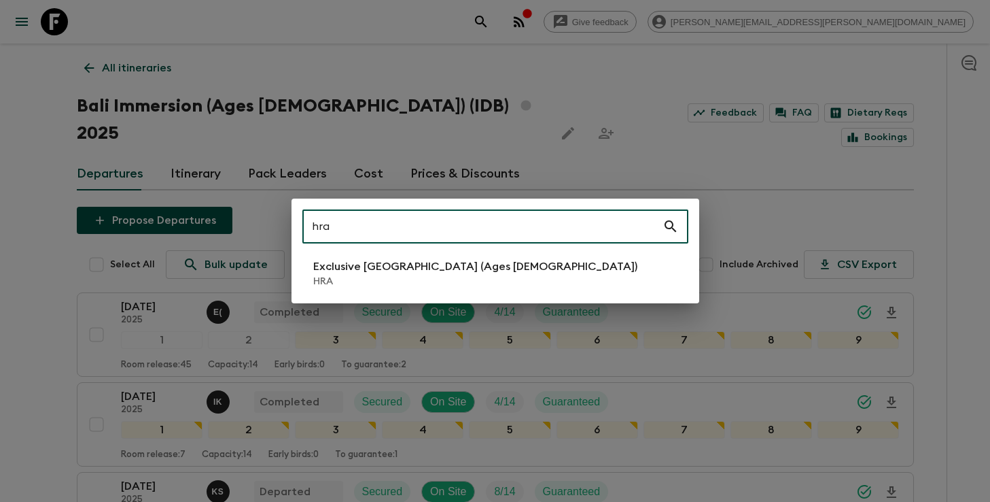
type input "hra"
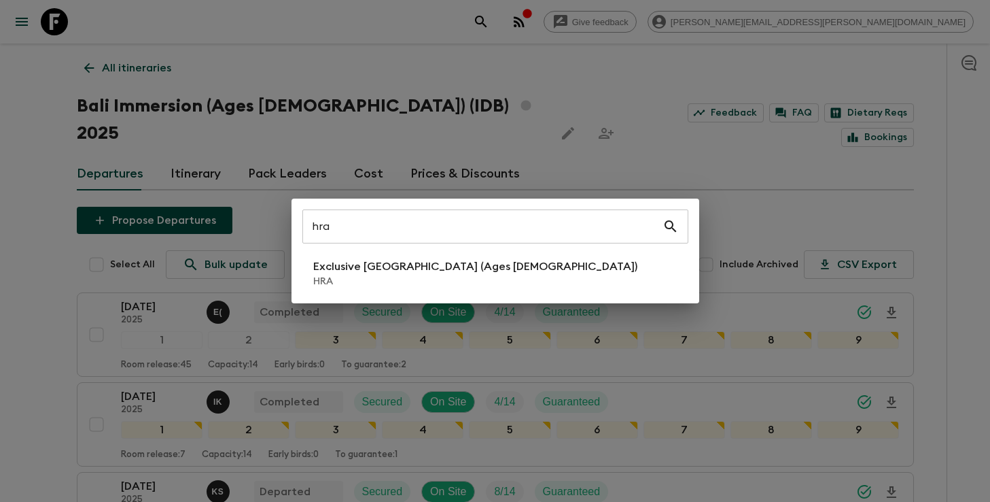
click at [477, 252] on div "hra ​ Exclusive [GEOGRAPHIC_DATA] (Ages [DEMOGRAPHIC_DATA]) HRA" at bounding box center [496, 250] width 408 height 105
click at [468, 263] on p "Exclusive [GEOGRAPHIC_DATA] (Ages [DEMOGRAPHIC_DATA])" at bounding box center [475, 266] width 324 height 16
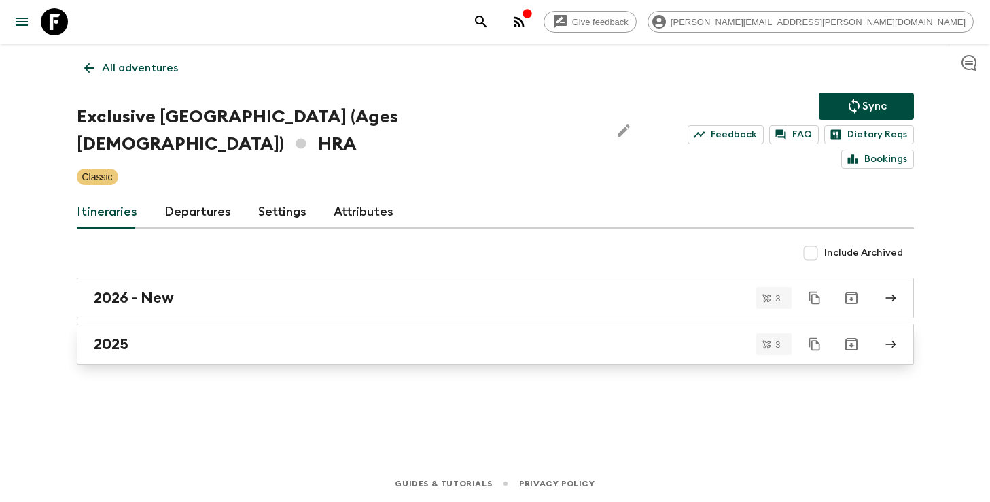
click at [141, 335] on div "2025" at bounding box center [483, 344] width 778 height 18
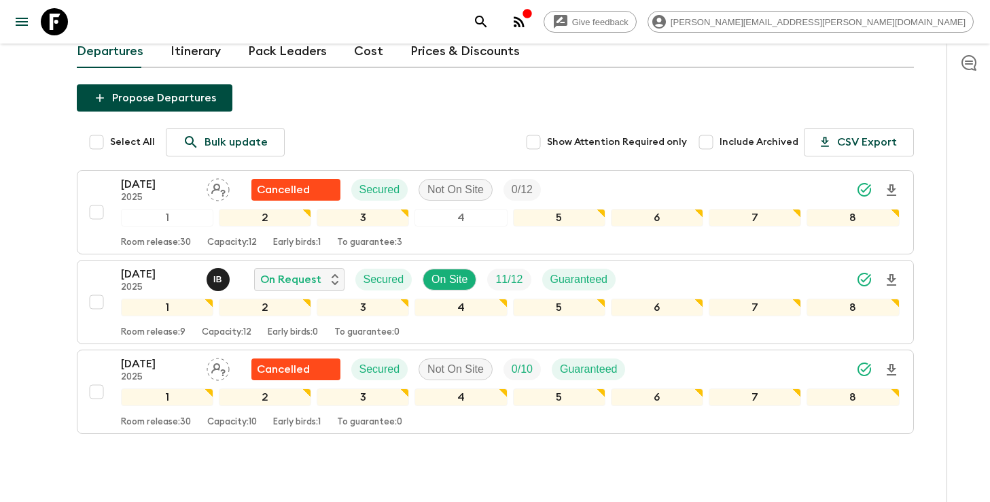
scroll to position [151, 0]
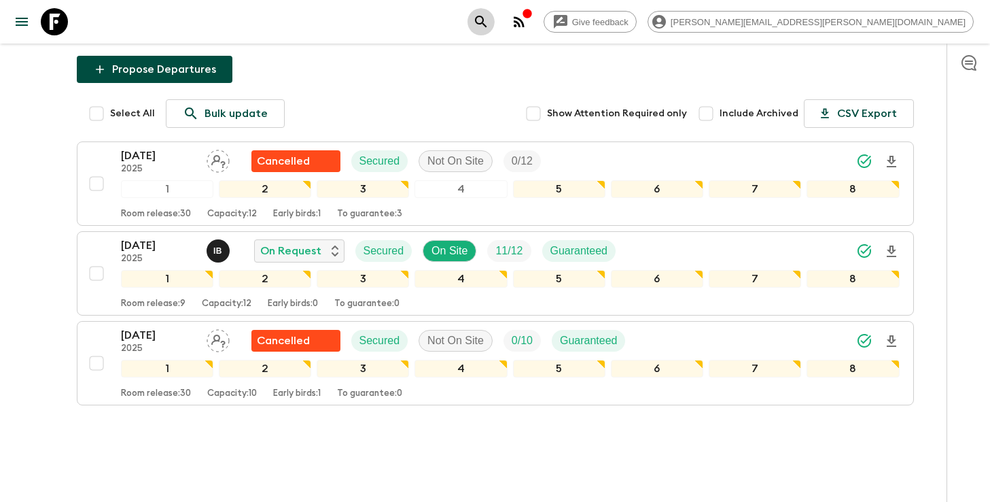
click at [487, 20] on icon "search adventures" at bounding box center [481, 22] width 12 height 12
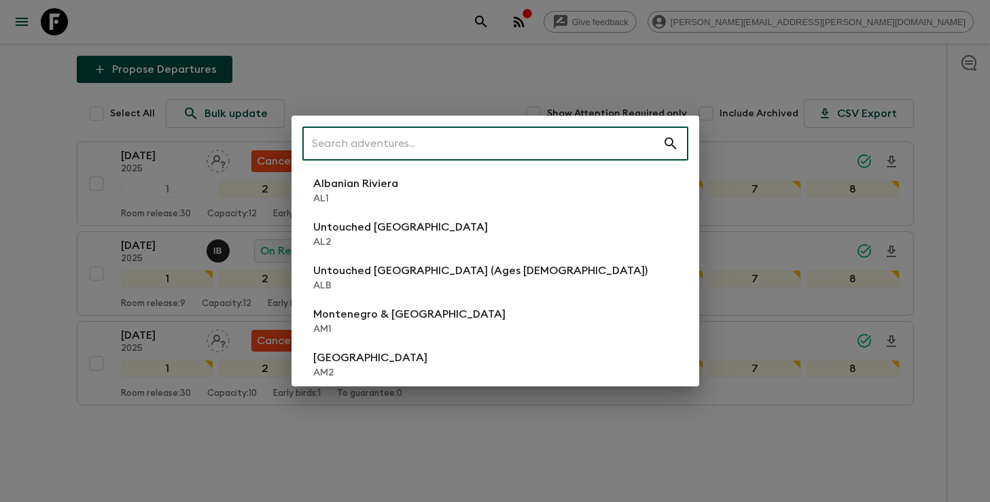
click at [459, 150] on input "text" at bounding box center [482, 143] width 360 height 38
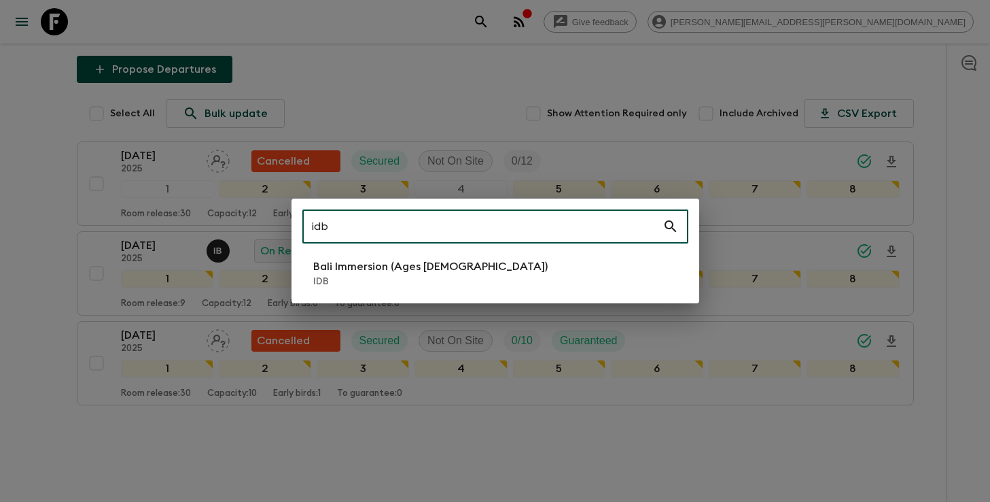
type input "idb"
click at [405, 281] on p "IDB" at bounding box center [430, 282] width 234 height 14
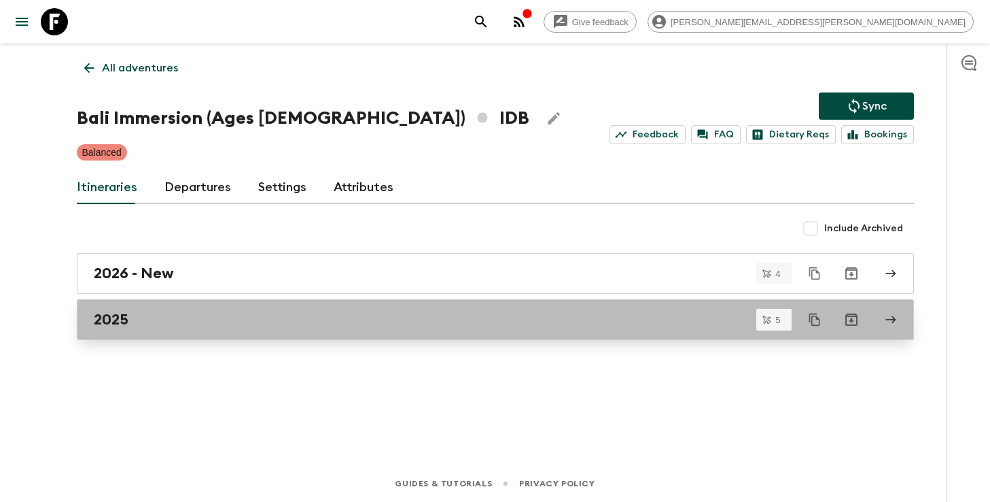
click at [109, 326] on h2 "2025" at bounding box center [111, 320] width 35 height 18
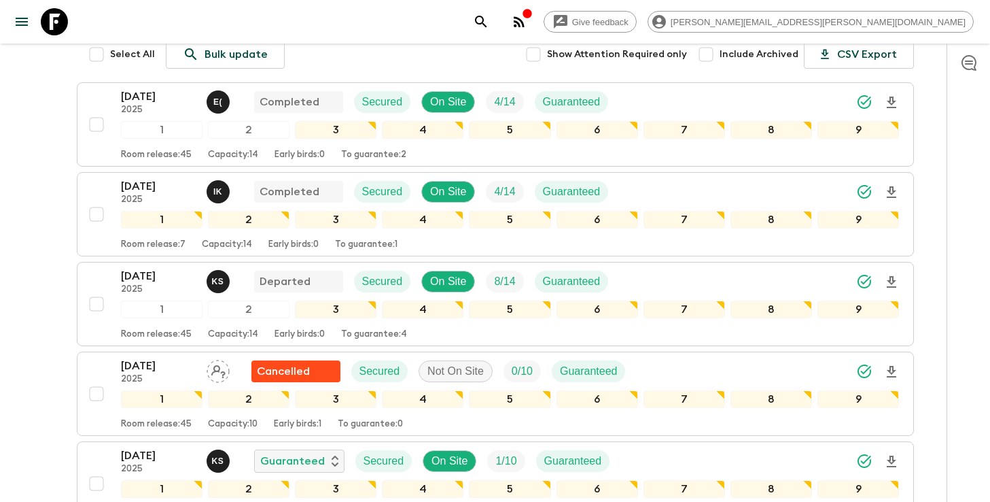
scroll to position [330, 0]
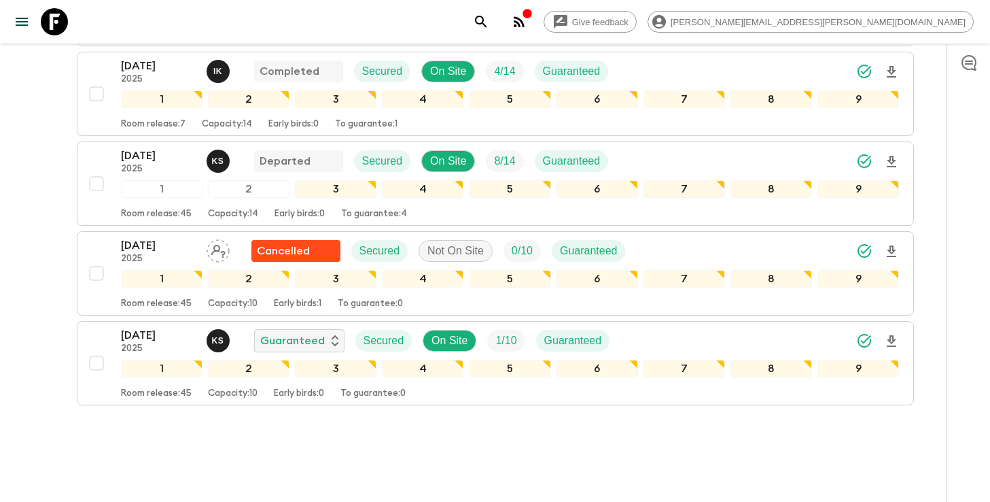
click at [489, 18] on icon "search adventures" at bounding box center [481, 22] width 16 height 16
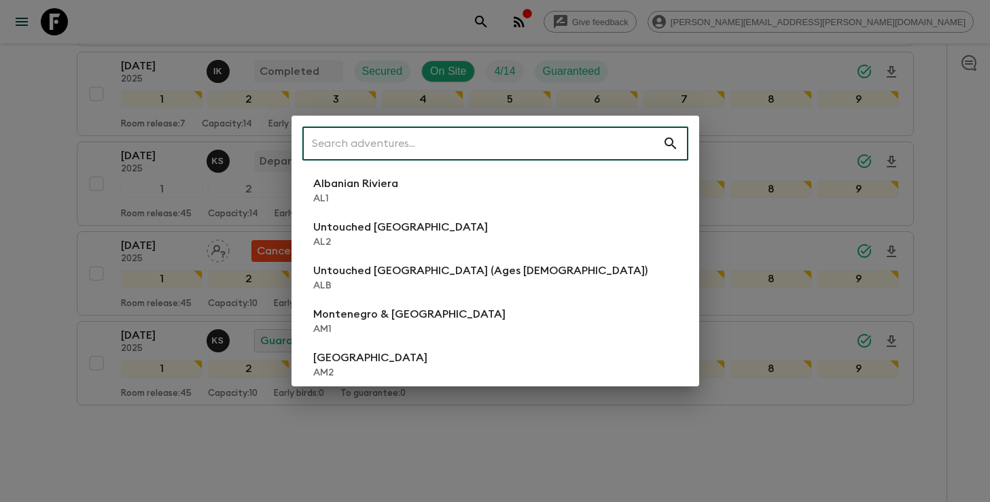
click at [471, 149] on input "text" at bounding box center [482, 143] width 360 height 38
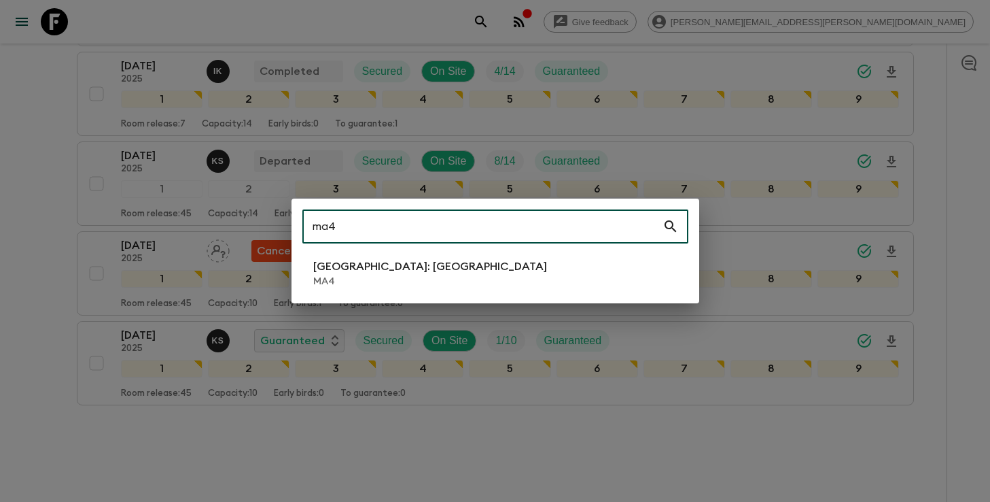
type input "ma4"
click at [378, 264] on p "[GEOGRAPHIC_DATA]: [GEOGRAPHIC_DATA]" at bounding box center [430, 266] width 234 height 16
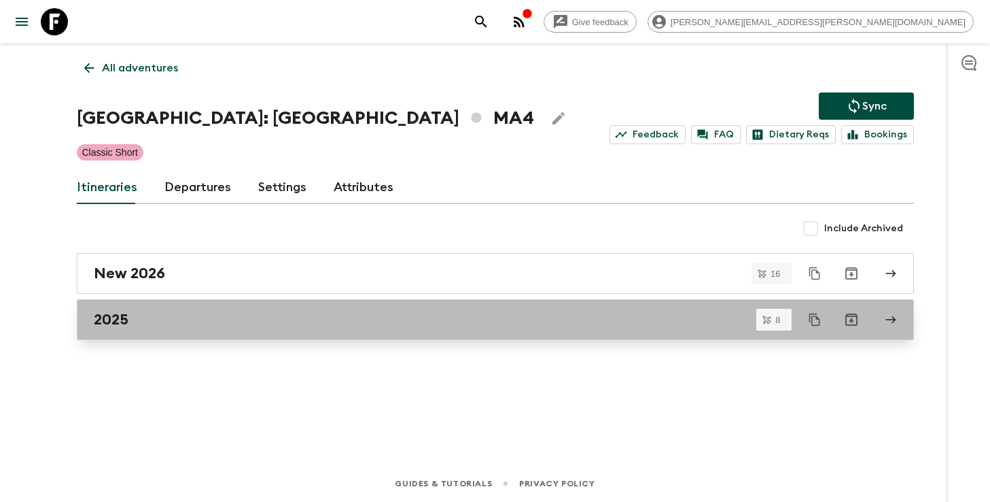
click at [226, 319] on div "2025" at bounding box center [483, 320] width 778 height 18
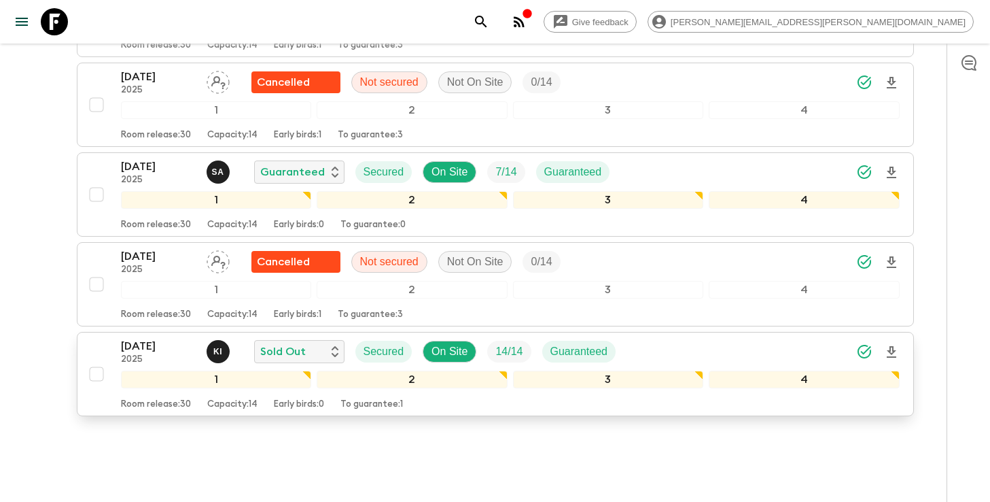
scroll to position [594, 0]
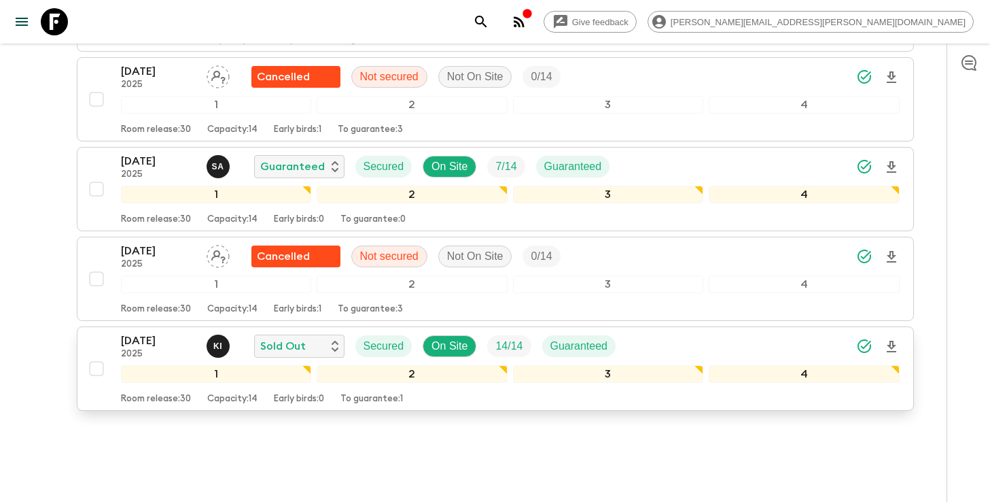
click at [716, 332] on div "[DATE] 2025 K I Sold Out Secured On Site 14 / 14 Guaranteed" at bounding box center [510, 345] width 779 height 27
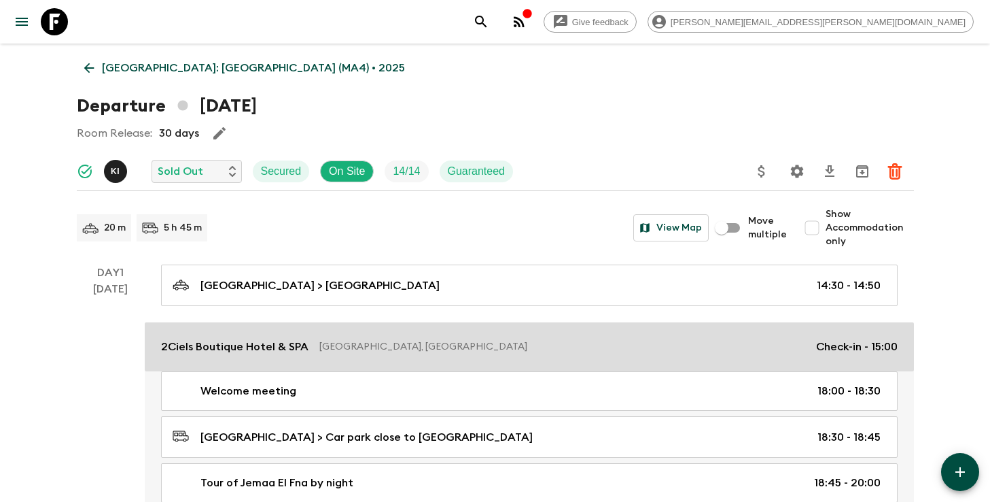
click at [760, 338] on div "2Ciels Boutique Hotel & SPA [GEOGRAPHIC_DATA], [GEOGRAPHIC_DATA] Check-in - 15:…" at bounding box center [529, 346] width 737 height 16
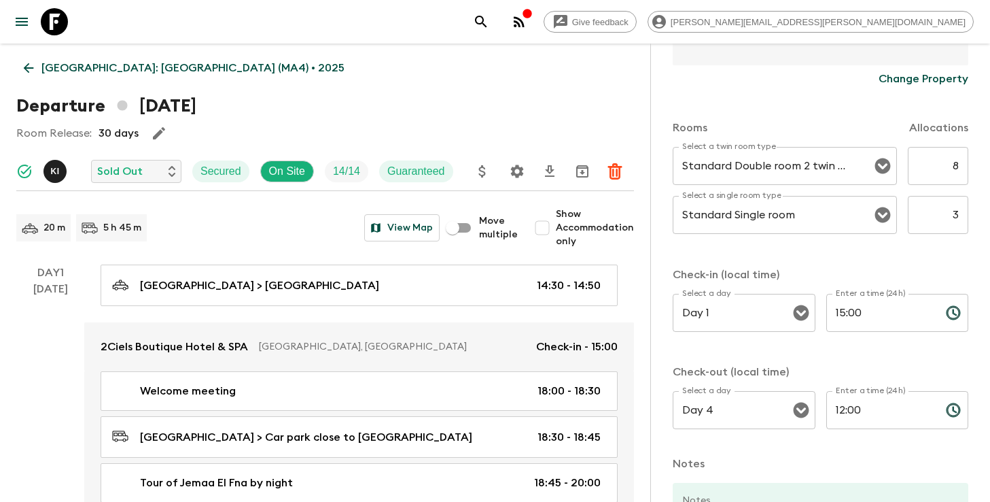
scroll to position [402, 0]
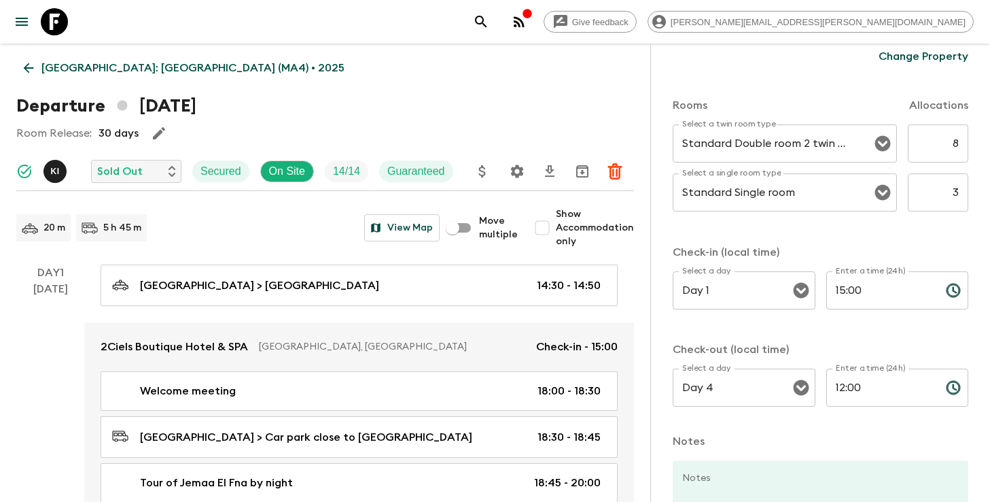
click at [550, 221] on input "Show Accommodation only" at bounding box center [542, 227] width 27 height 27
checkbox input "true"
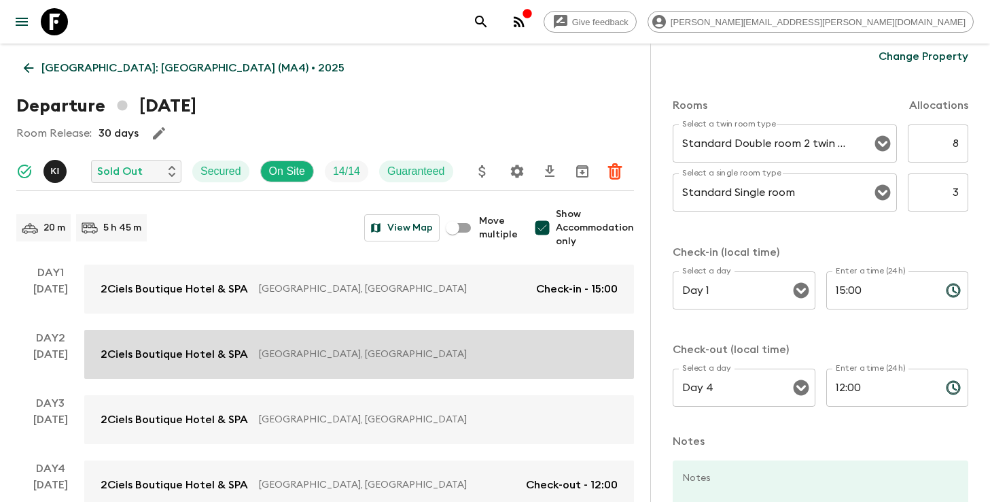
scroll to position [82, 0]
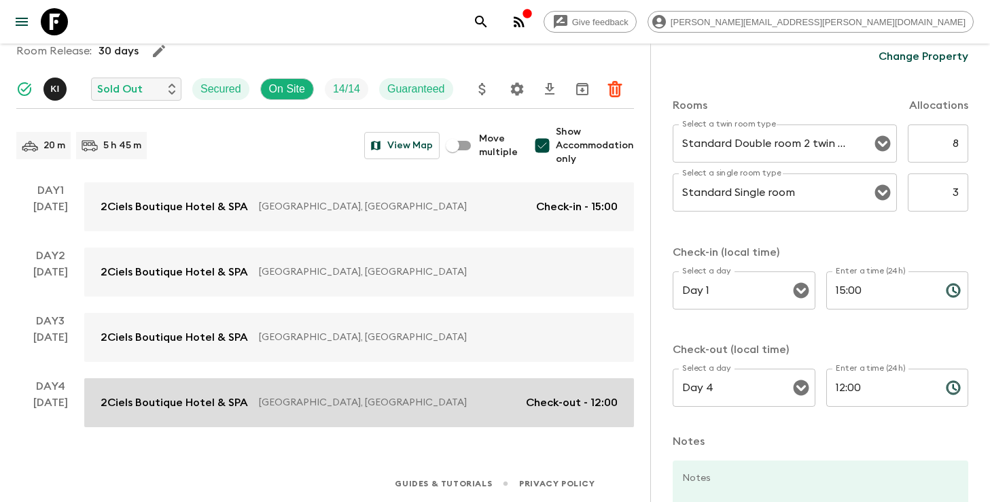
click at [442, 392] on link "2Ciels Boutique Hotel & SPA Marrakesh, [GEOGRAPHIC_DATA] Check-out - 12:00" at bounding box center [359, 402] width 550 height 49
